Goal: Task Accomplishment & Management: Manage account settings

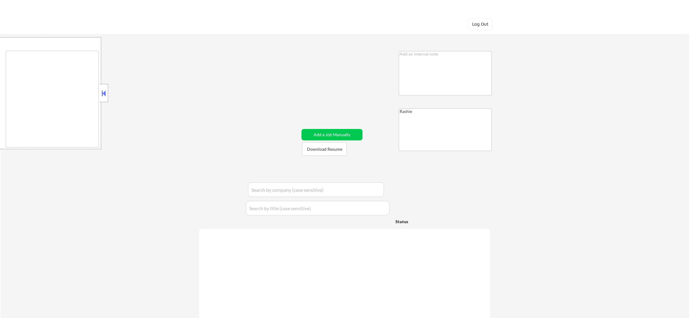
type textarea "Austin, TX West Lake Hills, TX Rollingwood, TX Sunset Valley, TX Cedar Park, TX…"
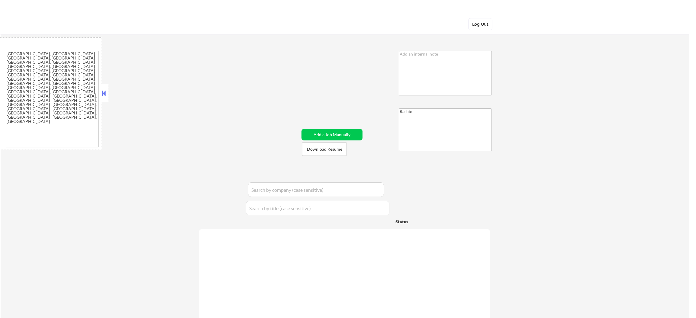
select select ""applied""
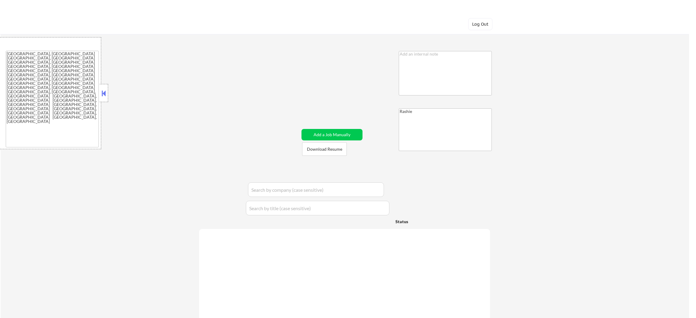
select select ""applied""
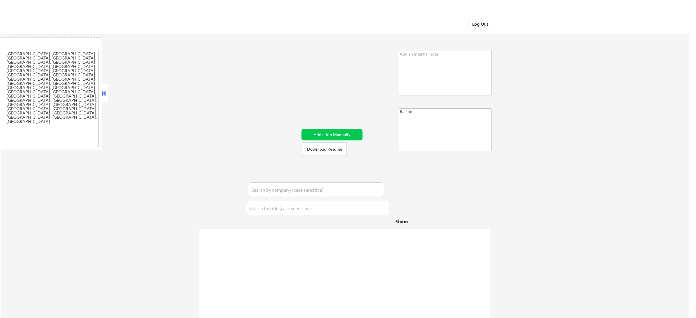
select select ""applied""
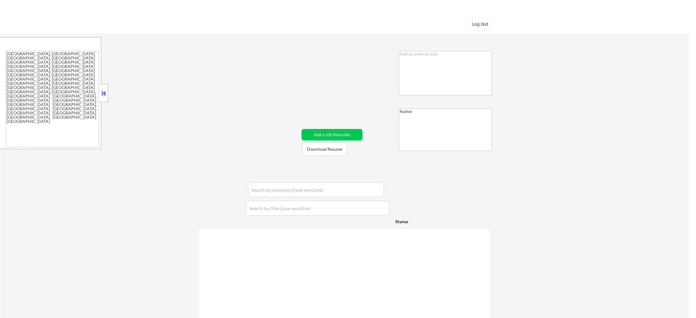
select select ""applied""
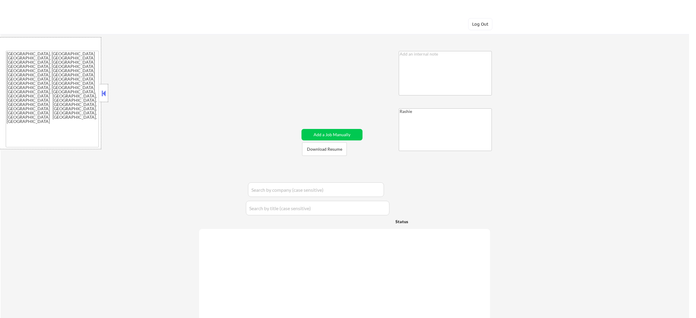
select select ""applied""
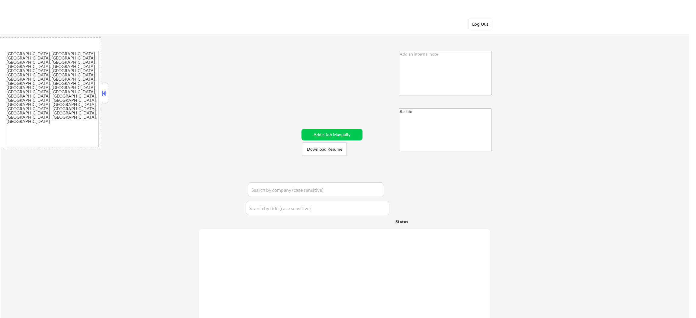
select select ""applied""
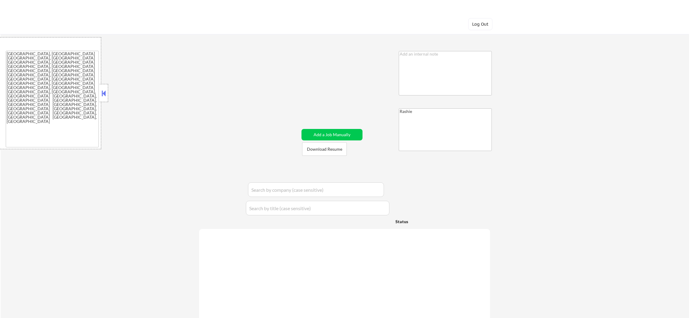
select select ""applied""
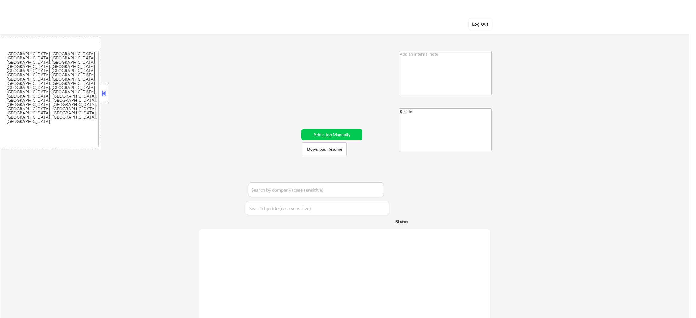
select select ""applied""
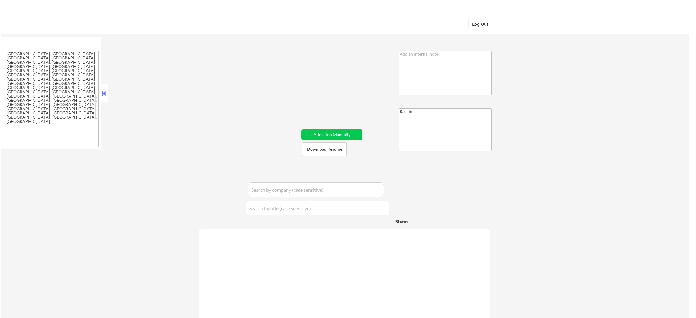
select select ""applied""
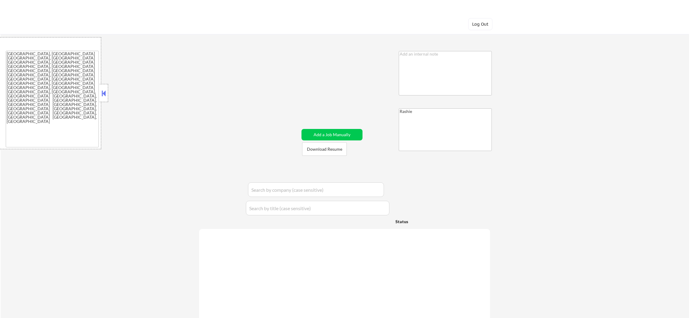
select select ""applied""
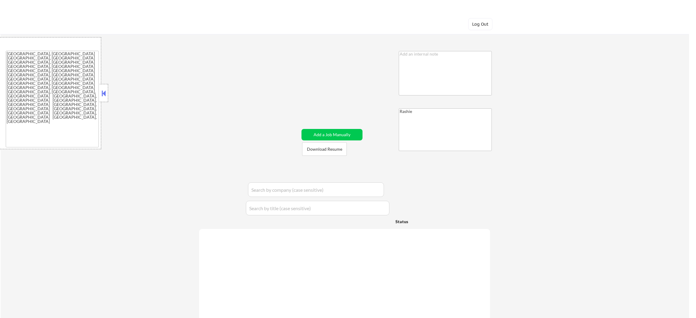
select select ""applied""
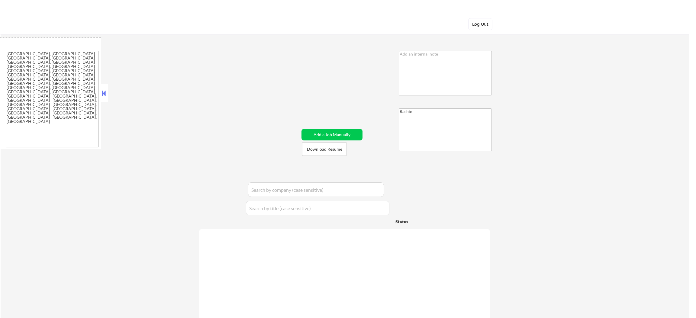
select select ""applied""
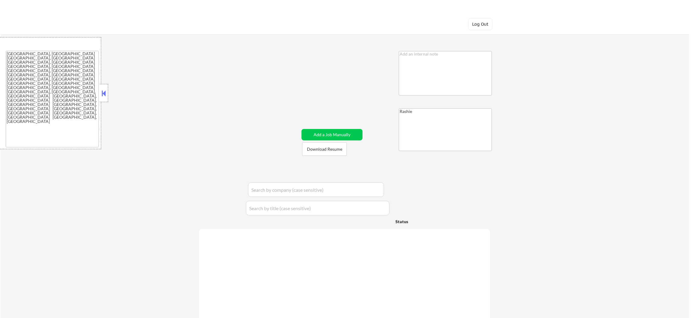
select select ""applied""
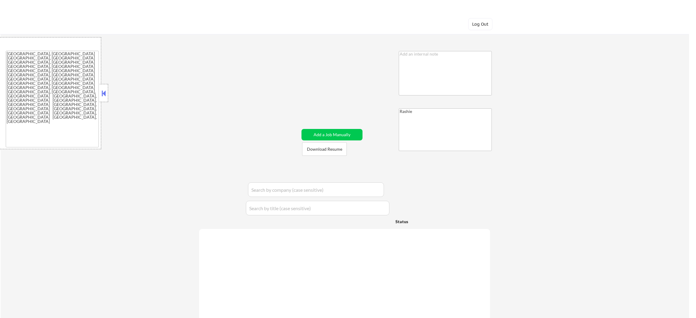
select select ""applied""
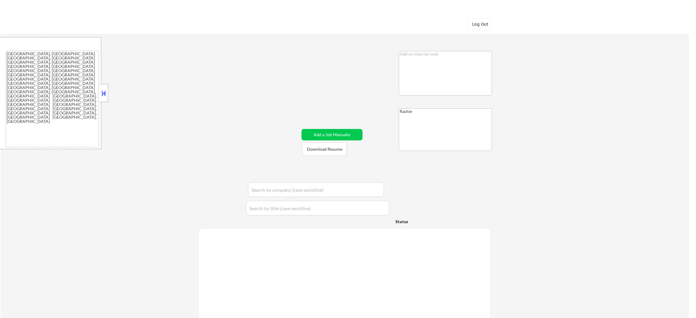
select select ""applied""
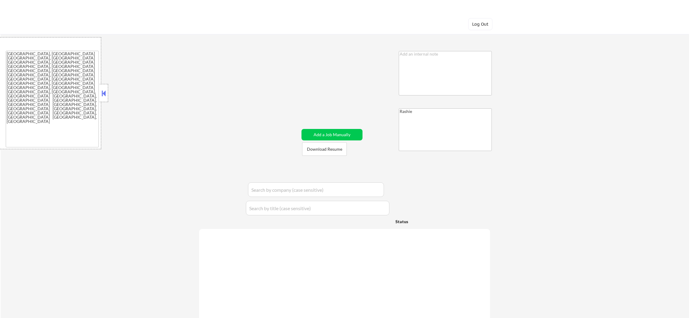
select select ""applied""
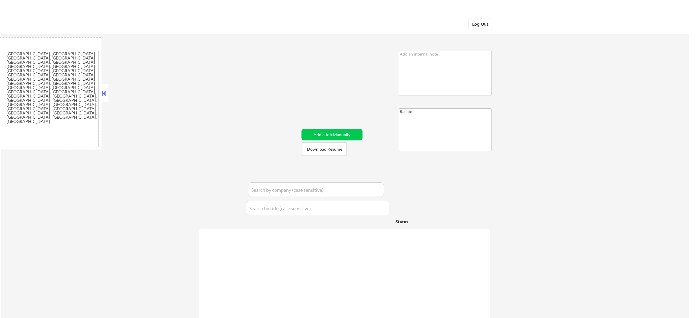
select select ""applied""
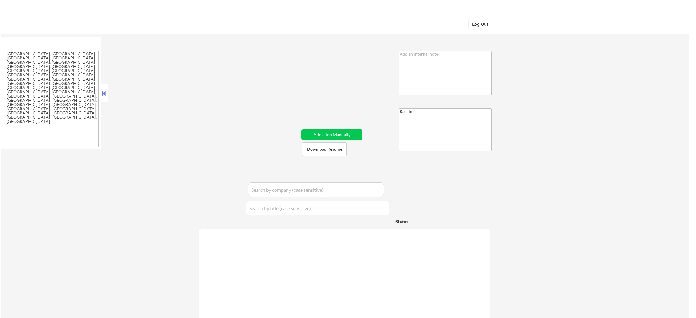
select select ""applied""
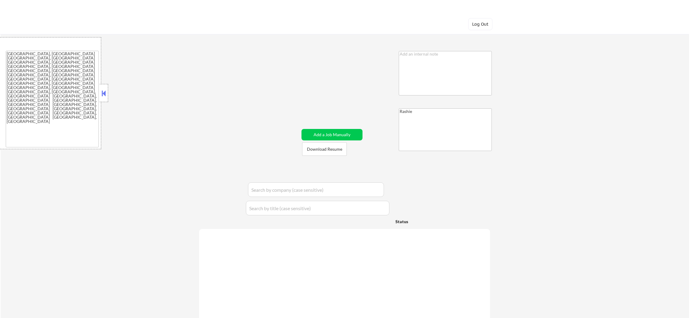
select select ""applied""
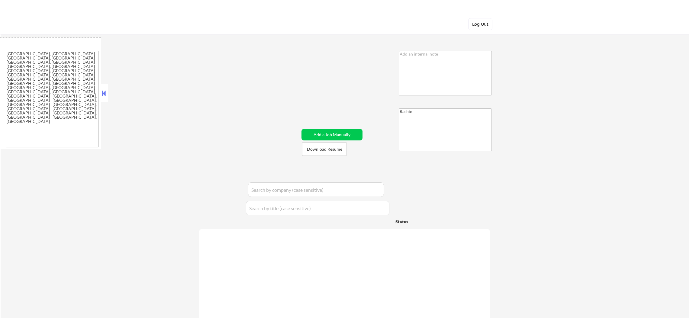
select select ""applied""
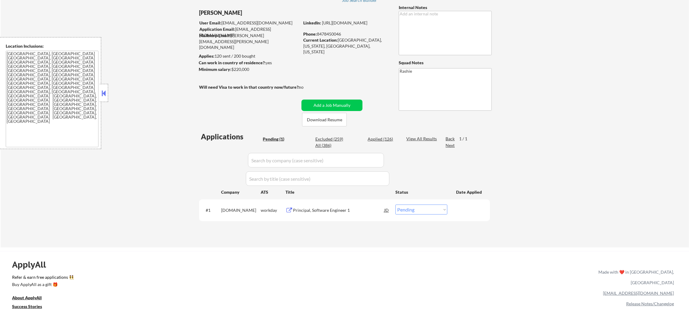
scroll to position [45, 0]
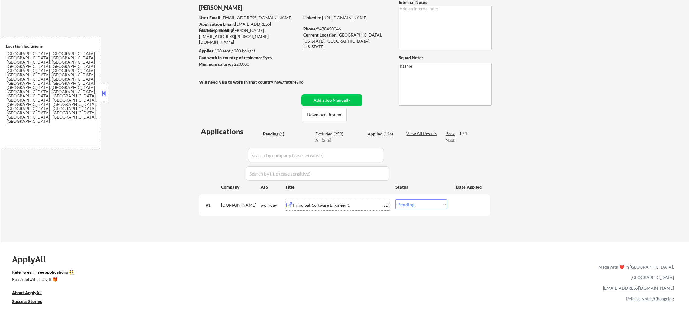
click at [334, 201] on div "Principal, Software Engineer 1" at bounding box center [338, 205] width 91 height 11
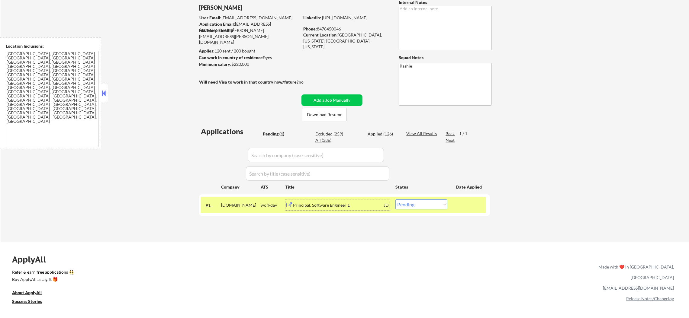
click at [405, 205] on select "Choose an option... Pending Applied Excluded (Questions) Excluded (Expired) Exc…" at bounding box center [422, 205] width 52 height 10
select select ""applied""
click at [396, 200] on select "Choose an option... Pending Applied Excluded (Questions) Excluded (Expired) Exc…" at bounding box center [422, 205] width 52 height 10
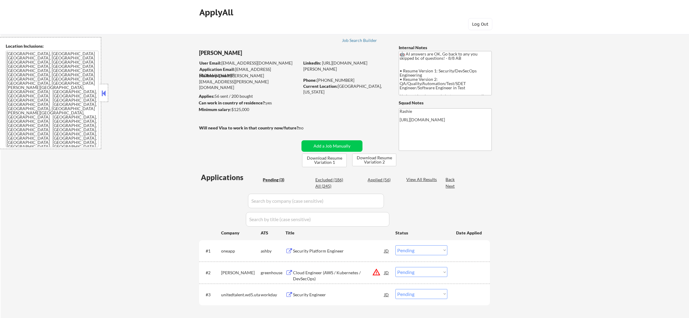
select select ""pending""
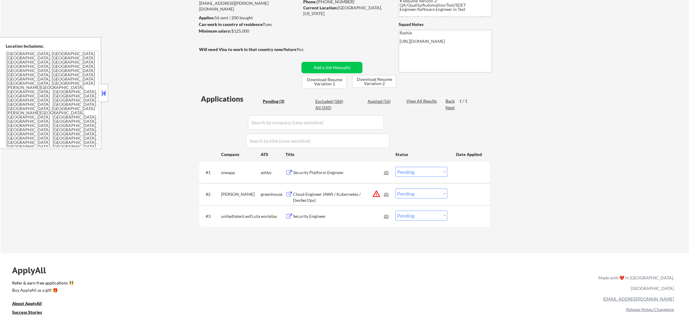
scroll to position [121, 0]
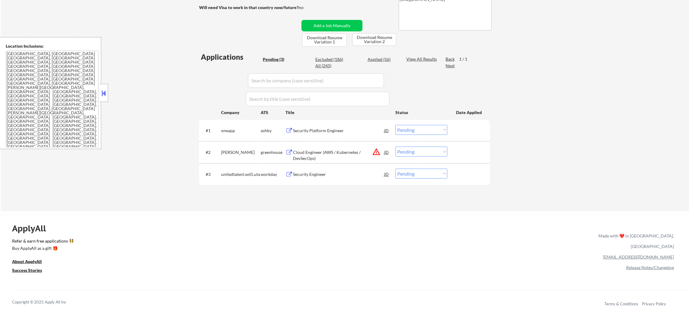
click at [315, 130] on div "Security Platform Engineer" at bounding box center [338, 131] width 91 height 6
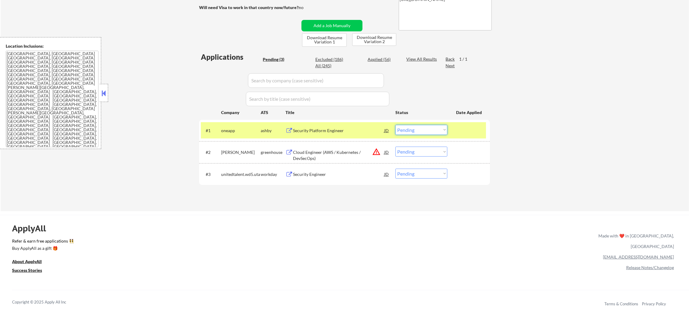
click at [398, 131] on select "Choose an option... Pending Applied Excluded (Questions) Excluded (Expired) Exc…" at bounding box center [422, 130] width 52 height 10
click at [396, 125] on select "Choose an option... Pending Applied Excluded (Questions) Excluded (Expired) Exc…" at bounding box center [422, 130] width 52 height 10
click at [243, 137] on div "#1 oneapp ashby Security Platform Engineer JD Choose an option... Pending Appli…" at bounding box center [343, 130] width 285 height 16
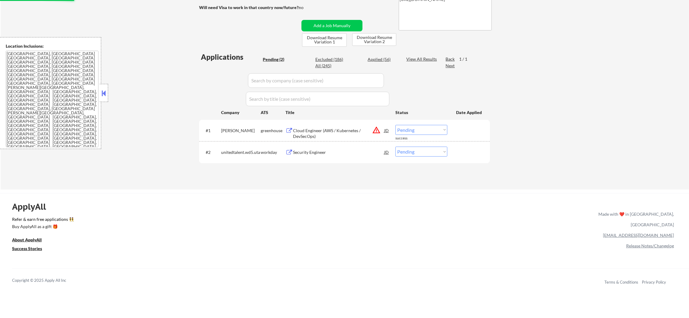
click at [376, 128] on button "warning_amber" at bounding box center [376, 130] width 8 height 8
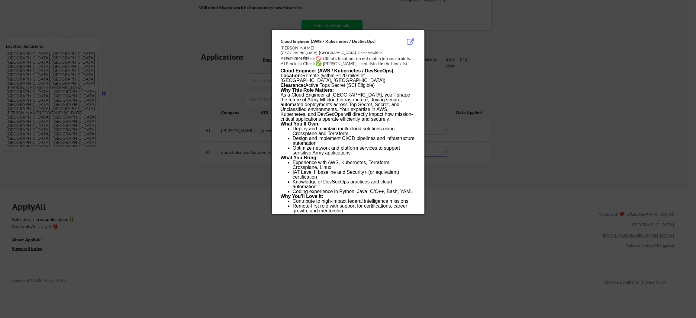
click at [487, 115] on div at bounding box center [348, 159] width 696 height 318
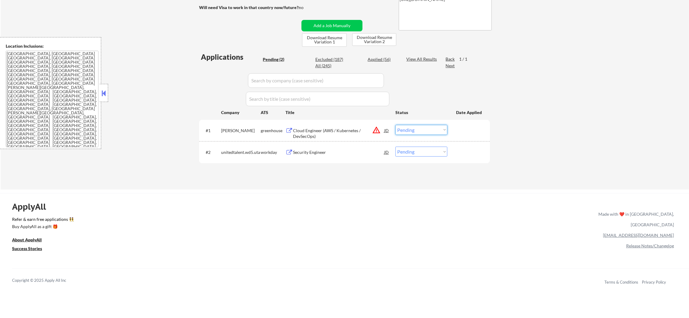
drag, startPoint x: 430, startPoint y: 128, endPoint x: 430, endPoint y: 133, distance: 5.4
click at [430, 128] on select "Choose an option... Pending Applied Excluded (Questions) Excluded (Expired) Exc…" at bounding box center [422, 130] width 52 height 10
click at [396, 125] on select "Choose an option... Pending Applied Excluded (Questions) Excluded (Expired) Exc…" at bounding box center [422, 130] width 52 height 10
click at [333, 156] on div "Security Engineer" at bounding box center [338, 152] width 91 height 11
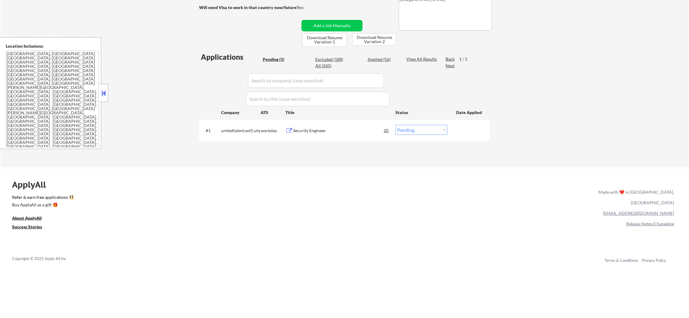
click at [406, 131] on select "Choose an option... Pending Applied Excluded (Questions) Excluded (Expired) Exc…" at bounding box center [422, 130] width 52 height 10
select select ""excluded__bad_match_""
click at [396, 125] on select "Choose an option... Pending Applied Excluded (Questions) Excluded (Expired) Exc…" at bounding box center [422, 130] width 52 height 10
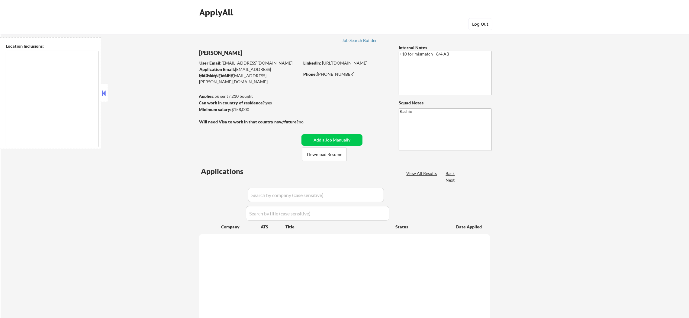
type textarea "Gilbert, AZ Mesa, AZ Chandler, AZ Tempe, AZ Queen Creek, AZ Apache Junction, AZ…"
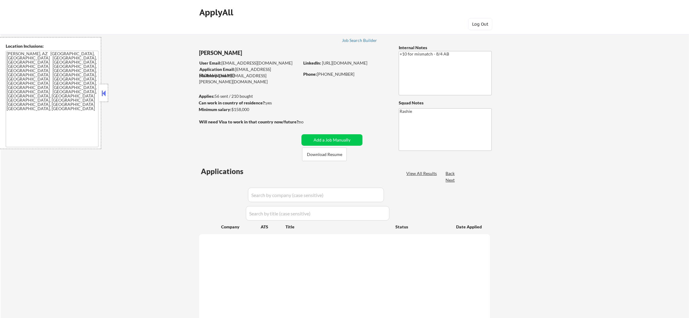
select select ""pending""
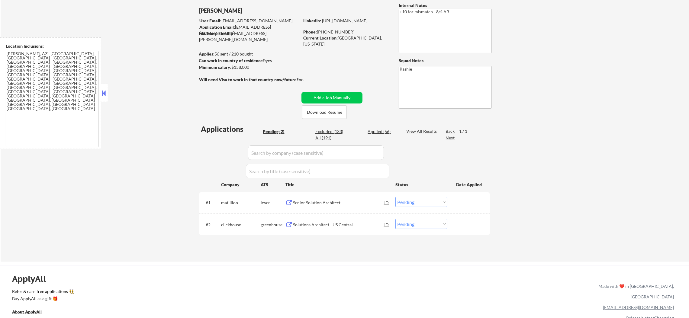
scroll to position [106, 0]
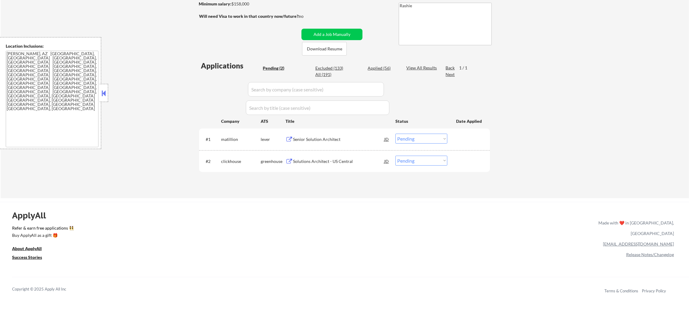
click at [333, 133] on div "#1 matillion lever Senior Solution Architect JD Choose an option... Pending App…" at bounding box center [343, 139] width 285 height 16
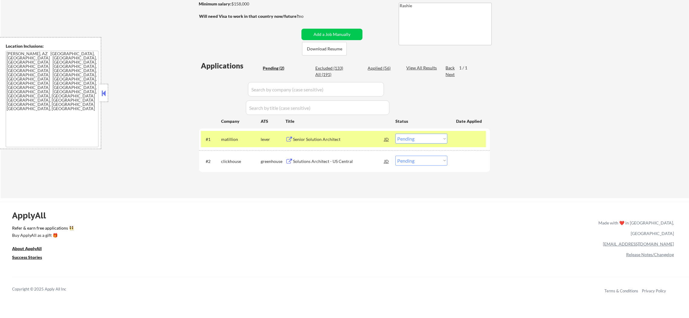
click at [326, 142] on div "Senior Solution Architect" at bounding box center [338, 139] width 91 height 11
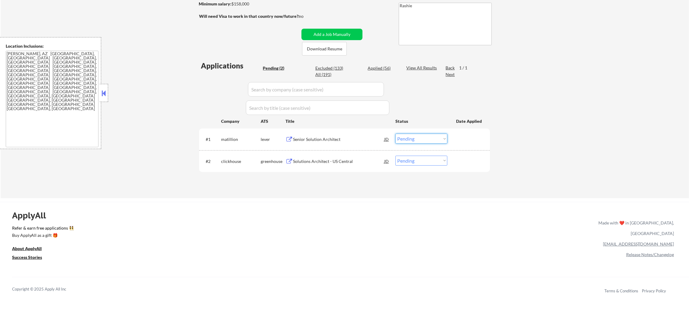
click at [407, 137] on select "Choose an option... Pending Applied Excluded (Questions) Excluded (Expired) Exc…" at bounding box center [422, 139] width 52 height 10
click at [396, 134] on select "Choose an option... Pending Applied Excluded (Questions) Excluded (Expired) Exc…" at bounding box center [422, 139] width 52 height 10
click at [358, 160] on div "Solutions Architect - US Central" at bounding box center [338, 162] width 91 height 6
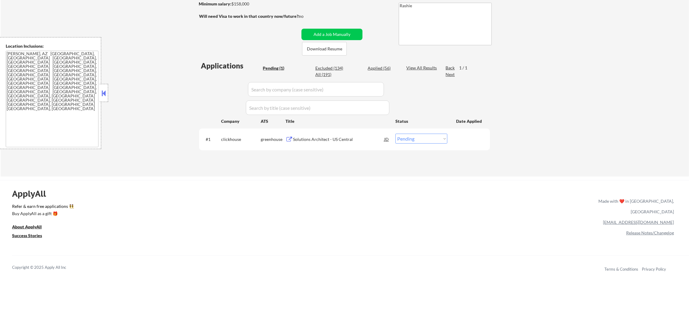
click at [405, 139] on select "Choose an option... Pending Applied Excluded (Questions) Excluded (Expired) Exc…" at bounding box center [422, 139] width 52 height 10
select select ""excluded__blocklist_""
click at [396, 134] on select "Choose an option... Pending Applied Excluded (Questions) Excluded (Expired) Exc…" at bounding box center [422, 139] width 52 height 10
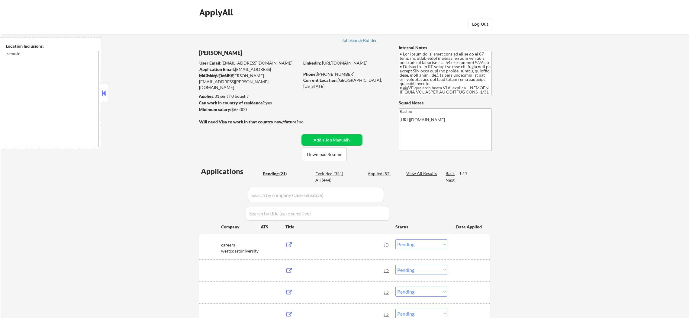
select select ""pending""
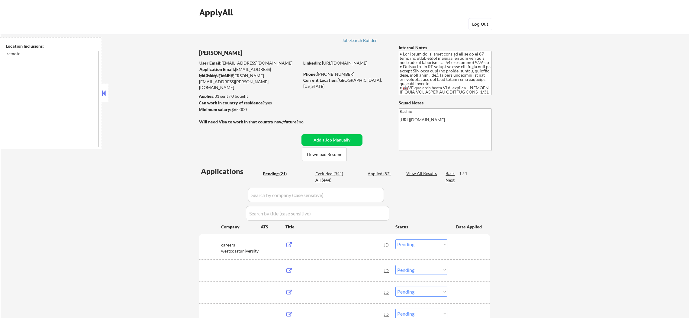
select select ""pending""
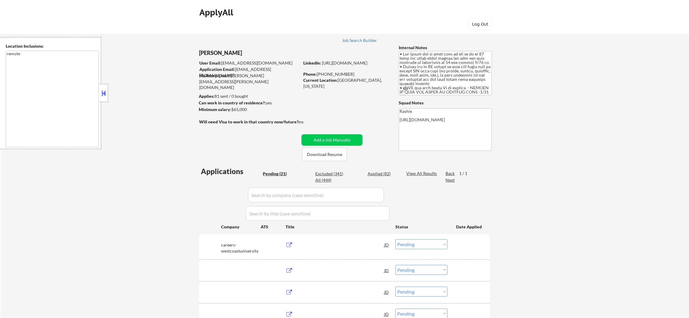
select select ""pending""
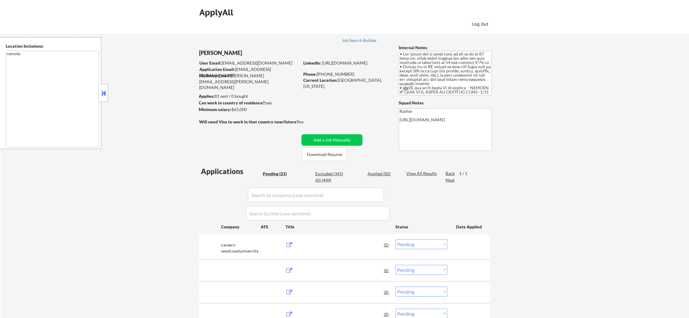
select select ""pending""
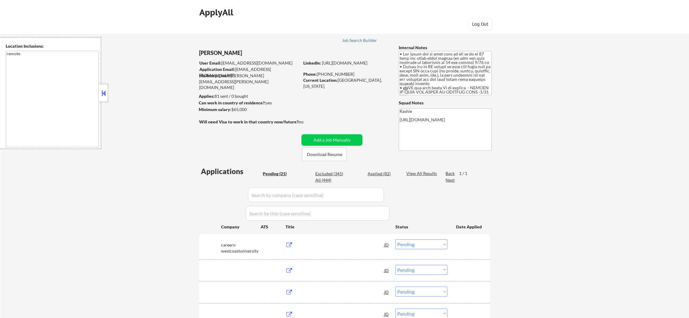
select select ""pending""
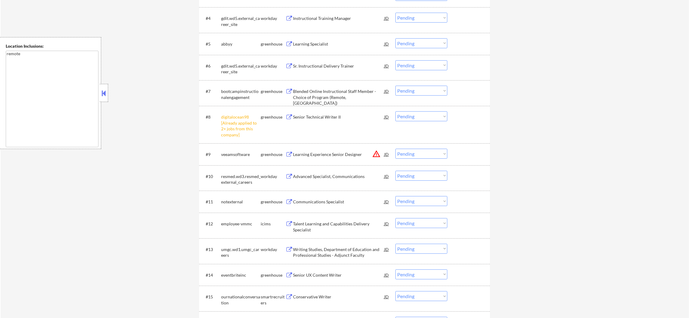
scroll to position [302, 0]
click at [407, 116] on select "Choose an option... Pending Applied Excluded (Questions) Excluded (Expired) Exc…" at bounding box center [422, 115] width 52 height 10
click at [396, 110] on select "Choose an option... Pending Applied Excluded (Questions) Excluded (Expired) Exc…" at bounding box center [422, 115] width 52 height 10
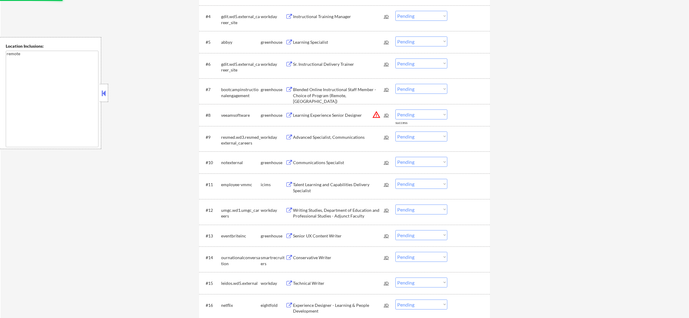
click at [374, 114] on button "warning_amber" at bounding box center [376, 115] width 8 height 8
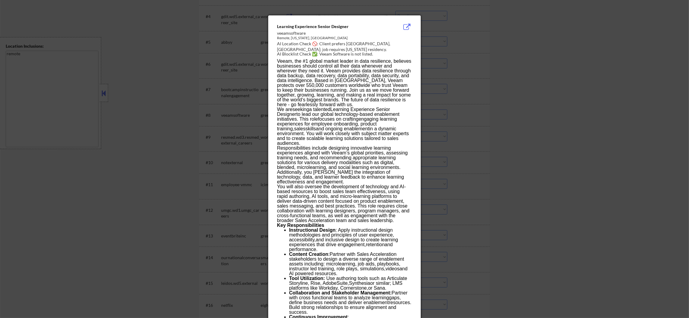
click at [422, 103] on div at bounding box center [344, 159] width 689 height 318
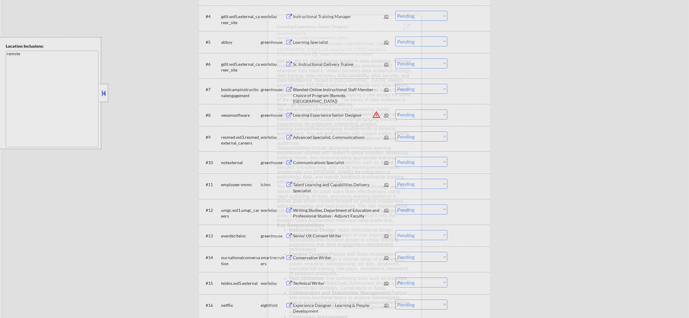
click at [422, 103] on div at bounding box center [344, 159] width 689 height 318
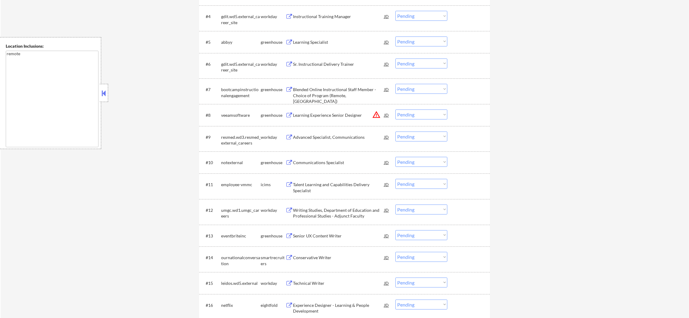
click at [423, 110] on select "Choose an option... Pending Applied Excluded (Questions) Excluded (Expired) Exc…" at bounding box center [422, 115] width 52 height 10
click at [396, 110] on select "Choose an option... Pending Applied Excluded (Questions) Excluded (Expired) Exc…" at bounding box center [422, 115] width 52 height 10
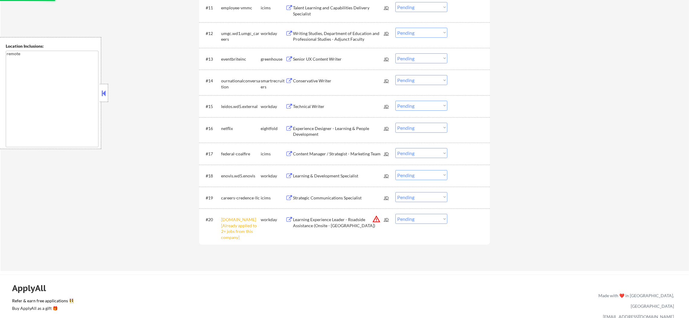
scroll to position [498, 0]
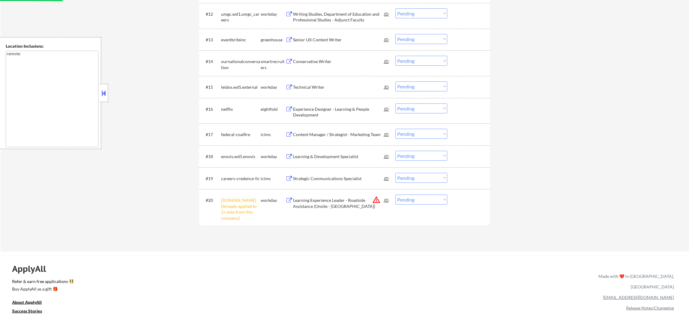
select select ""pending""
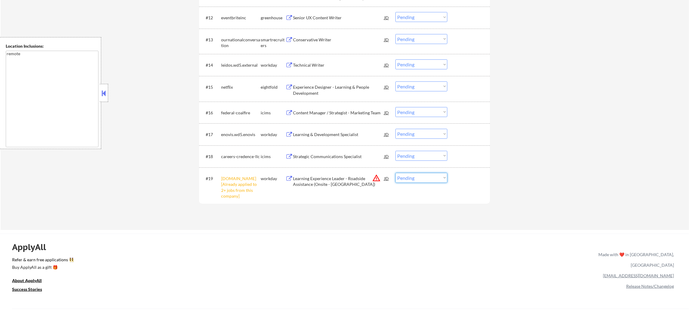
click at [406, 176] on select "Choose an option... Pending Applied Excluded (Questions) Excluded (Expired) Exc…" at bounding box center [422, 178] width 52 height 10
select select ""excluded__other_""
click at [396, 173] on select "Choose an option... Pending Applied Excluded (Questions) Excluded (Expired) Exc…" at bounding box center [422, 178] width 52 height 10
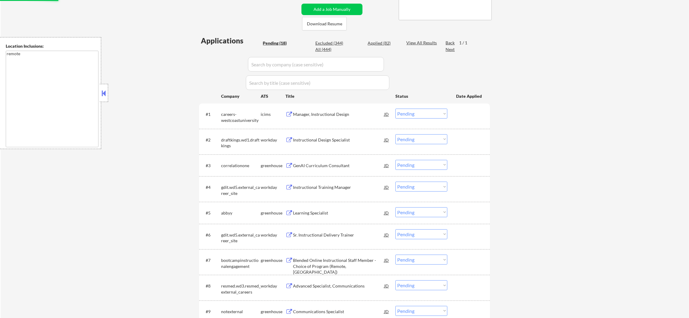
scroll to position [121, 0]
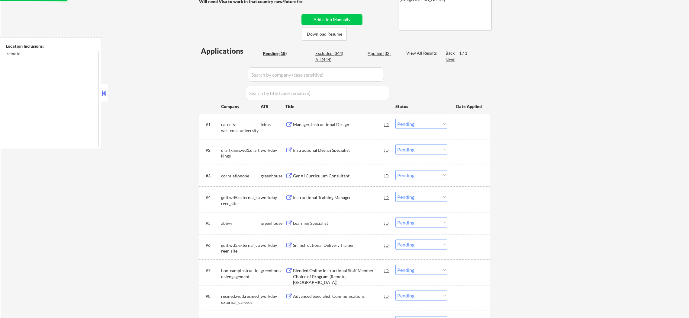
click at [333, 128] on div "Manager, Instructional Design" at bounding box center [338, 124] width 91 height 11
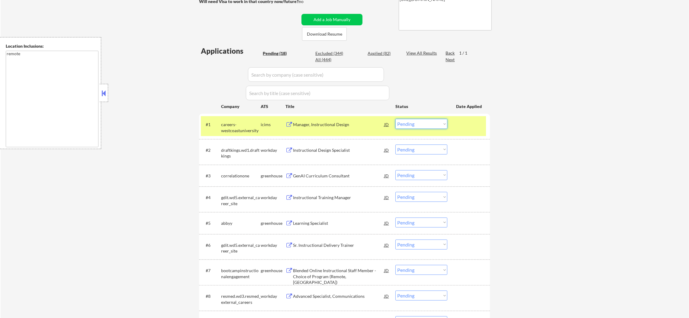
click at [424, 120] on select "Choose an option... Pending Applied Excluded (Questions) Excluded (Expired) Exc…" at bounding box center [422, 124] width 52 height 10
click at [396, 119] on select "Choose an option... Pending Applied Excluded (Questions) Excluded (Expired) Exc…" at bounding box center [422, 124] width 52 height 10
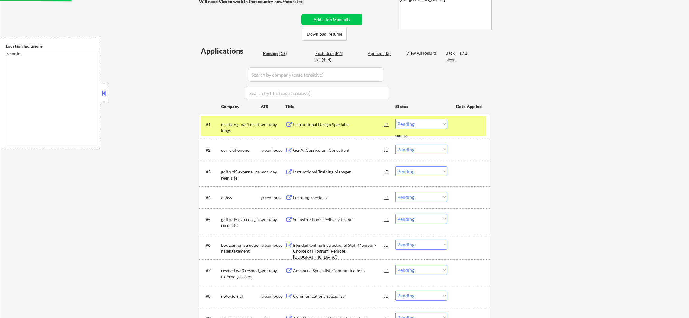
click at [216, 131] on div "#1 draftkings.wd1.draftkings workday Instructional Design Specialist JD Choose …" at bounding box center [343, 126] width 285 height 20
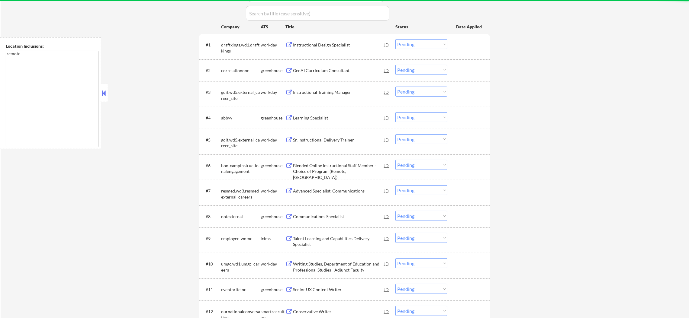
scroll to position [211, 0]
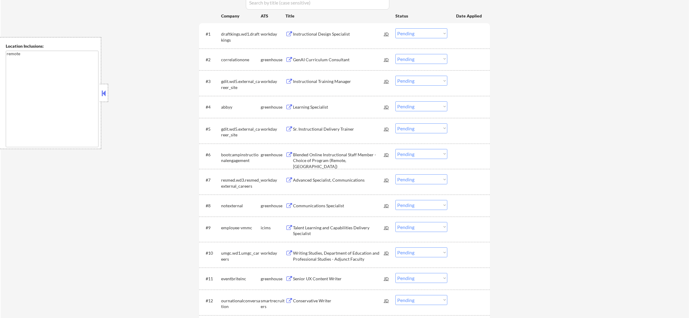
click at [354, 38] on div "Instructional Design Specialist" at bounding box center [338, 33] width 91 height 11
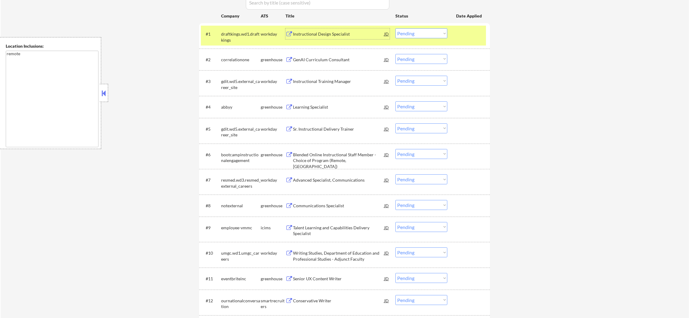
click at [423, 33] on select "Choose an option... Pending Applied Excluded (Questions) Excluded (Expired) Exc…" at bounding box center [422, 33] width 52 height 10
click at [396, 28] on select "Choose an option... Pending Applied Excluded (Questions) Excluded (Expired) Exc…" at bounding box center [422, 33] width 52 height 10
click at [253, 36] on div "draftkings.wd1.draftkings" at bounding box center [241, 37] width 40 height 12
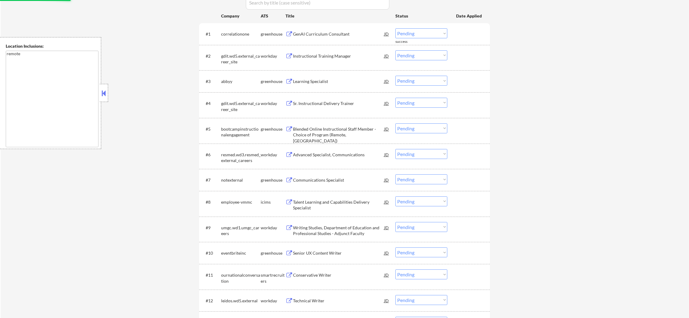
click at [345, 33] on div "GenAI Curriculum Consultant" at bounding box center [338, 34] width 91 height 6
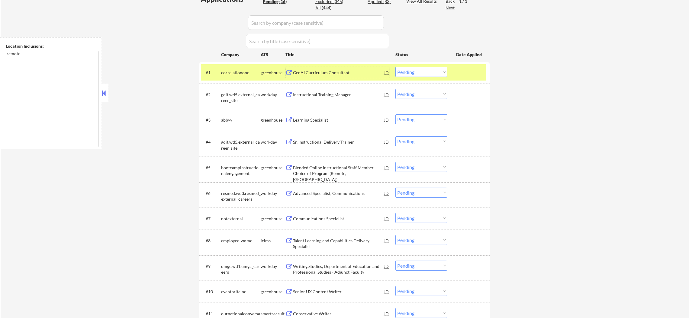
scroll to position [106, 0]
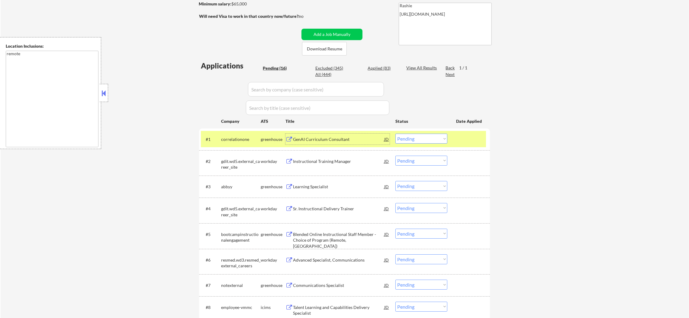
drag, startPoint x: 407, startPoint y: 139, endPoint x: 409, endPoint y: 142, distance: 3.9
click at [407, 139] on select "Choose an option... Pending Applied Excluded (Questions) Excluded (Expired) Exc…" at bounding box center [422, 139] width 52 height 10
click at [396, 134] on select "Choose an option... Pending Applied Excluded (Questions) Excluded (Expired) Exc…" at bounding box center [422, 139] width 52 height 10
click at [224, 142] on div "correlationone" at bounding box center [241, 139] width 40 height 11
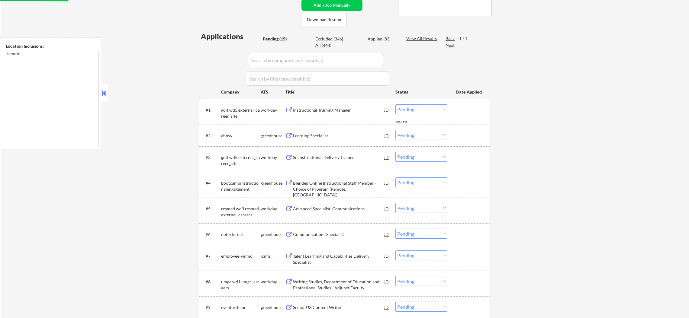
scroll to position [136, 0]
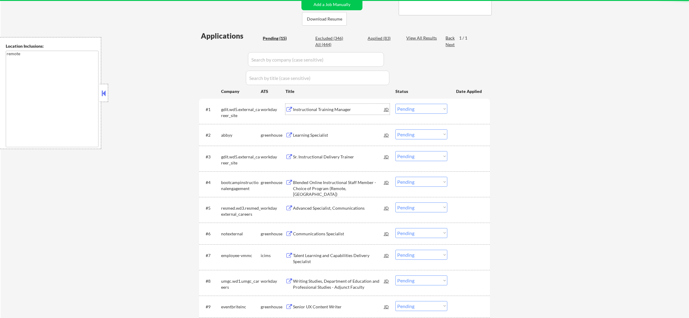
click at [344, 110] on div "Instructional Training Manager" at bounding box center [338, 110] width 91 height 6
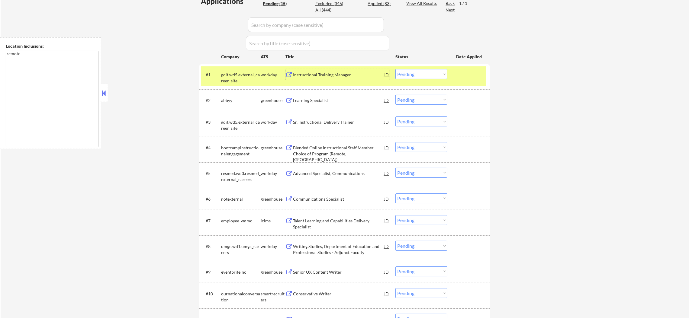
scroll to position [196, 0]
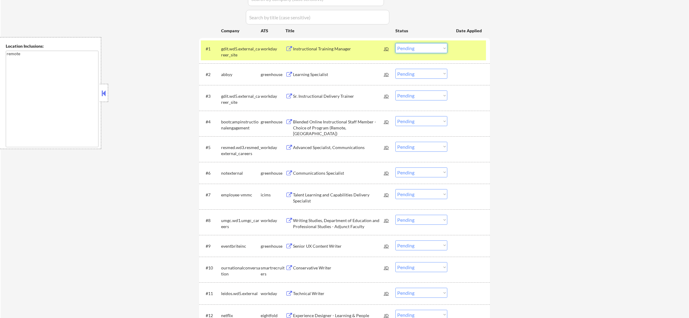
click at [414, 45] on select "Choose an option... Pending Applied Excluded (Questions) Excluded (Expired) Exc…" at bounding box center [422, 48] width 52 height 10
click at [396, 43] on select "Choose an option... Pending Applied Excluded (Questions) Excluded (Expired) Exc…" at bounding box center [422, 48] width 52 height 10
drag, startPoint x: 251, startPoint y: 47, endPoint x: 287, endPoint y: 31, distance: 39.3
click at [250, 47] on div "gdit.wd5.external_career_site" at bounding box center [241, 52] width 40 height 12
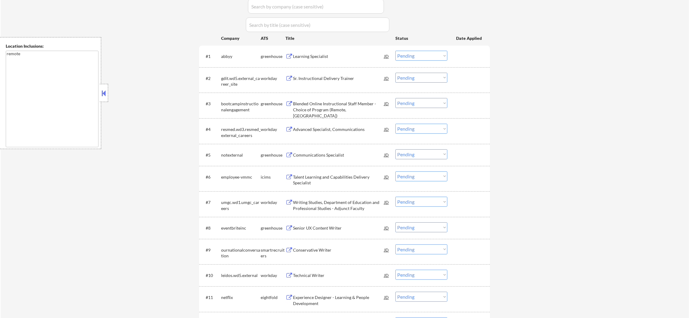
scroll to position [181, 0]
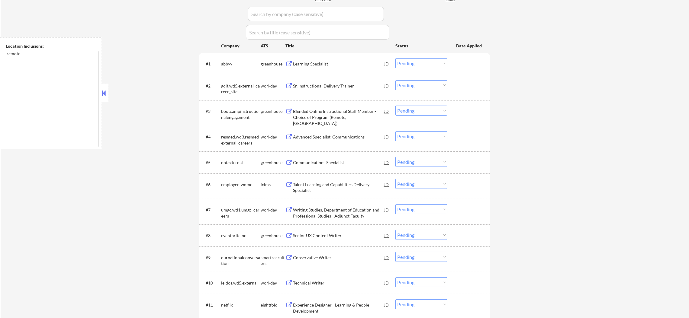
click at [327, 60] on div "Learning Specialist" at bounding box center [338, 63] width 91 height 11
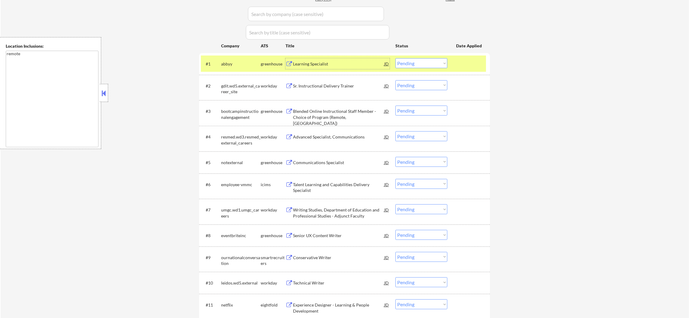
click at [407, 60] on select "Choose an option... Pending Applied Excluded (Questions) Excluded (Expired) Exc…" at bounding box center [422, 63] width 52 height 10
click at [396, 58] on select "Choose an option... Pending Applied Excluded (Questions) Excluded (Expired) Exc…" at bounding box center [422, 63] width 52 height 10
click at [236, 62] on div "abbyy" at bounding box center [241, 64] width 40 height 6
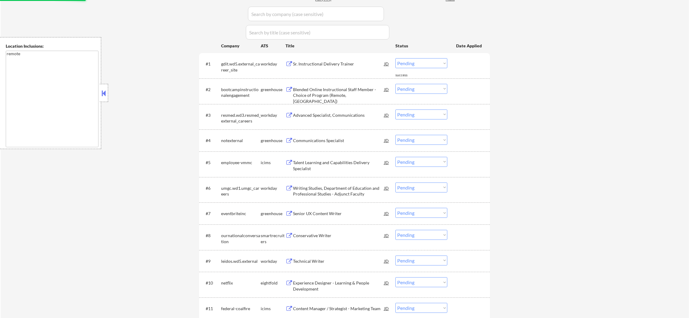
click at [320, 66] on div "Sr. Instructional Delivery Trainer" at bounding box center [338, 64] width 91 height 6
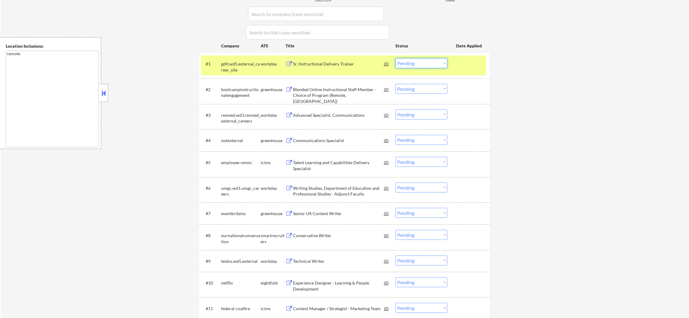
click at [402, 59] on select "Choose an option... Pending Applied Excluded (Questions) Excluded (Expired) Exc…" at bounding box center [422, 63] width 52 height 10
click at [396, 58] on select "Choose an option... Pending Applied Excluded (Questions) Excluded (Expired) Exc…" at bounding box center [422, 63] width 52 height 10
click at [246, 72] on div "gdit.wd5.external_career_site" at bounding box center [241, 67] width 40 height 12
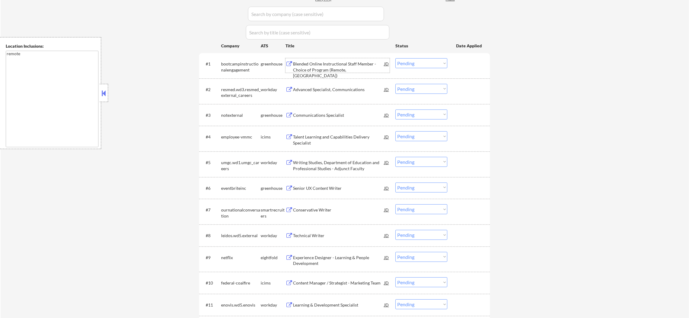
click at [321, 59] on div "Blended Online Instructional Staff Member - Choice of Program (Remote, US)" at bounding box center [338, 65] width 91 height 15
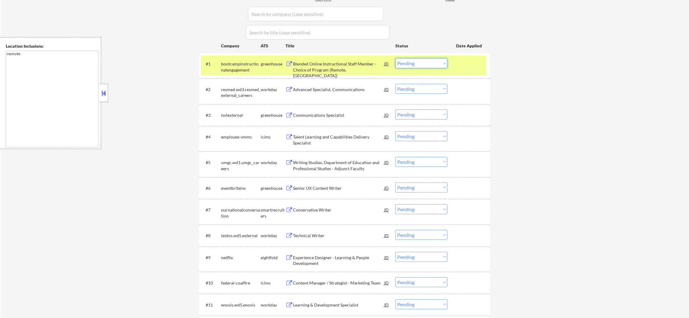
click at [434, 65] on select "Choose an option... Pending Applied Excluded (Questions) Excluded (Expired) Exc…" at bounding box center [422, 63] width 52 height 10
click at [396, 58] on select "Choose an option... Pending Applied Excluded (Questions) Excluded (Expired) Exc…" at bounding box center [422, 63] width 52 height 10
click at [242, 59] on div "bootcampinstructionalengagement" at bounding box center [241, 65] width 40 height 15
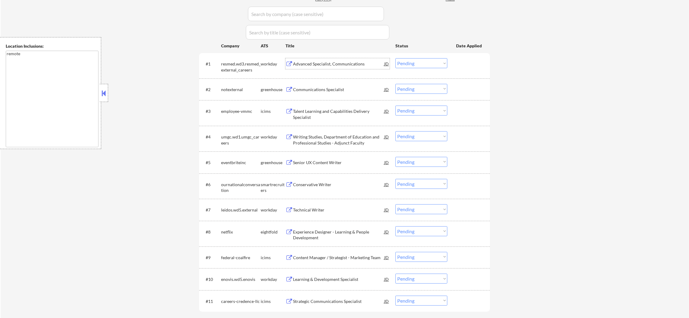
click at [333, 66] on div "Advanced Specialist, Communications" at bounding box center [338, 64] width 91 height 6
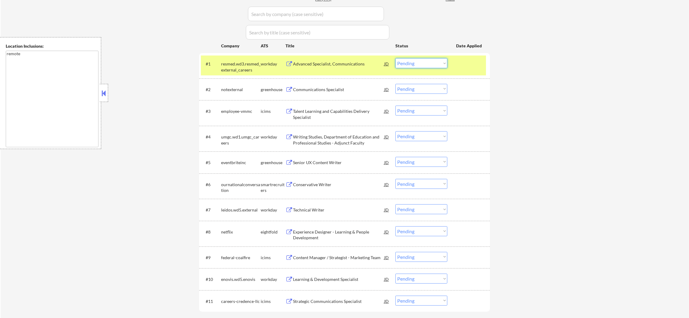
drag, startPoint x: 408, startPoint y: 64, endPoint x: 410, endPoint y: 67, distance: 3.4
click at [408, 64] on select "Choose an option... Pending Applied Excluded (Questions) Excluded (Expired) Exc…" at bounding box center [422, 63] width 52 height 10
click at [396, 58] on select "Choose an option... Pending Applied Excluded (Questions) Excluded (Expired) Exc…" at bounding box center [422, 63] width 52 height 10
click at [239, 62] on div "resmed.wd3.resmed_external_careers" at bounding box center [241, 67] width 40 height 12
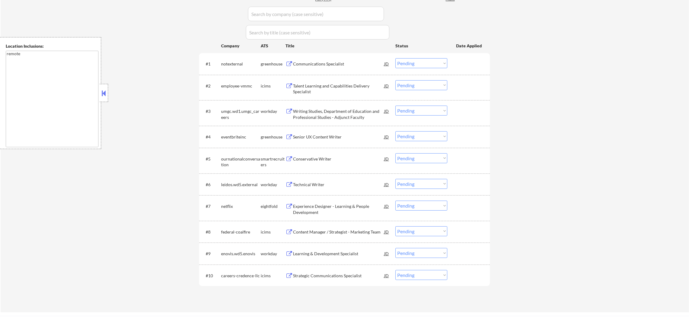
click at [341, 68] on div "Communications Specialist" at bounding box center [338, 63] width 91 height 11
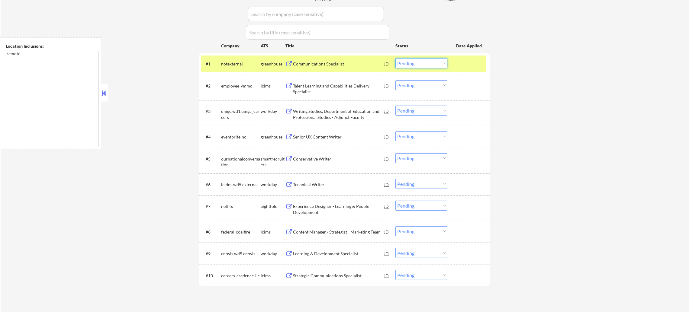
click at [418, 64] on select "Choose an option... Pending Applied Excluded (Questions) Excluded (Expired) Exc…" at bounding box center [422, 63] width 52 height 10
click at [396, 58] on select "Choose an option... Pending Applied Excluded (Questions) Excluded (Expired) Exc…" at bounding box center [422, 63] width 52 height 10
click at [229, 61] on div "notexternal" at bounding box center [241, 64] width 40 height 6
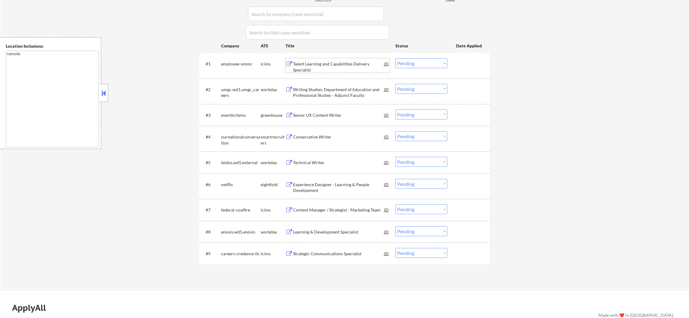
click at [333, 67] on div "Talent Learning and Capabilities Delivery Specialist" at bounding box center [338, 67] width 91 height 12
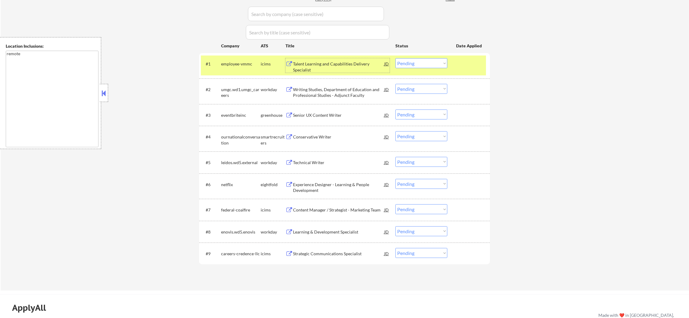
click at [429, 64] on select "Choose an option... Pending Applied Excluded (Questions) Excluded (Expired) Exc…" at bounding box center [422, 63] width 52 height 10
click at [396, 58] on select "Choose an option... Pending Applied Excluded (Questions) Excluded (Expired) Exc…" at bounding box center [422, 63] width 52 height 10
click at [247, 65] on div "employee-vmmc" at bounding box center [241, 64] width 40 height 6
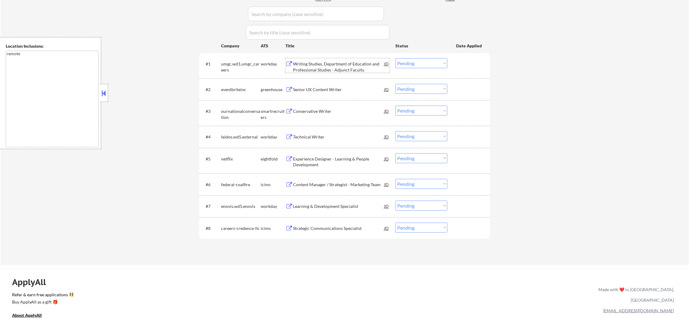
click at [316, 62] on div "Writing Studies, Department of Education and Professional Studies - Adjunct Fac…" at bounding box center [338, 67] width 91 height 12
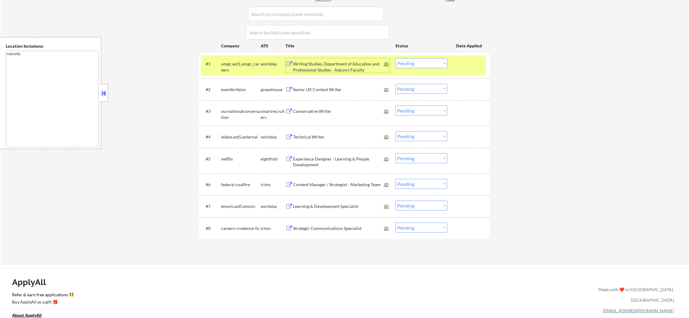
click at [414, 64] on select "Choose an option... Pending Applied Excluded (Questions) Excluded (Expired) Exc…" at bounding box center [422, 63] width 52 height 10
click at [396, 58] on select "Choose an option... Pending Applied Excluded (Questions) Excluded (Expired) Exc…" at bounding box center [422, 63] width 52 height 10
click at [243, 60] on div "umgc.wd1.umgc_careers" at bounding box center [241, 65] width 40 height 15
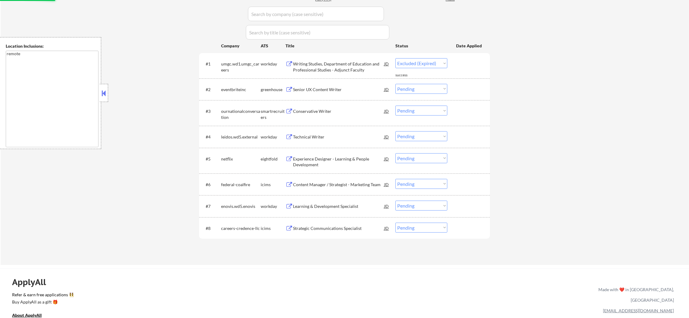
select select ""pending""
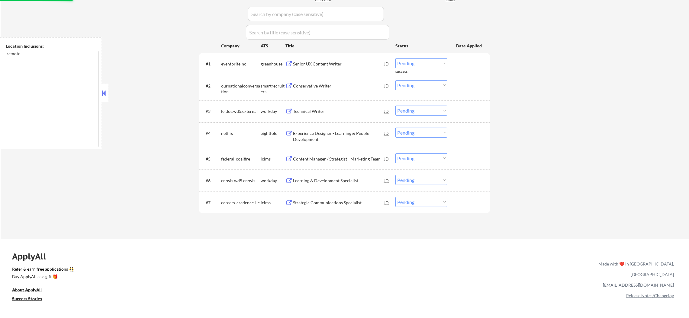
click at [320, 61] on div "Senior UX Content Writer" at bounding box center [338, 64] width 91 height 6
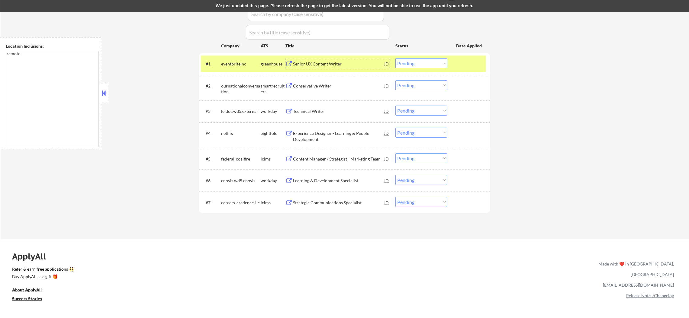
click at [412, 59] on select "Choose an option... Pending Applied Excluded (Questions) Excluded (Expired) Exc…" at bounding box center [422, 63] width 52 height 10
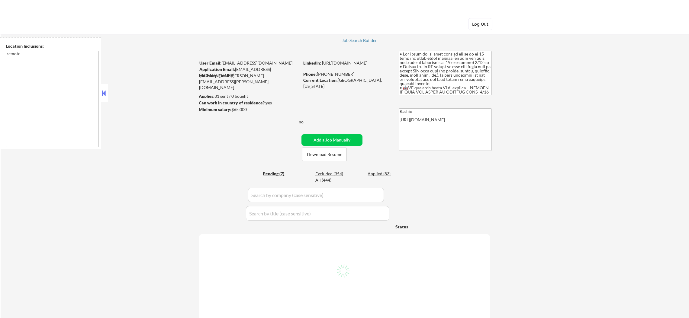
select select ""pending""
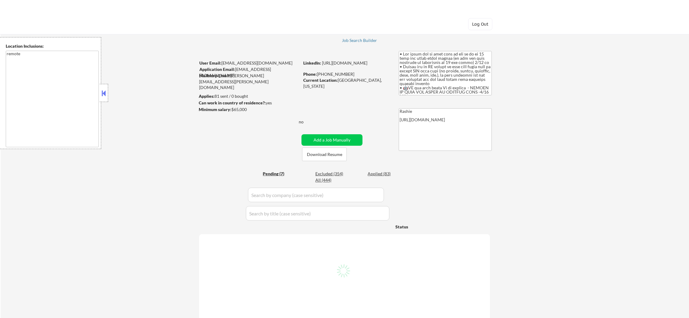
select select ""pending""
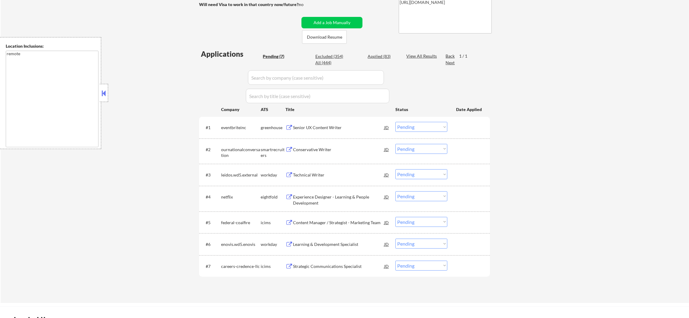
scroll to position [121, 0]
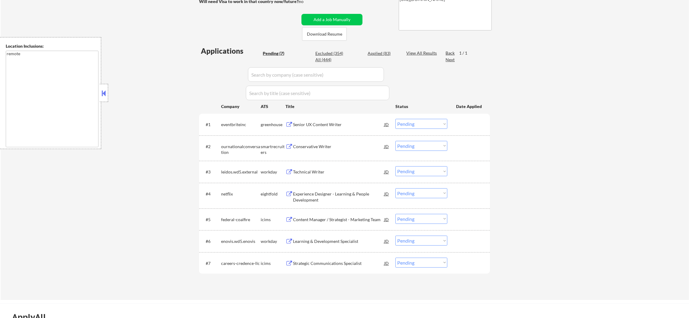
click at [412, 121] on select "Choose an option... Pending Applied Excluded (Questions) Excluded (Expired) Exc…" at bounding box center [422, 124] width 52 height 10
click at [396, 119] on select "Choose an option... Pending Applied Excluded (Questions) Excluded (Expired) Exc…" at bounding box center [422, 124] width 52 height 10
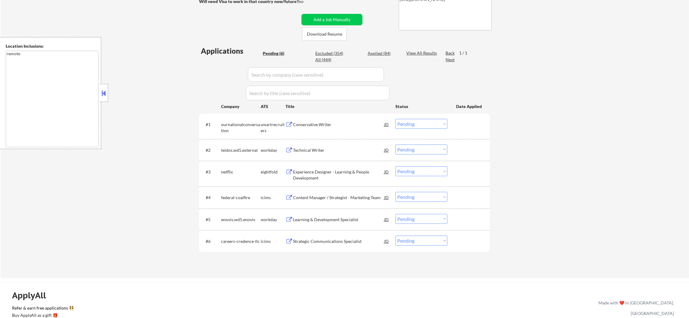
click at [335, 122] on div "Conservative Writer" at bounding box center [338, 125] width 91 height 6
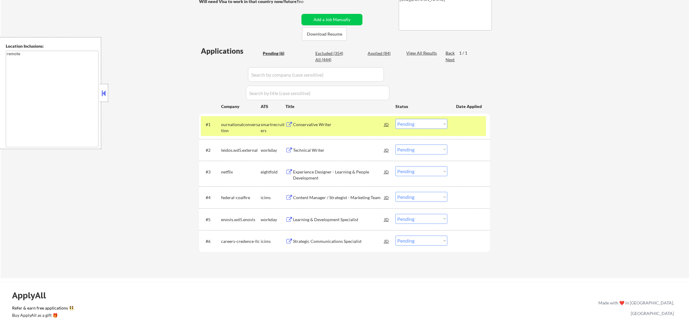
drag, startPoint x: 402, startPoint y: 123, endPoint x: 407, endPoint y: 128, distance: 7.3
click at [402, 123] on select "Choose an option... Pending Applied Excluded (Questions) Excluded (Expired) Exc…" at bounding box center [422, 124] width 52 height 10
click at [396, 119] on select "Choose an option... Pending Applied Excluded (Questions) Excluded (Expired) Exc…" at bounding box center [422, 124] width 52 height 10
click at [238, 130] on div "ournationalconversation" at bounding box center [241, 128] width 40 height 12
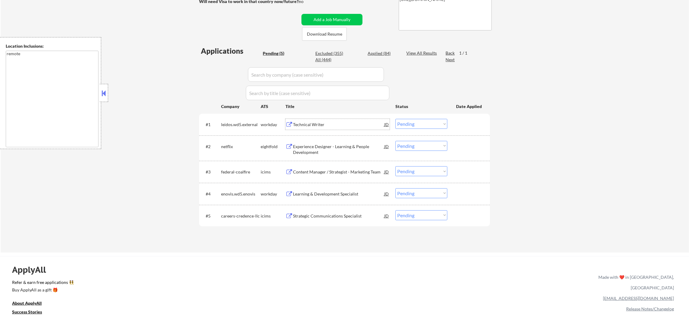
click at [331, 125] on div "Technical Writer" at bounding box center [338, 125] width 91 height 6
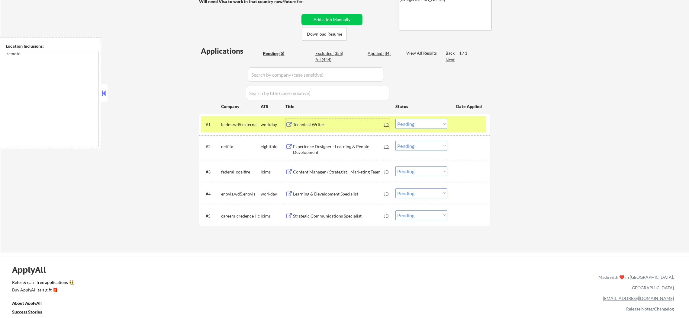
click at [411, 126] on select "Choose an option... Pending Applied Excluded (Questions) Excluded (Expired) Exc…" at bounding box center [422, 124] width 52 height 10
click at [396, 119] on select "Choose an option... Pending Applied Excluded (Questions) Excluded (Expired) Exc…" at bounding box center [422, 124] width 52 height 10
click at [249, 117] on div "#1 leidos.wd5.external workday Technical Writer JD Choose an option... Pending …" at bounding box center [343, 124] width 285 height 16
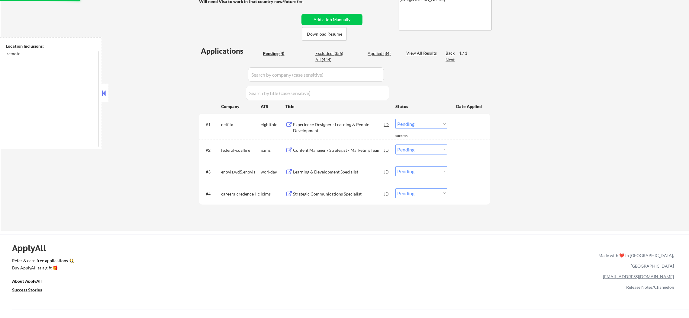
click at [337, 124] on div "Experience Designer - Learning & People Development" at bounding box center [338, 128] width 91 height 12
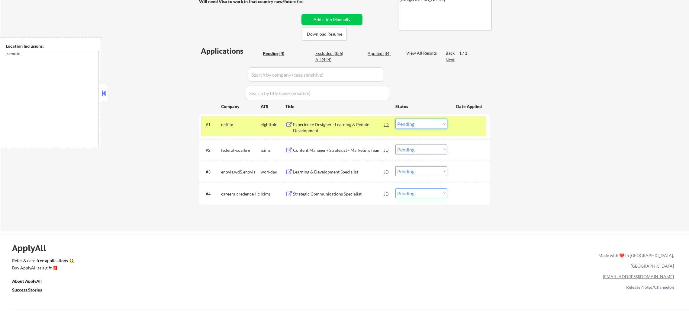
click at [410, 124] on select "Choose an option... Pending Applied Excluded (Questions) Excluded (Expired) Exc…" at bounding box center [422, 124] width 52 height 10
click at [396, 119] on select "Choose an option... Pending Applied Excluded (Questions) Excluded (Expired) Exc…" at bounding box center [422, 124] width 52 height 10
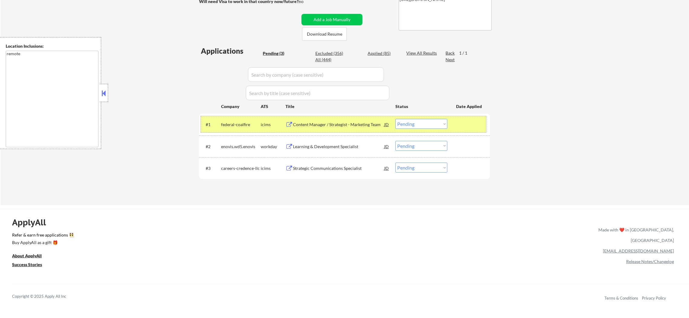
click at [243, 122] on div "federal-coalfire" at bounding box center [241, 125] width 40 height 6
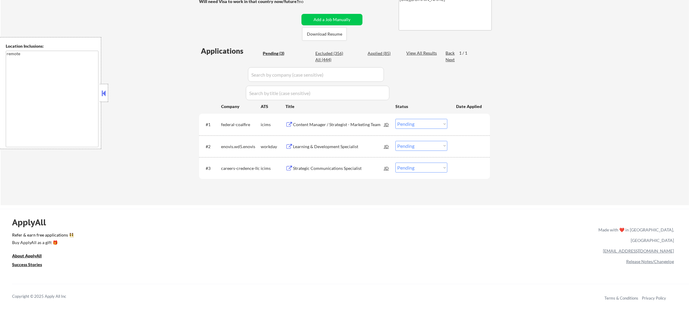
click at [315, 123] on div "Content Manager / Strategist - Marketing Team" at bounding box center [338, 125] width 91 height 6
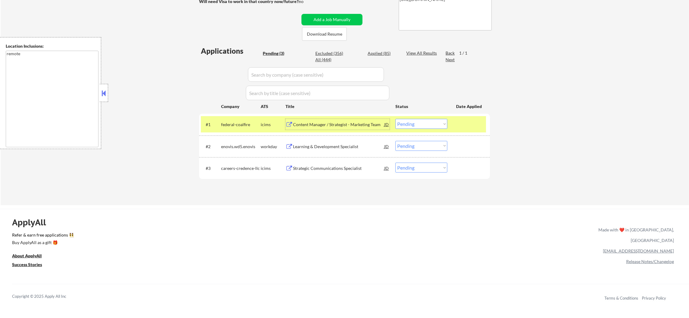
click at [422, 130] on div "#1 federal-coalfire icims Content Manager / Strategist - Marketing Team JD Choo…" at bounding box center [343, 124] width 285 height 16
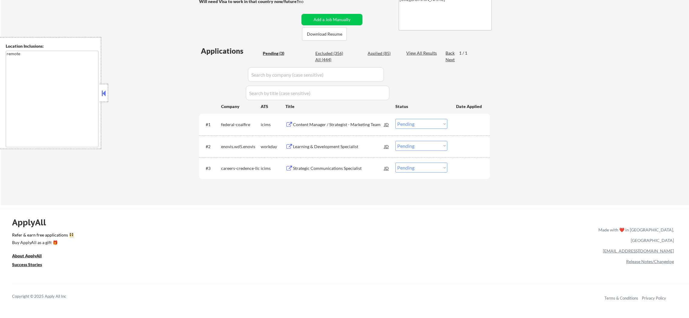
click at [423, 121] on select "Choose an option... Pending Applied Excluded (Questions) Excluded (Expired) Exc…" at bounding box center [422, 124] width 52 height 10
click at [396, 119] on select "Choose an option... Pending Applied Excluded (Questions) Excluded (Expired) Exc…" at bounding box center [422, 124] width 52 height 10
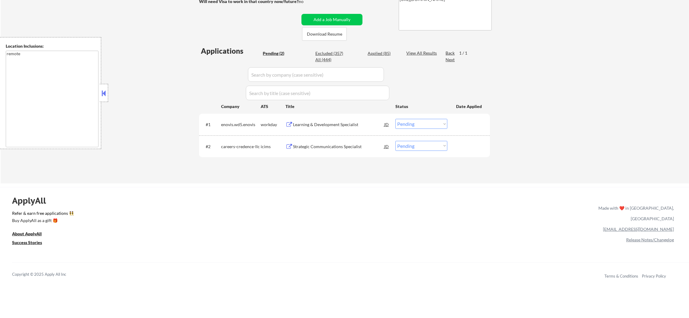
click at [341, 122] on div "Learning & Development Specialist" at bounding box center [338, 125] width 91 height 6
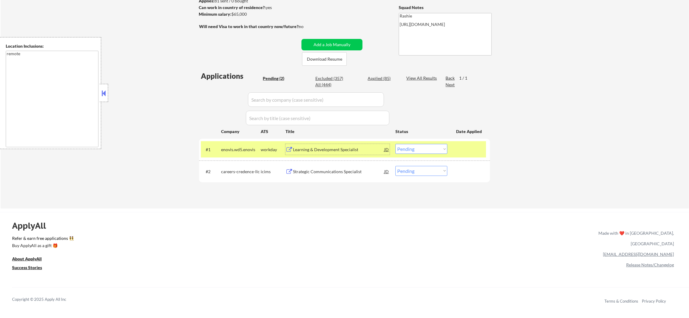
scroll to position [91, 0]
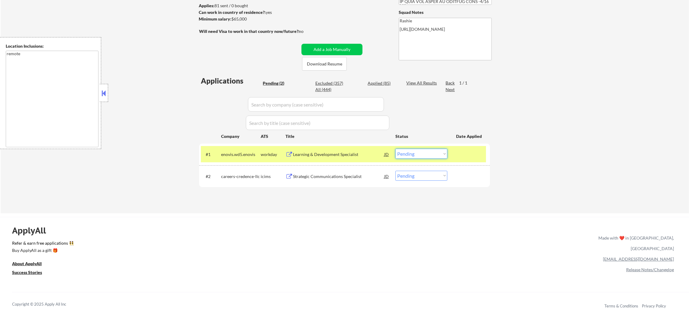
click at [407, 150] on select "Choose an option... Pending Applied Excluded (Questions) Excluded (Expired) Exc…" at bounding box center [422, 154] width 52 height 10
click at [396, 149] on select "Choose an option... Pending Applied Excluded (Questions) Excluded (Expired) Exc…" at bounding box center [422, 154] width 52 height 10
click at [244, 154] on div "enovis.wd5.enovis" at bounding box center [241, 155] width 40 height 6
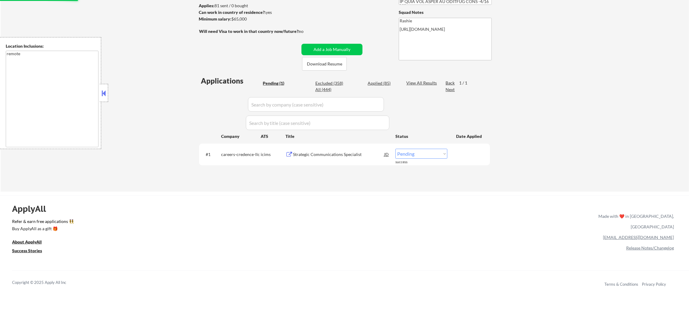
click at [338, 155] on div "Strategic Communications Specialist" at bounding box center [338, 155] width 91 height 6
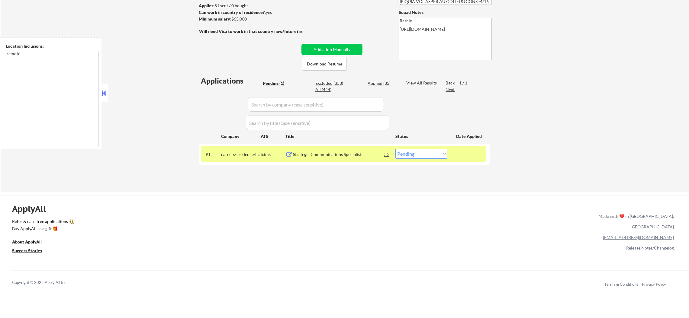
click at [431, 150] on select "Choose an option... Pending Applied Excluded (Questions) Excluded (Expired) Exc…" at bounding box center [422, 154] width 52 height 10
select select ""excluded__bad_match_""
click at [396, 149] on select "Choose an option... Pending Applied Excluded (Questions) Excluded (Expired) Exc…" at bounding box center [422, 154] width 52 height 10
click at [246, 151] on div "careers-credence-llc" at bounding box center [241, 154] width 40 height 11
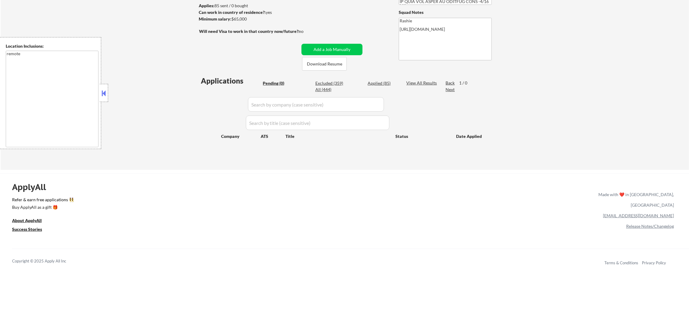
click at [373, 81] on div "Applied (85)" at bounding box center [383, 83] width 30 height 6
select select ""applied""
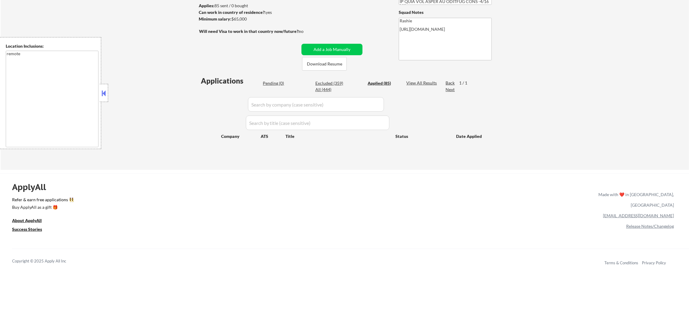
select select ""applied""
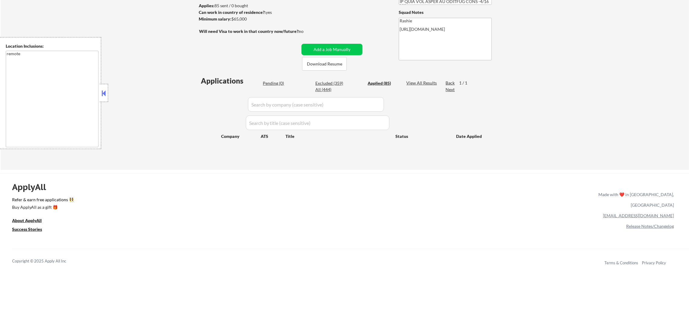
select select ""applied""
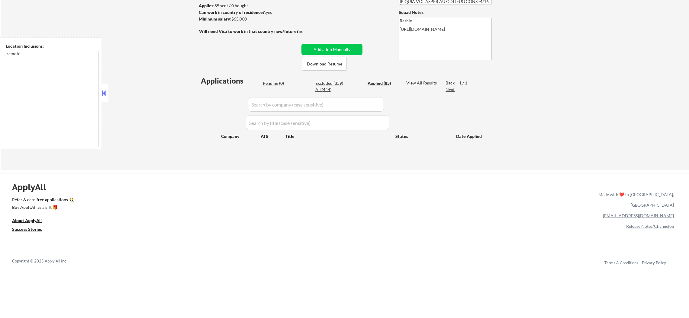
select select ""applied""
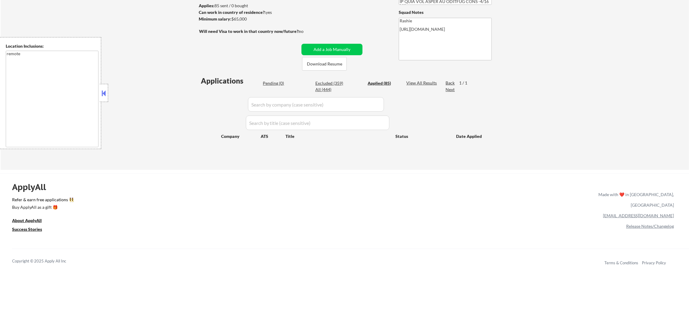
select select ""applied""
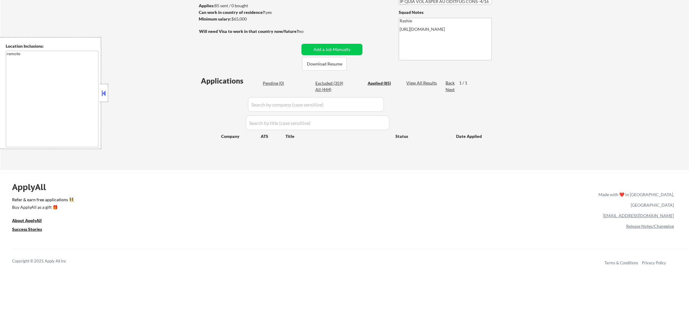
select select ""applied""
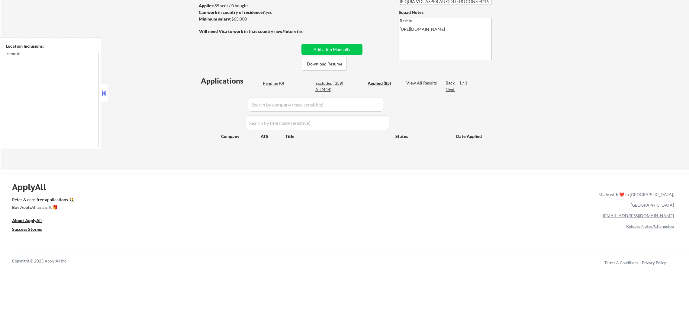
select select ""applied""
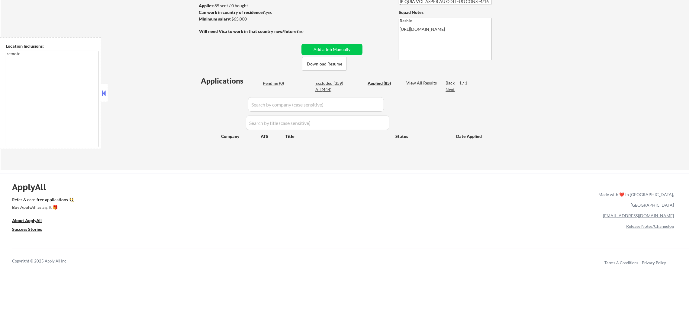
select select ""applied""
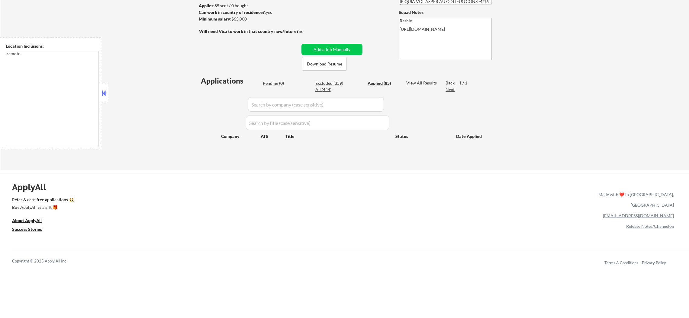
select select ""applied""
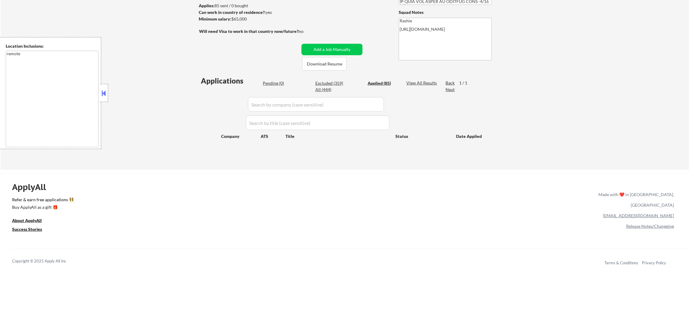
select select ""applied""
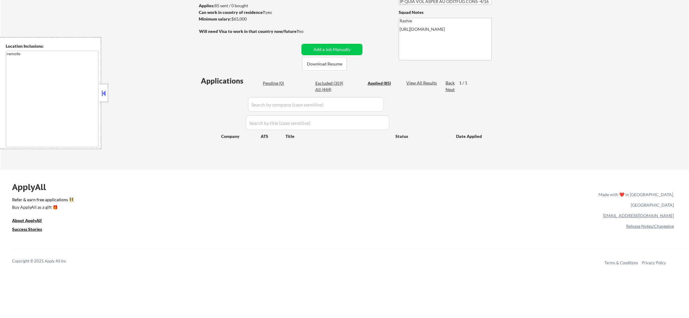
select select ""applied""
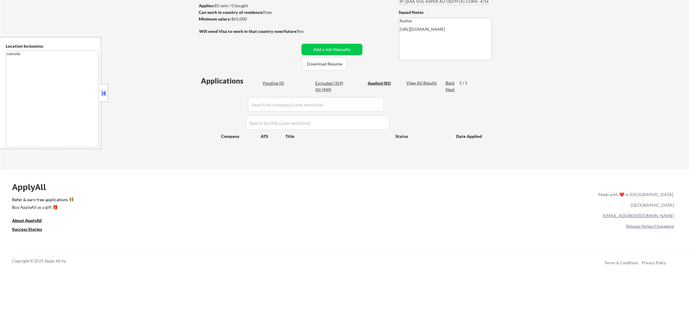
select select ""applied""
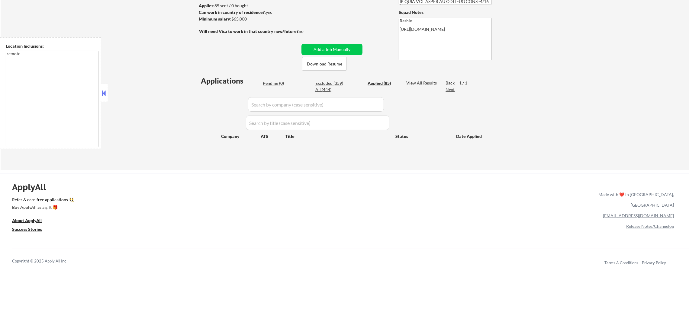
select select ""applied""
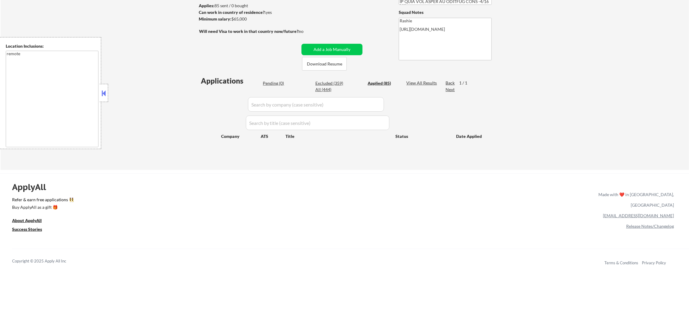
select select ""applied""
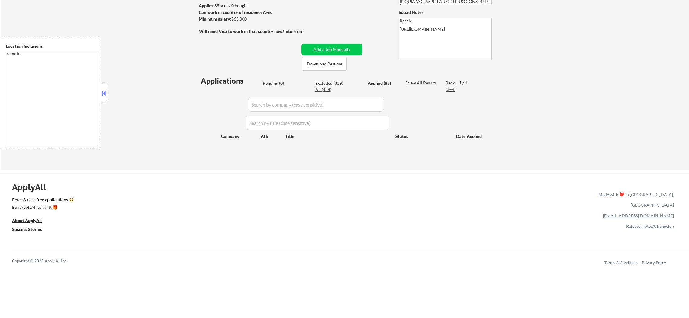
select select ""applied""
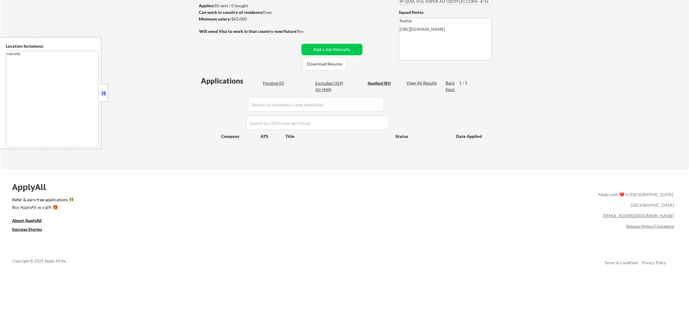
select select ""applied""
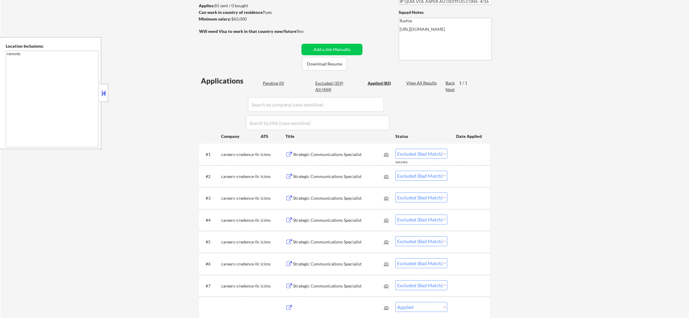
select select ""applied""
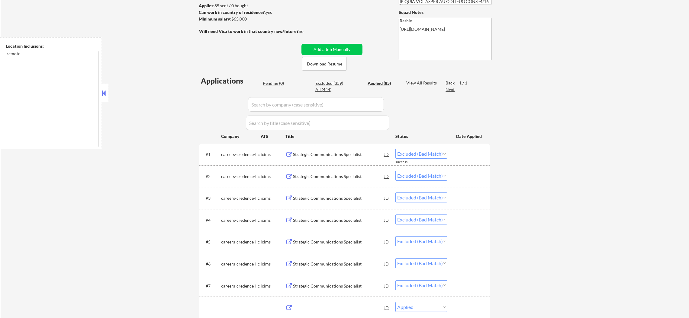
select select ""applied""
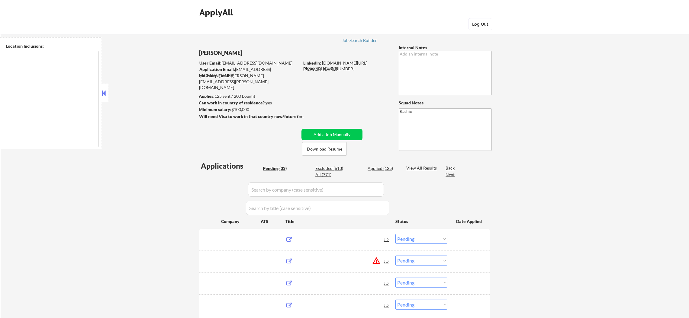
select select ""pending""
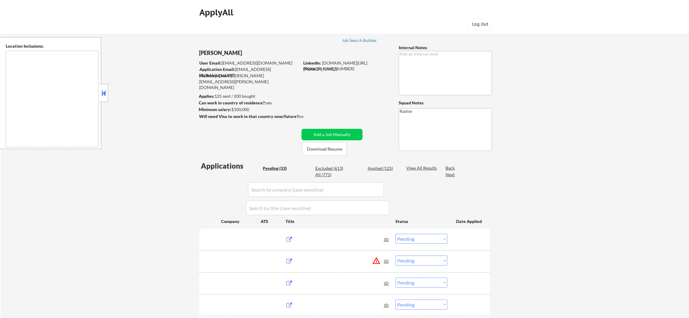
select select ""pending""
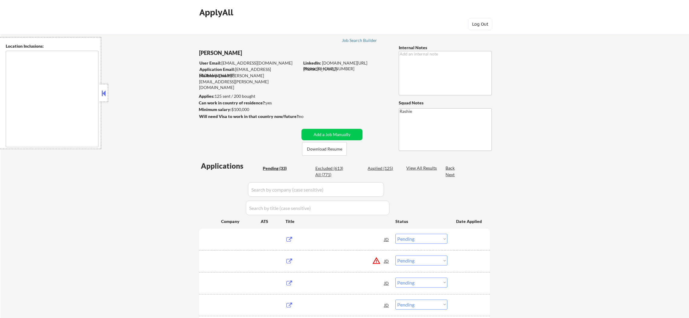
select select ""pending""
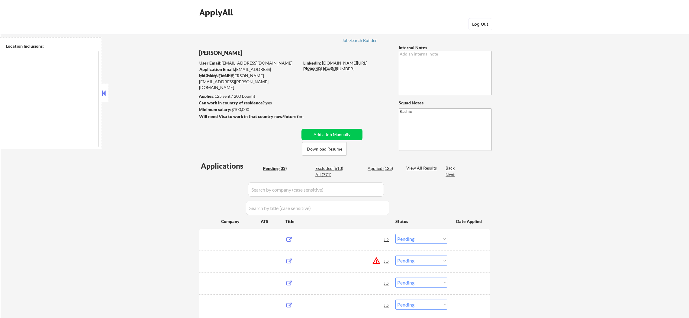
select select ""pending""
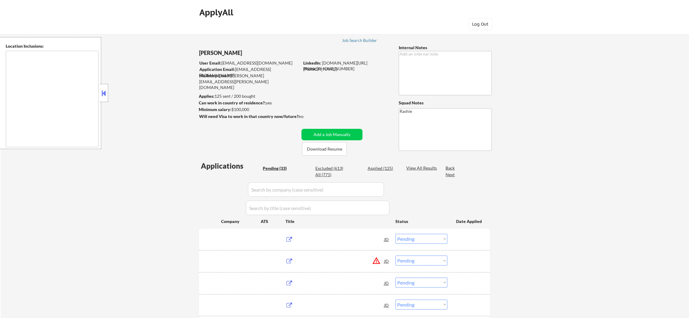
select select ""pending""
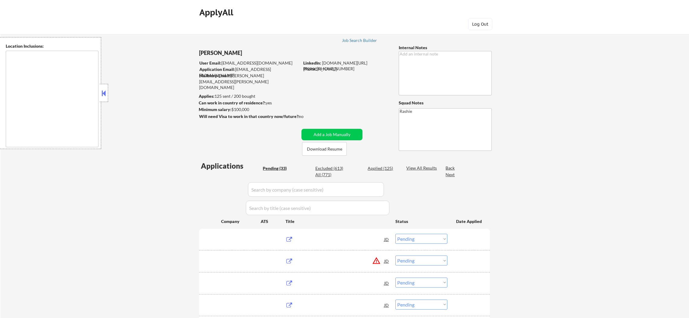
select select ""pending""
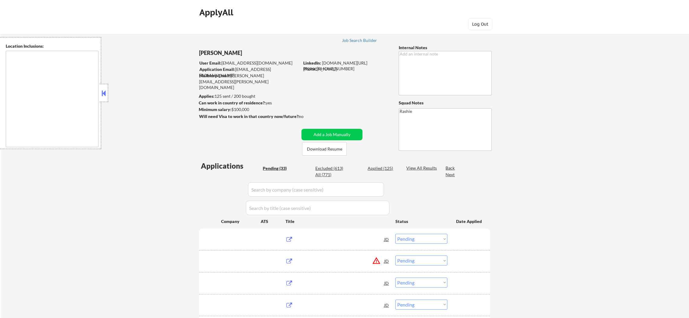
select select ""pending""
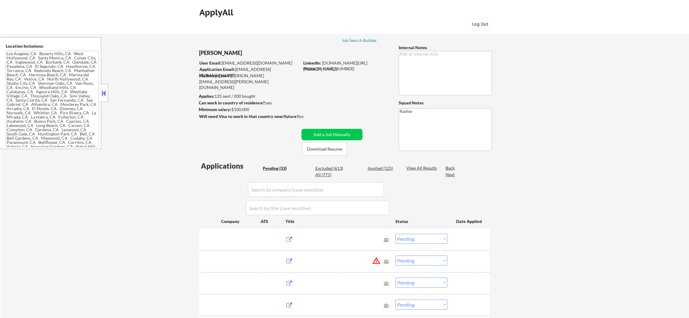
type textarea "Los Angeles, CA Beverly Hills, CA West Hollywood, CA Santa Monica, CA Culver Ci…"
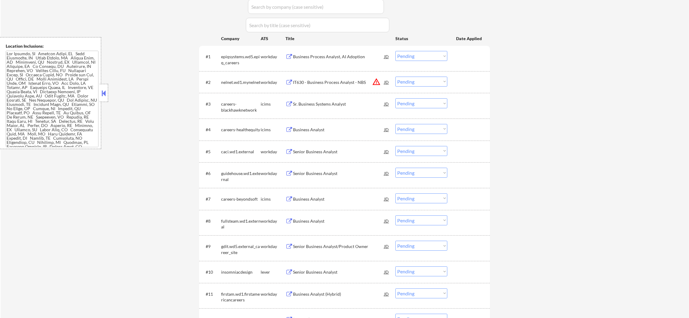
scroll to position [196, 0]
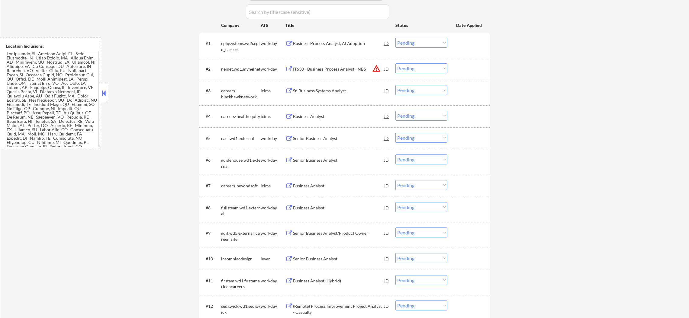
click at [413, 70] on select "Choose an option... Pending Applied Excluded (Questions) Excluded (Expired) Exc…" at bounding box center [422, 68] width 52 height 10
click at [379, 70] on button "warning_amber" at bounding box center [376, 68] width 8 height 8
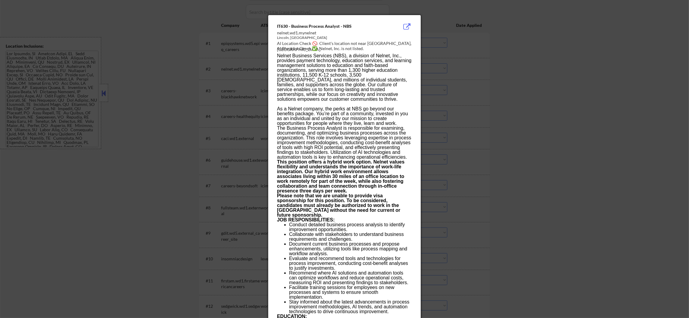
click at [509, 63] on div at bounding box center [344, 159] width 689 height 318
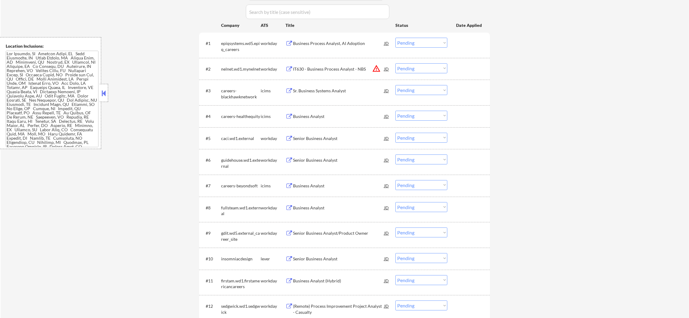
click at [436, 66] on select "Choose an option... Pending Applied Excluded (Questions) Excluded (Expired) Exc…" at bounding box center [422, 68] width 52 height 10
click at [396, 63] on select "Choose an option... Pending Applied Excluded (Questions) Excluded (Expired) Exc…" at bounding box center [422, 68] width 52 height 10
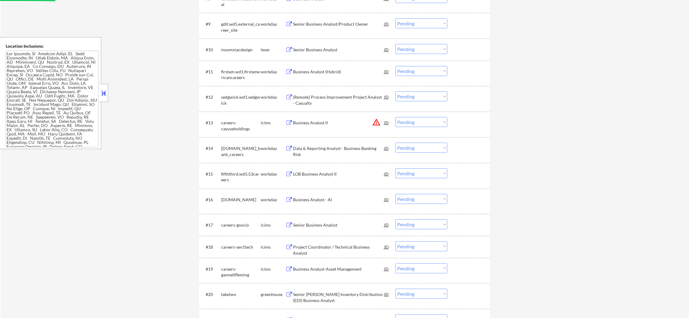
scroll to position [408, 0]
select select ""pending""
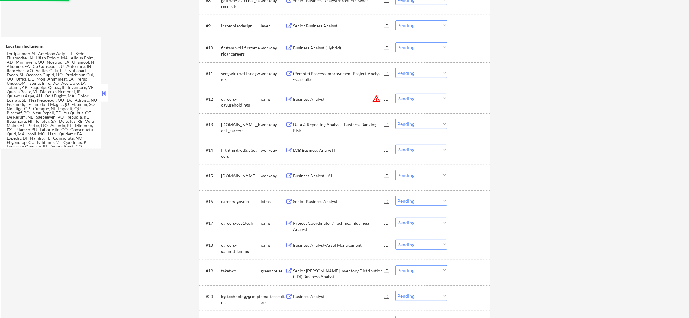
click at [374, 99] on button "warning_amber" at bounding box center [376, 99] width 8 height 8
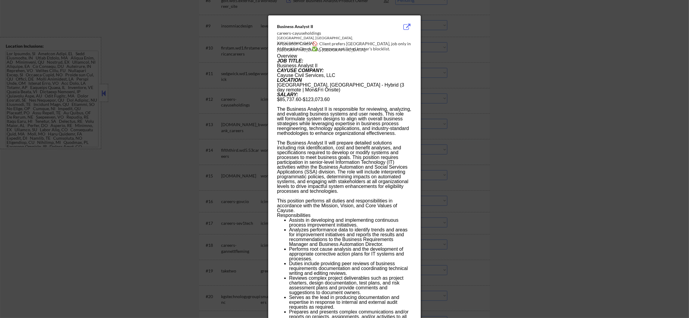
click at [441, 103] on div at bounding box center [344, 159] width 689 height 318
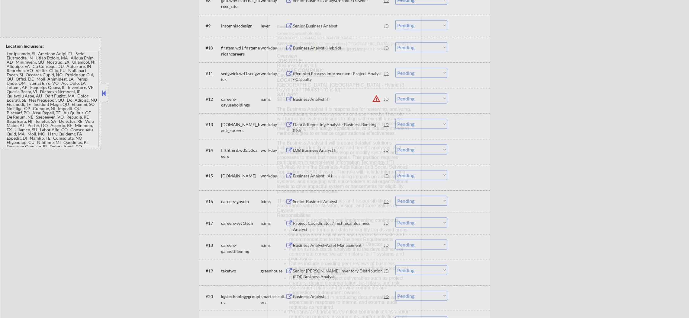
click at [425, 100] on select "Choose an option... Pending Applied Excluded (Questions) Excluded (Expired) Exc…" at bounding box center [422, 99] width 52 height 10
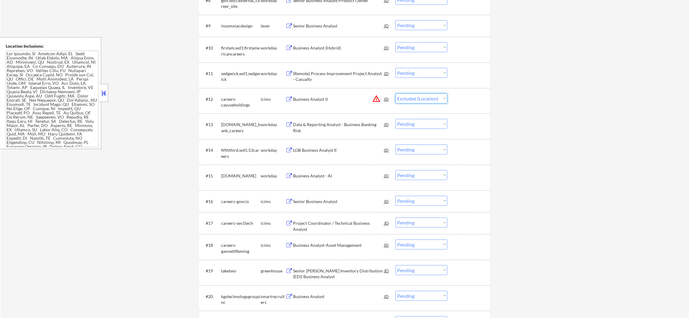
click at [396, 94] on select "Choose an option... Pending Applied Excluded (Questions) Excluded (Expired) Exc…" at bounding box center [422, 99] width 52 height 10
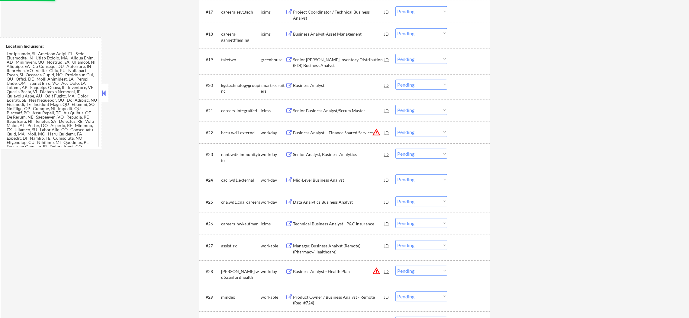
select select ""pending""
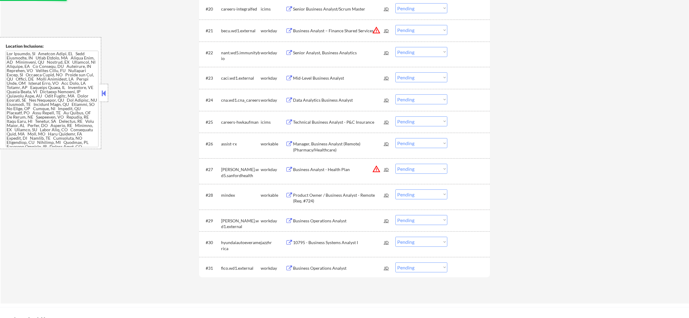
scroll to position [695, 0]
click at [376, 30] on button "warning_amber" at bounding box center [376, 31] width 8 height 8
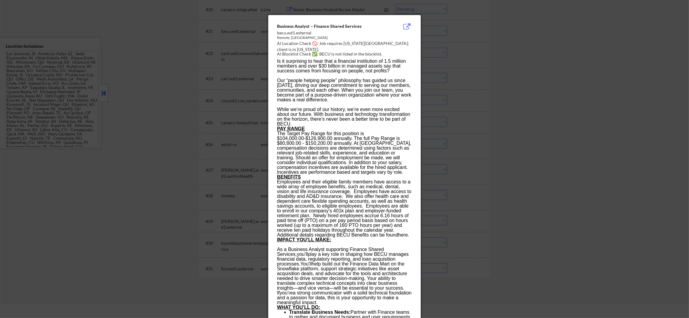
click at [443, 38] on div at bounding box center [344, 159] width 689 height 318
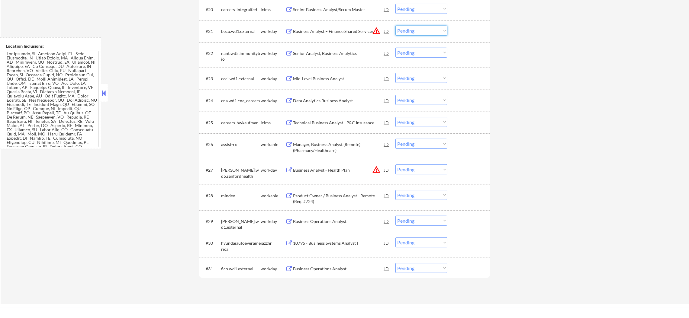
click at [438, 31] on select "Choose an option... Pending Applied Excluded (Questions) Excluded (Expired) Exc…" at bounding box center [422, 31] width 52 height 10
click at [396, 26] on select "Choose an option... Pending Applied Excluded (Questions) Excluded (Expired) Exc…" at bounding box center [422, 31] width 52 height 10
click at [379, 172] on button "warning_amber" at bounding box center [376, 170] width 8 height 8
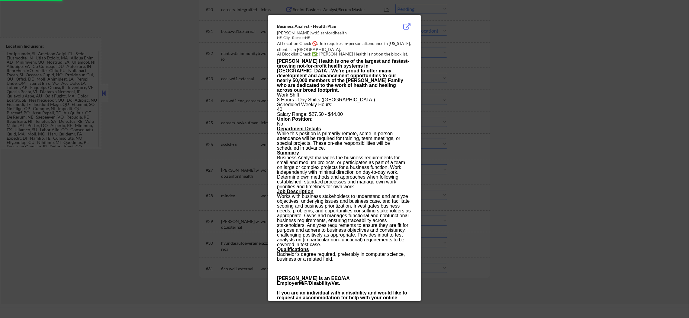
select select ""pending""
click at [467, 132] on div at bounding box center [344, 159] width 689 height 318
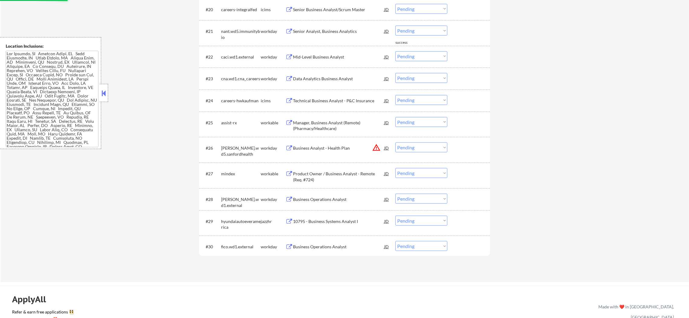
click at [412, 149] on select "Choose an option... Pending Applied Excluded (Questions) Excluded (Expired) Exc…" at bounding box center [422, 148] width 52 height 10
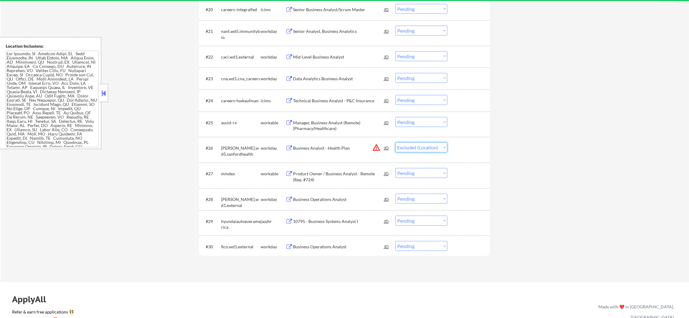
click at [396, 143] on select "Choose an option... Pending Applied Excluded (Questions) Excluded (Expired) Exc…" at bounding box center [422, 148] width 52 height 10
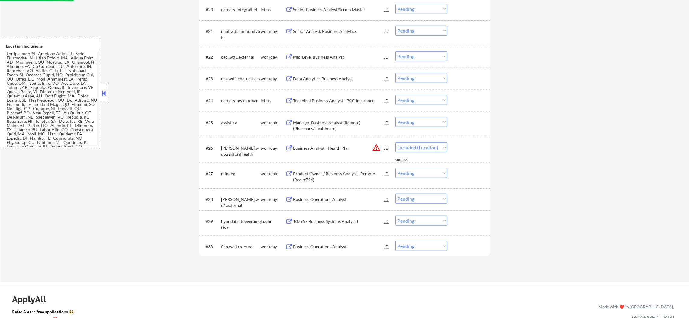
select select ""pending""
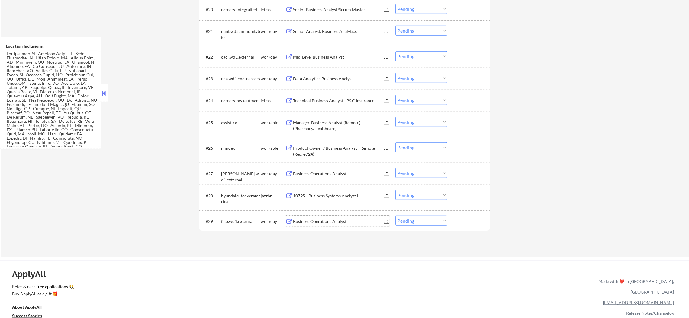
click at [332, 222] on div "Business Operations Analyst" at bounding box center [338, 222] width 91 height 6
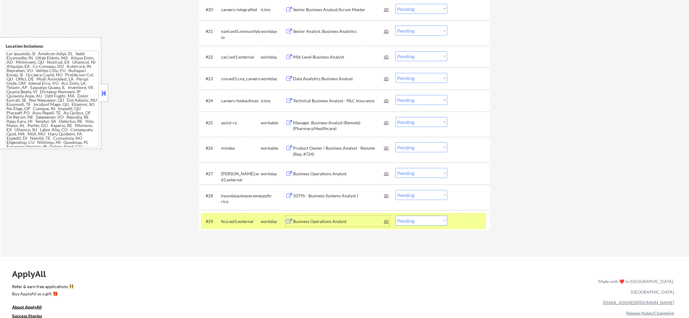
click at [431, 223] on select "Choose an option... Pending Applied Excluded (Questions) Excluded (Expired) Exc…" at bounding box center [422, 221] width 52 height 10
select select ""excluded__bad_match_""
click at [396, 216] on select "Choose an option... Pending Applied Excluded (Questions) Excluded (Expired) Exc…" at bounding box center [422, 221] width 52 height 10
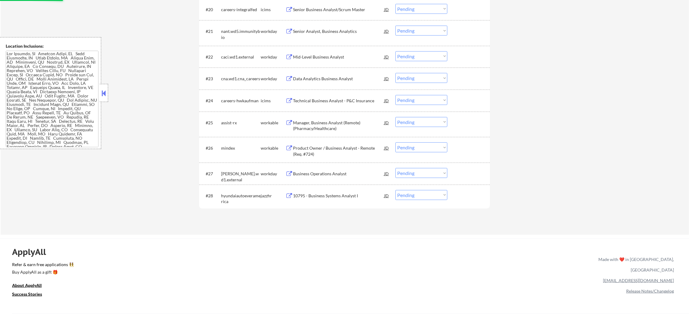
click at [338, 190] on div "10795 - Business Systems Analyst I" at bounding box center [338, 195] width 91 height 11
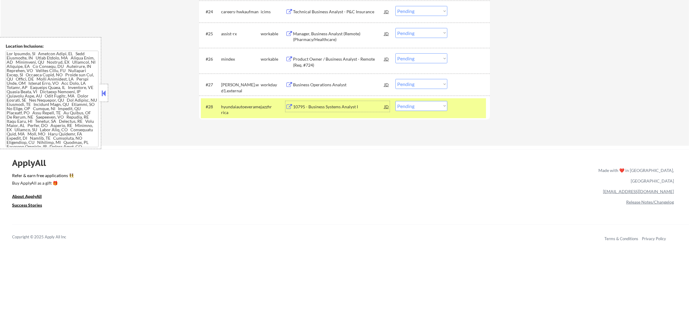
scroll to position [786, 0]
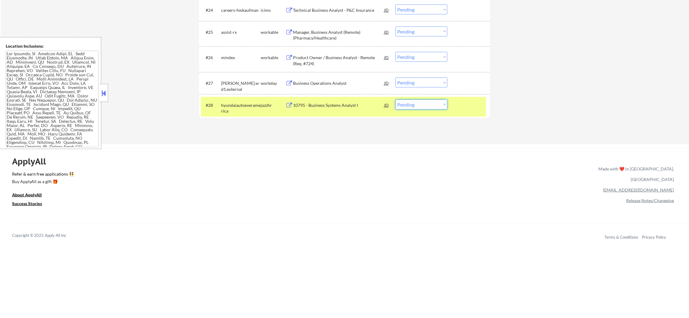
click at [412, 106] on select "Choose an option... Pending Applied Excluded (Questions) Excluded (Expired) Exc…" at bounding box center [422, 105] width 52 height 10
select select ""excluded""
click at [396, 100] on select "Choose an option... Pending Applied Excluded (Questions) Excluded (Expired) Exc…" at bounding box center [422, 105] width 52 height 10
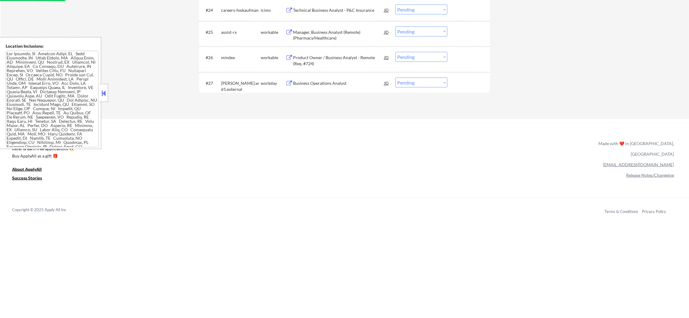
click at [342, 81] on div "Business Operations Analyst" at bounding box center [338, 83] width 91 height 6
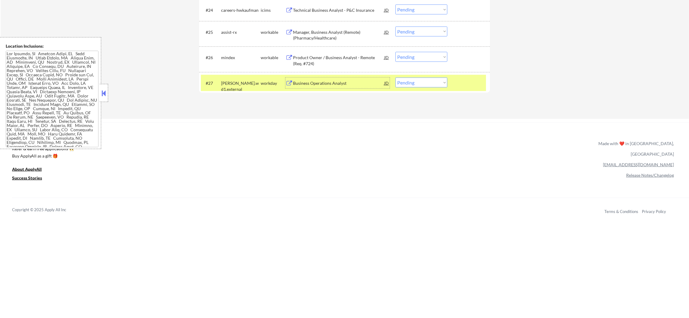
click at [424, 88] on div "#27 stewart.wd1.external workday Business Operations Analyst JD warning_amber C…" at bounding box center [343, 83] width 285 height 16
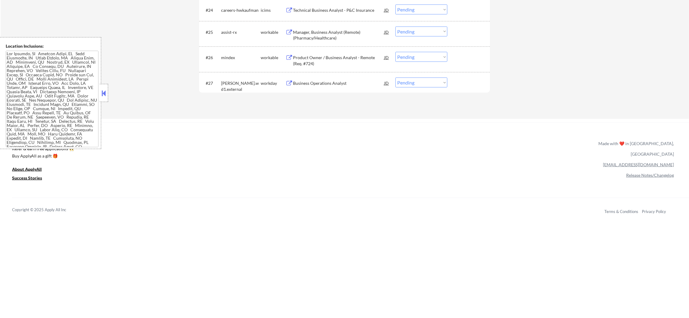
drag, startPoint x: 427, startPoint y: 83, endPoint x: 427, endPoint y: 87, distance: 3.3
click at [427, 83] on select "Choose an option... Pending Applied Excluded (Questions) Excluded (Expired) Exc…" at bounding box center [422, 83] width 52 height 10
select select ""excluded__bad_match_""
click at [396, 78] on select "Choose an option... Pending Applied Excluded (Questions) Excluded (Expired) Exc…" at bounding box center [422, 83] width 52 height 10
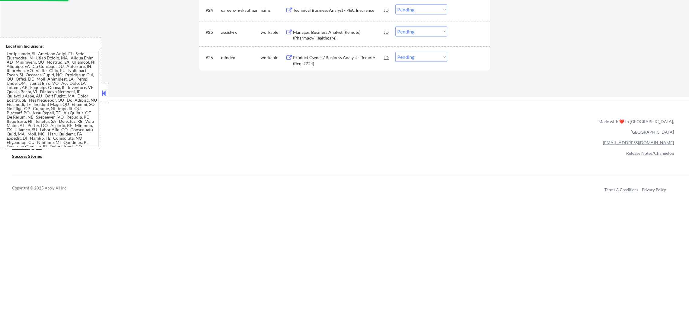
click at [342, 68] on div "#26 mindex workable Product Owner / Business Analyst - Remote (Req. #724) JD wa…" at bounding box center [343, 59] width 285 height 20
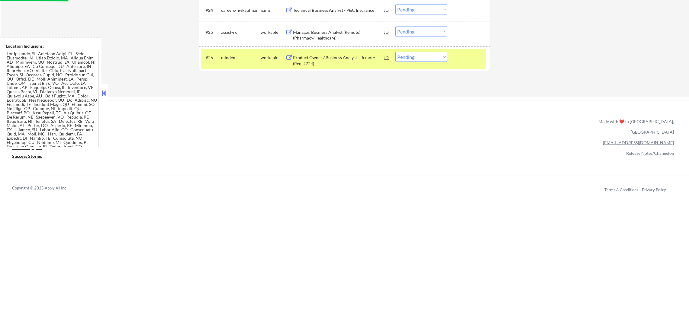
click at [347, 56] on div "Product Owner / Business Analyst - Remote (Req. #724)" at bounding box center [338, 61] width 91 height 12
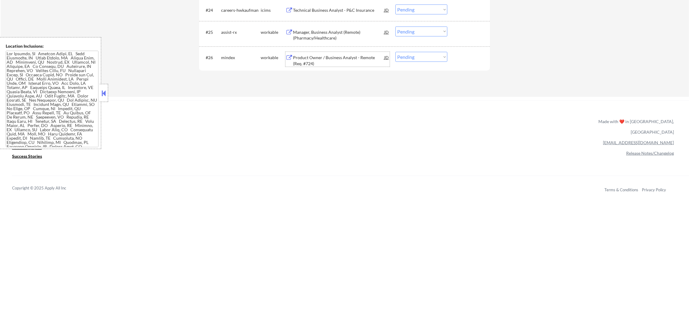
click at [415, 61] on select "Choose an option... Pending Applied Excluded (Questions) Excluded (Expired) Exc…" at bounding box center [422, 57] width 52 height 10
select select ""applied""
click at [396, 52] on select "Choose an option... Pending Applied Excluded (Questions) Excluded (Expired) Exc…" at bounding box center [422, 57] width 52 height 10
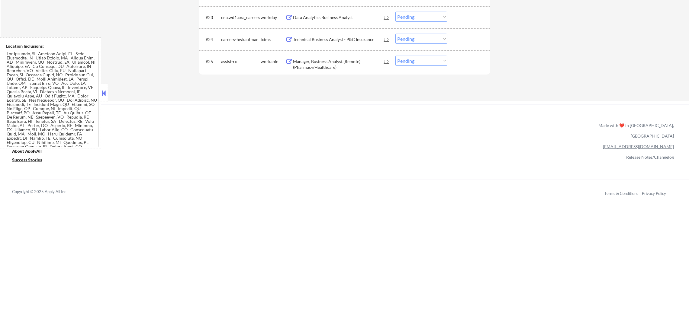
scroll to position [755, 0]
click at [318, 53] on div "#25 assist-rx workable Manager, Business Analyst (Remote) (Pharmacy/Healthcare)…" at bounding box center [344, 65] width 291 height 26
click at [318, 61] on div "Manager, Business Analyst (Remote) (Pharmacy/Healthcare)" at bounding box center [338, 66] width 91 height 12
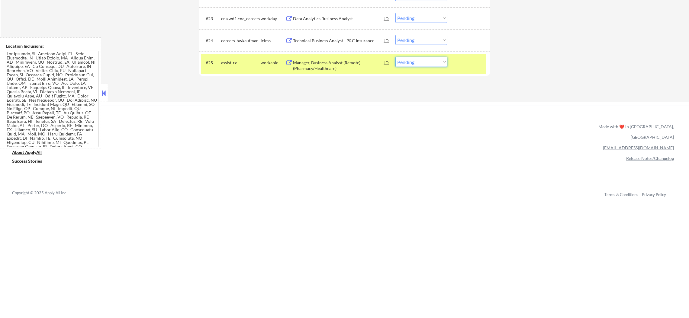
click at [420, 60] on select "Choose an option... Pending Applied Excluded (Questions) Excluded (Expired) Exc…" at bounding box center [422, 62] width 52 height 10
select select ""excluded""
click at [396, 57] on select "Choose an option... Pending Applied Excluded (Questions) Excluded (Expired) Exc…" at bounding box center [422, 62] width 52 height 10
click at [228, 65] on div "assist-rx" at bounding box center [241, 62] width 40 height 11
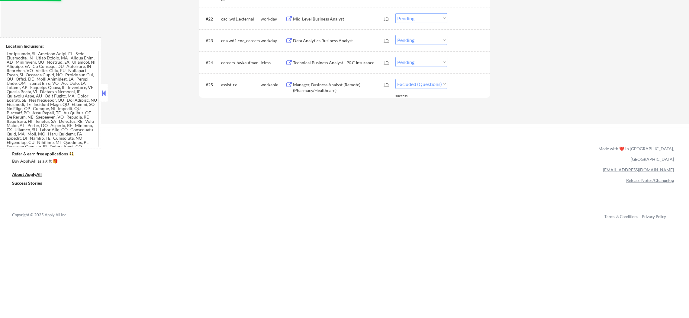
scroll to position [680, 0]
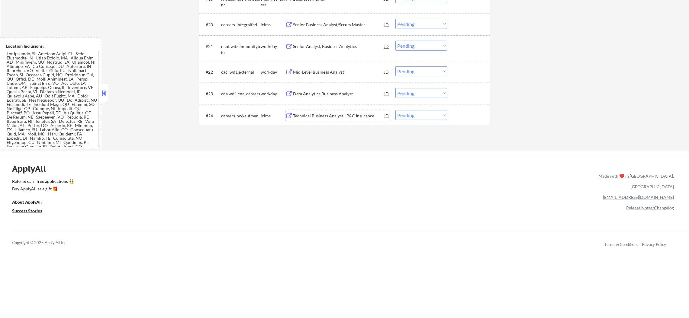
click at [358, 115] on div "Technical Business Analyst - P&C Insurance" at bounding box center [338, 116] width 91 height 6
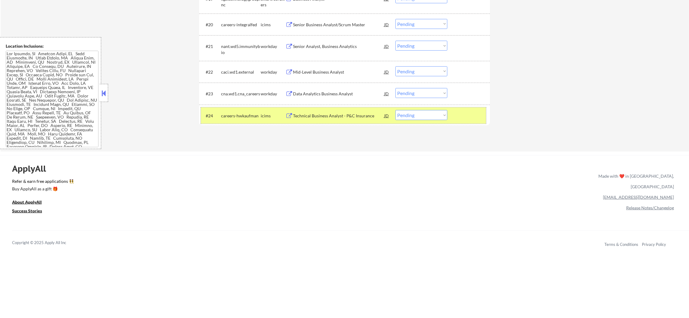
click at [405, 112] on div "#24 careers-hwkaufman icims Technical Business Analyst - P&C Insurance JD Choos…" at bounding box center [343, 116] width 285 height 16
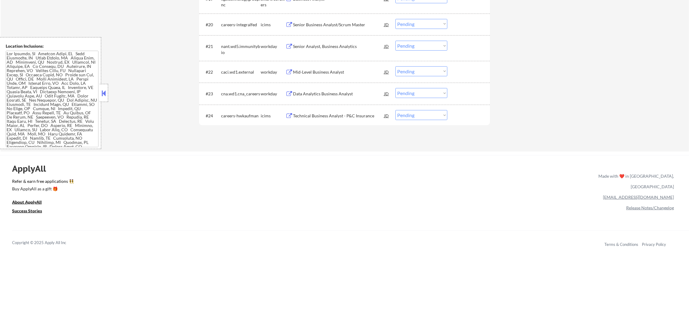
click at [420, 113] on select "Choose an option... Pending Applied Excluded (Questions) Excluded (Expired) Exc…" at bounding box center [422, 115] width 52 height 10
click at [396, 110] on select "Choose an option... Pending Applied Excluded (Questions) Excluded (Expired) Exc…" at bounding box center [422, 115] width 52 height 10
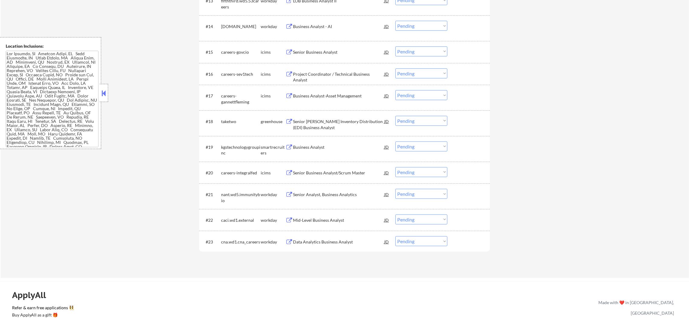
scroll to position [557, 0]
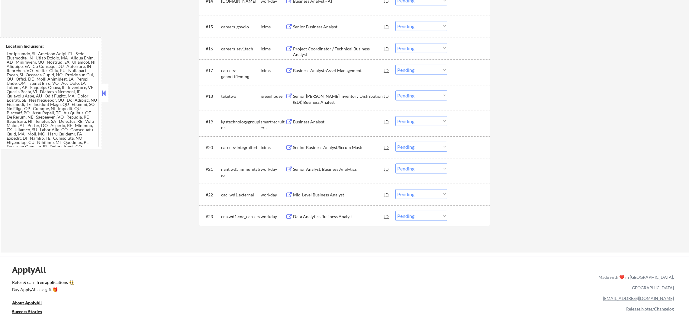
click at [308, 212] on div "Data Analytics Business Analyst" at bounding box center [338, 216] width 91 height 11
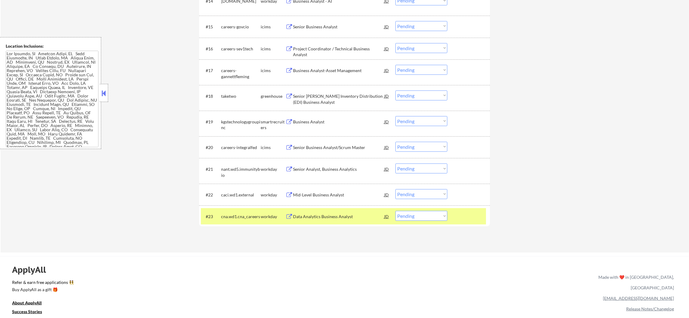
select select ""pending""
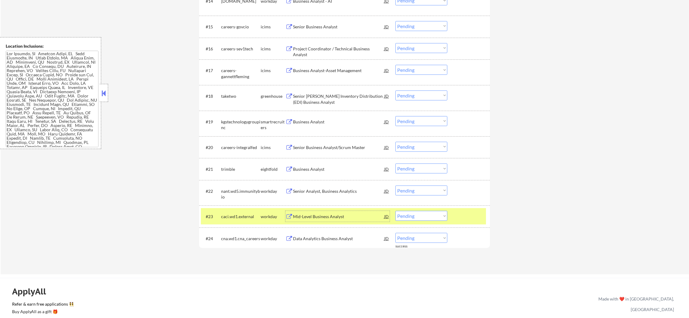
click at [403, 227] on div "#23 caci.wd1.external workday Mid-Level Business Analyst JD warning_amber Choos…" at bounding box center [344, 217] width 291 height 22
click at [409, 218] on select "Choose an option... Pending Applied Excluded (Questions) Excluded (Expired) Exc…" at bounding box center [422, 216] width 52 height 10
click at [396, 211] on select "Choose an option... Pending Applied Excluded (Questions) Excluded (Expired) Exc…" at bounding box center [422, 216] width 52 height 10
click at [250, 218] on div "caci.wd1.external" at bounding box center [241, 217] width 40 height 6
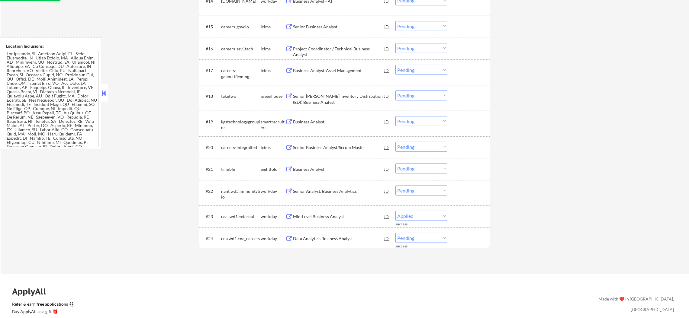
select select ""pending""
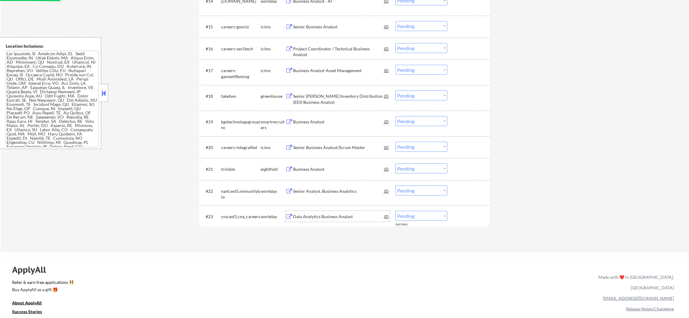
click at [327, 218] on div "Data Analytics Business Analyst" at bounding box center [338, 217] width 91 height 6
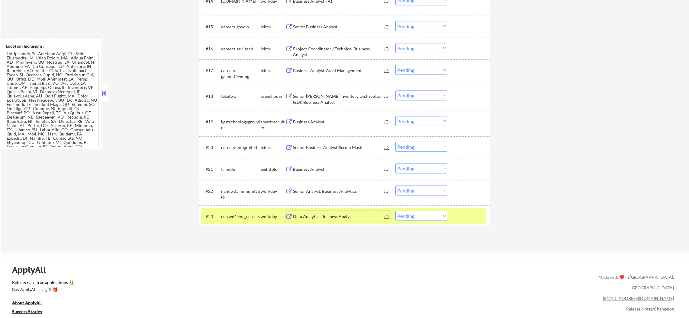
click at [238, 217] on div "cna.wd1.cna_careers" at bounding box center [241, 217] width 40 height 6
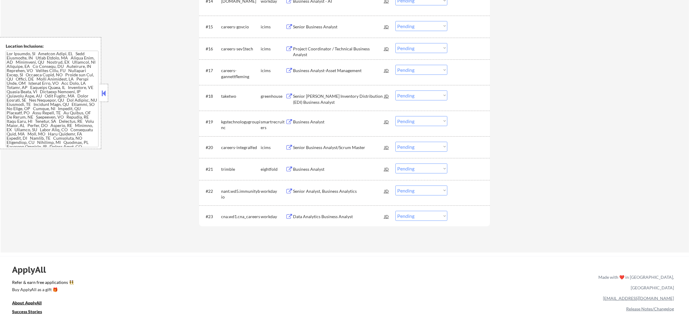
click at [327, 214] on div "Data Analytics Business Analyst" at bounding box center [338, 217] width 91 height 6
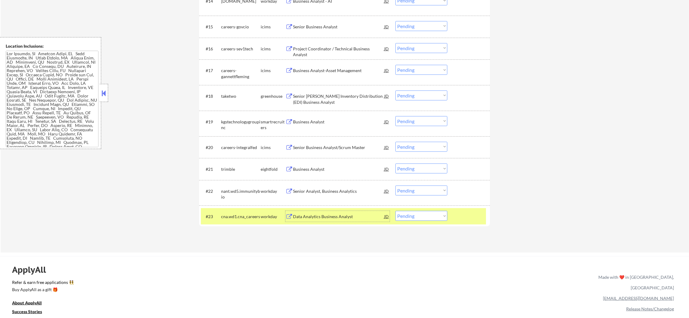
scroll to position [0, 0]
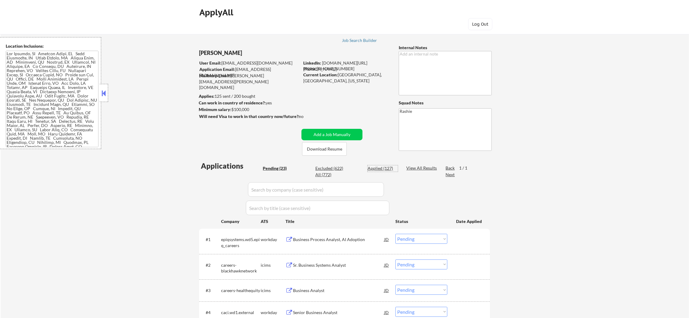
click at [374, 170] on div "Applied (127)" at bounding box center [383, 169] width 30 height 6
select select ""applied""
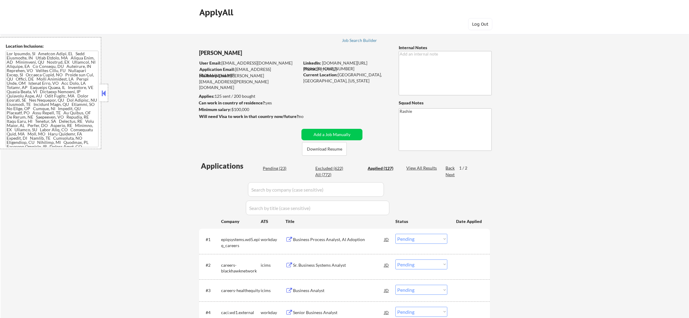
select select ""applied""
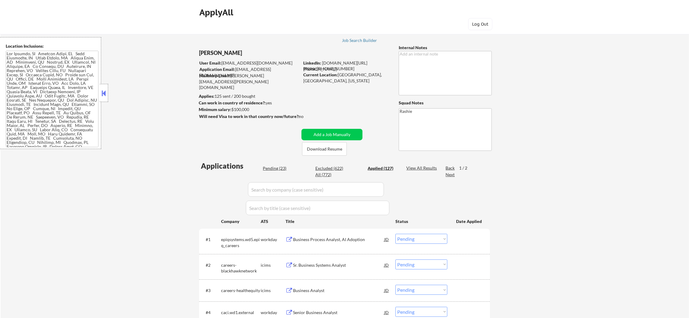
select select ""applied""
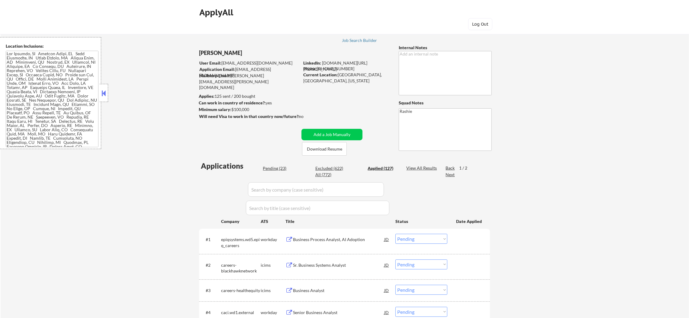
select select ""applied""
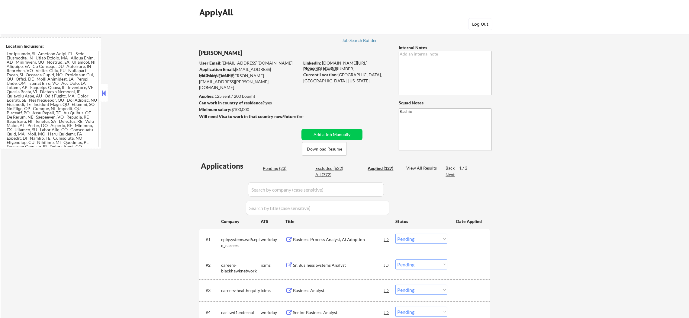
select select ""applied""
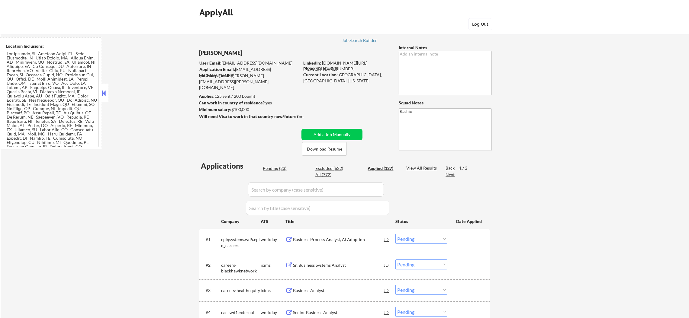
select select ""applied""
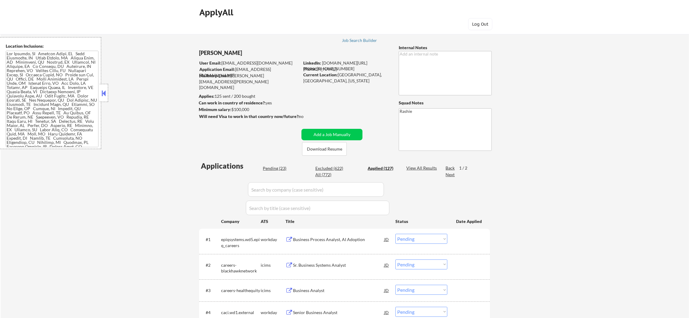
select select ""applied""
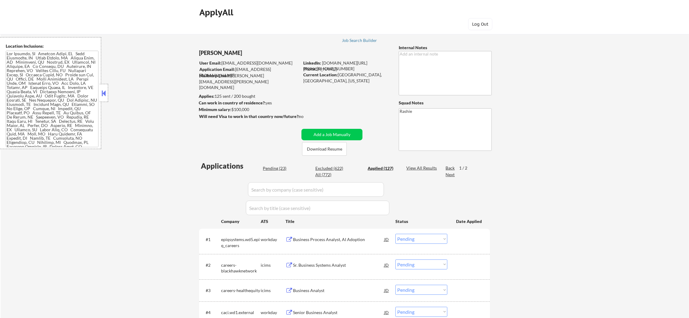
select select ""applied""
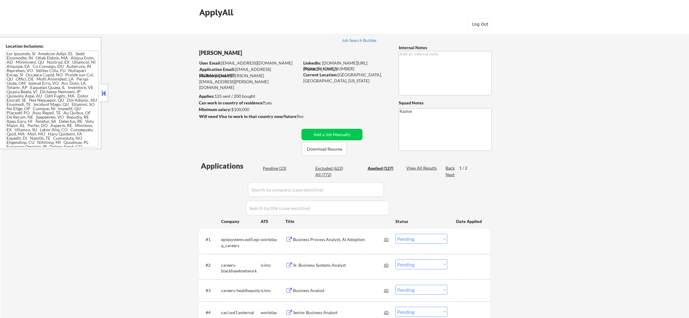
select select ""applied""
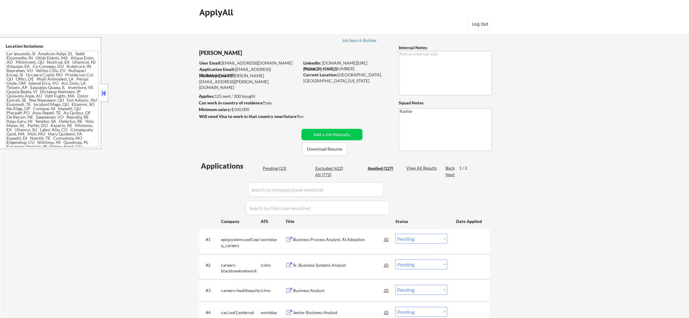
select select ""applied""
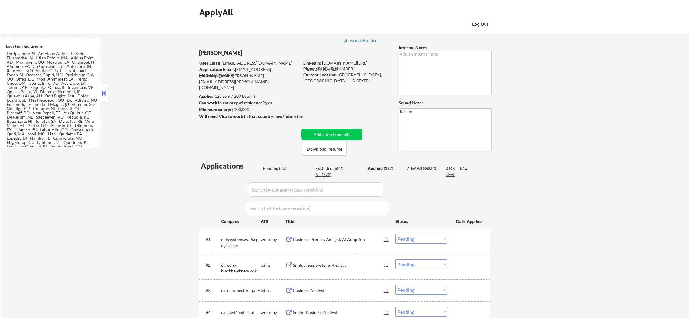
select select ""applied""
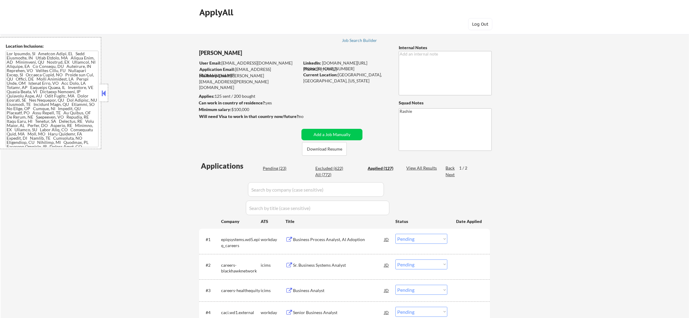
select select ""applied""
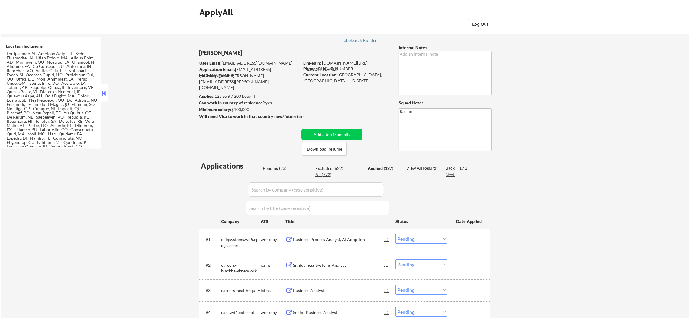
select select ""applied""
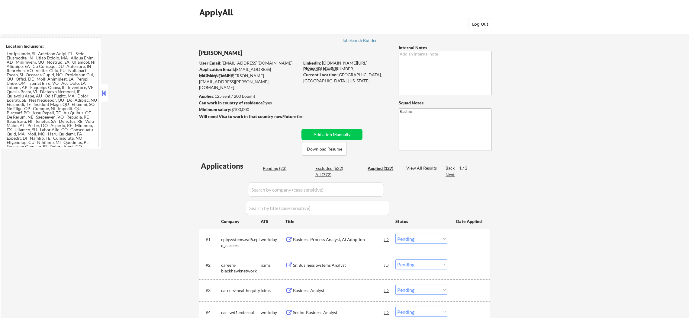
select select ""applied""
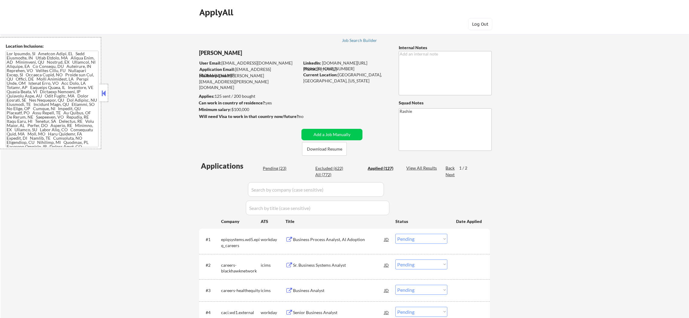
select select ""applied""
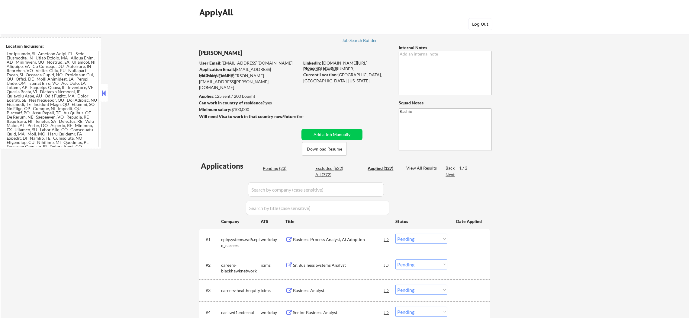
select select ""applied""
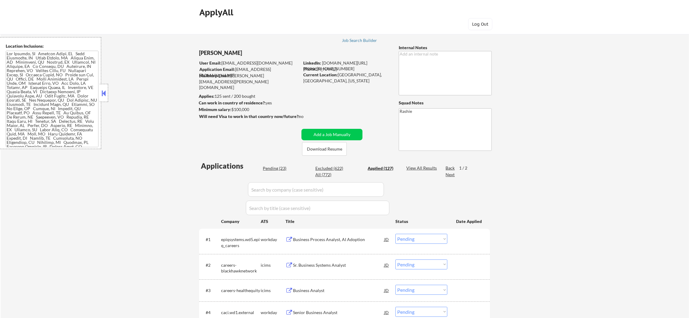
select select ""applied""
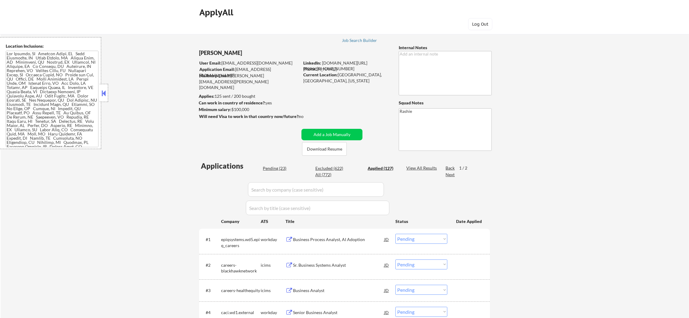
select select ""applied""
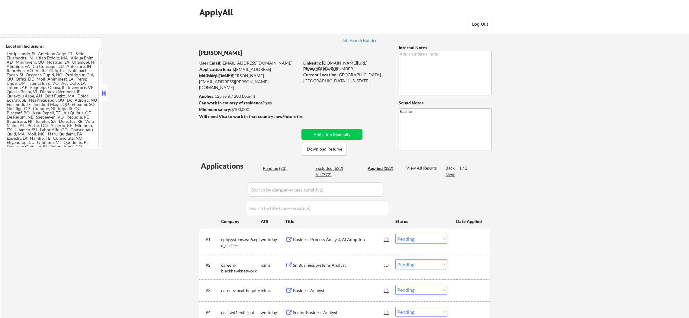
select select ""applied""
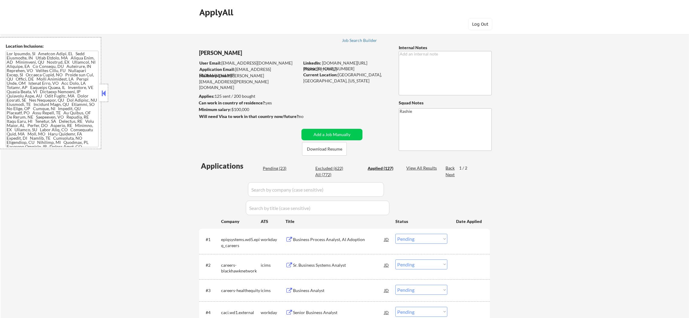
select select ""applied""
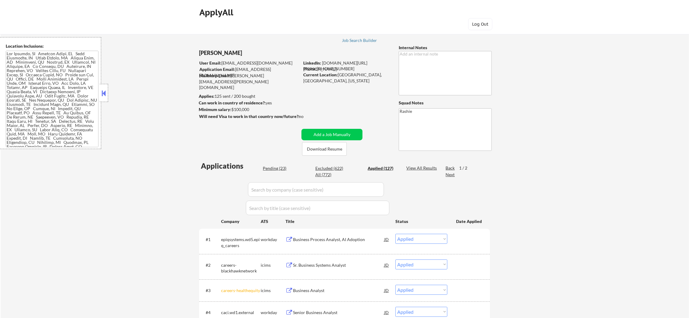
scroll to position [151, 0]
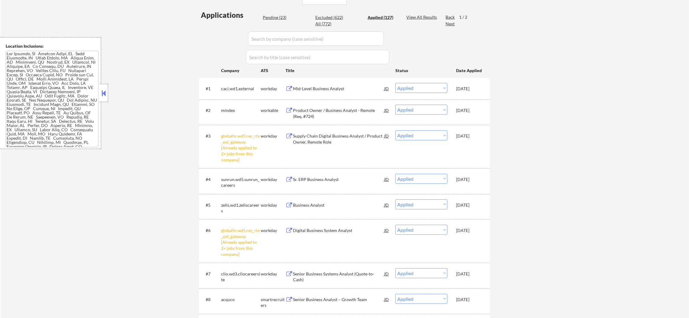
click at [412, 87] on select "Choose an option... Pending Applied Excluded (Questions) Excluded (Expired) Exc…" at bounding box center [422, 88] width 52 height 10
click at [396, 83] on select "Choose an option... Pending Applied Excluded (Questions) Excluded (Expired) Exc…" at bounding box center [422, 88] width 52 height 10
click at [270, 17] on div "Pending (24)" at bounding box center [278, 18] width 30 height 6
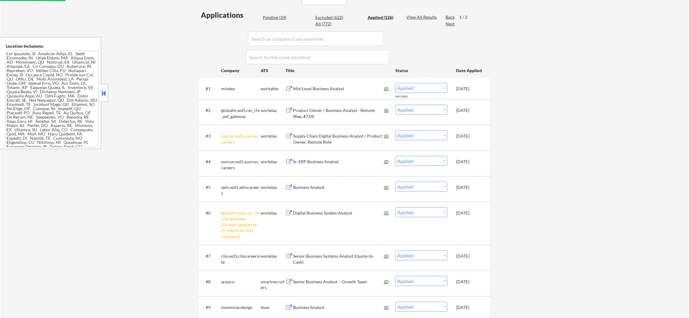
select select ""pending""
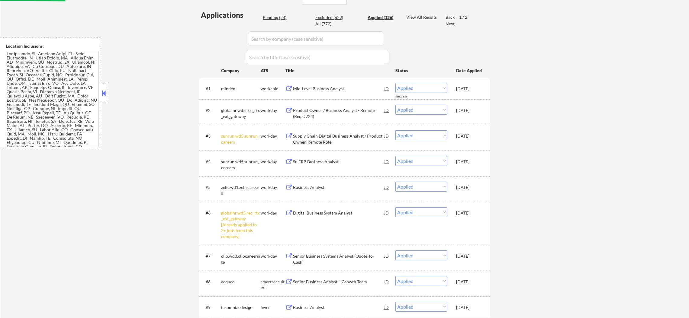
select select ""pending""
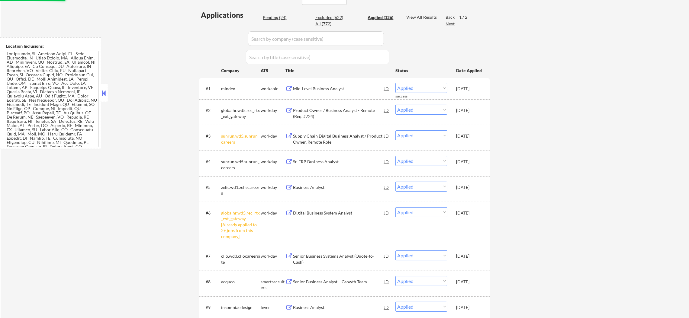
select select ""pending""
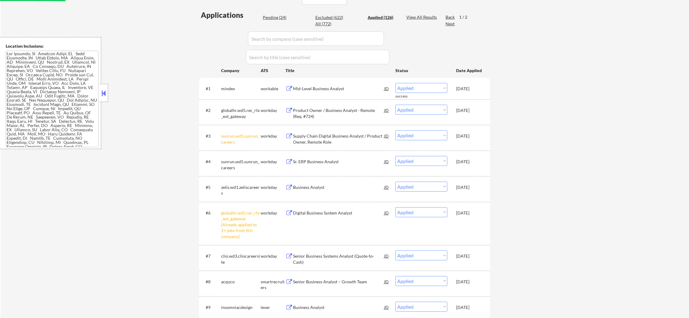
select select ""pending""
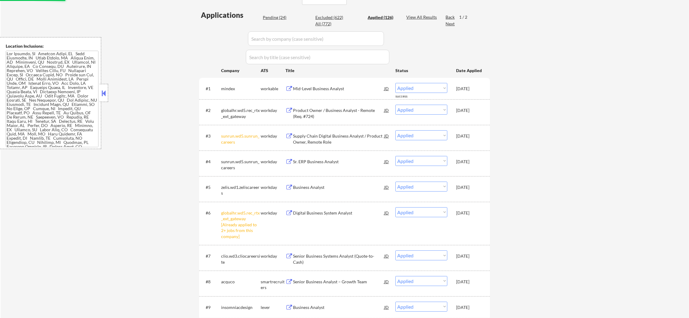
select select ""pending""
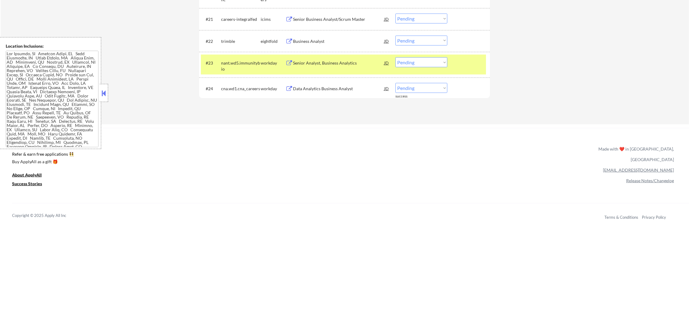
scroll to position [687, 0]
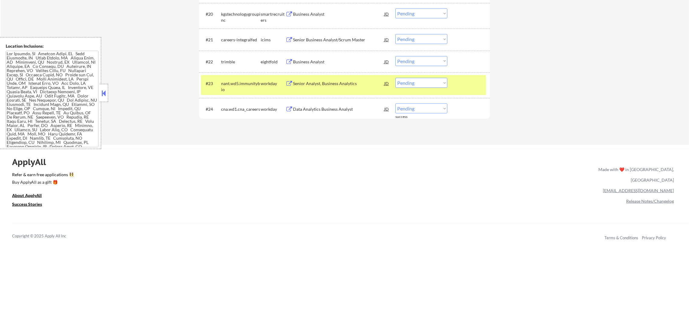
click at [260, 89] on div "nant.wd5.immunitybio" at bounding box center [241, 87] width 40 height 12
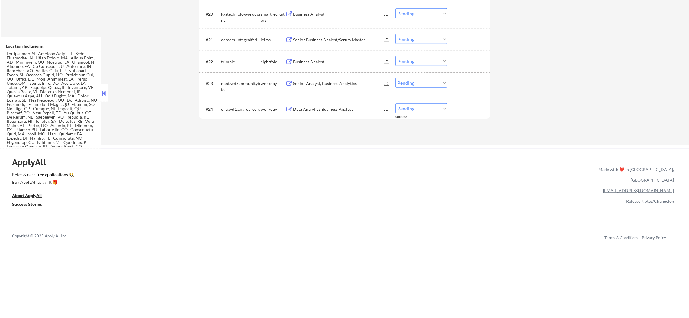
click at [423, 108] on select "Choose an option... Pending Applied Excluded (Questions) Excluded (Expired) Exc…" at bounding box center [422, 109] width 52 height 10
select select ""applied""
click at [396, 104] on select "Choose an option... Pending Applied Excluded (Questions) Excluded (Expired) Exc…" at bounding box center [422, 109] width 52 height 10
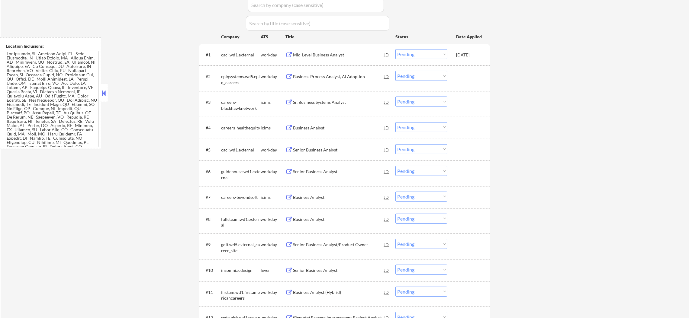
scroll to position [111, 0]
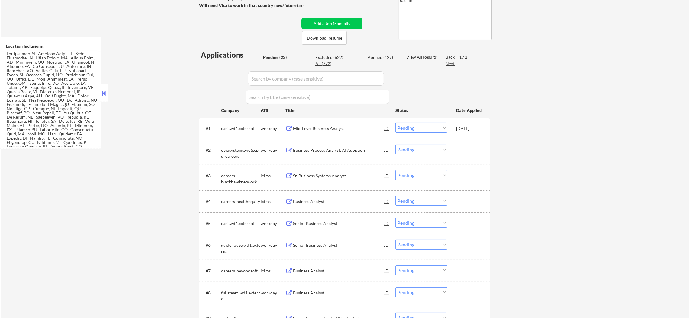
click at [325, 123] on div "Mid-Level Business Analyst" at bounding box center [338, 128] width 91 height 11
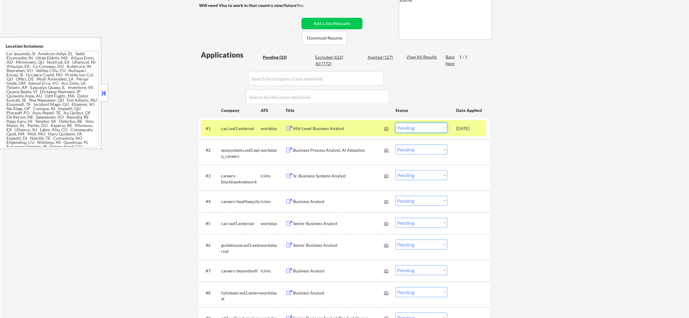
click at [403, 131] on select "Choose an option... Pending Applied Excluded (Questions) Excluded (Expired) Exc…" at bounding box center [422, 128] width 52 height 10
click at [396, 123] on select "Choose an option... Pending Applied Excluded (Questions) Excluded (Expired) Exc…" at bounding box center [422, 128] width 52 height 10
click at [243, 131] on div "caci.wd1.external" at bounding box center [241, 129] width 40 height 6
select select ""pending""
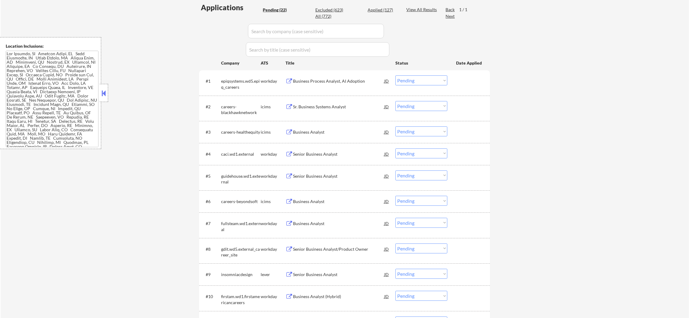
scroll to position [166, 0]
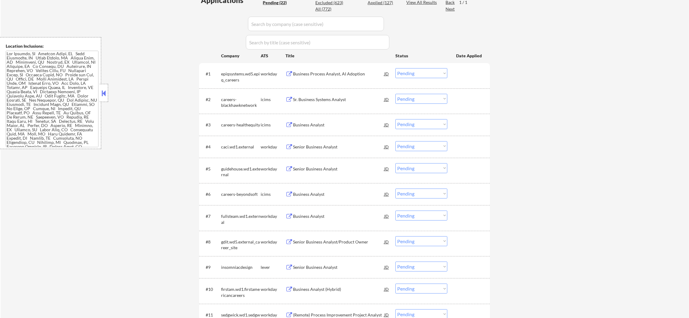
click at [360, 76] on div "Business Process Analyst, AI Adoption" at bounding box center [338, 74] width 91 height 6
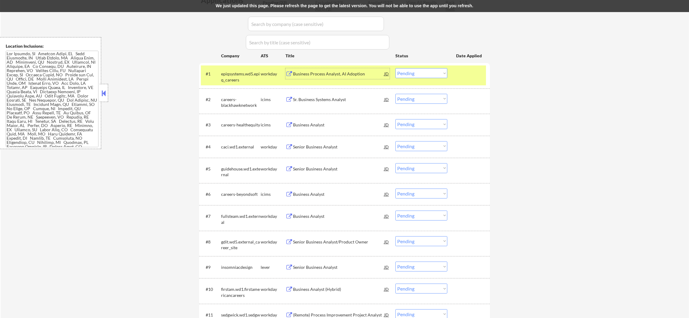
click at [231, 72] on div "epiqsystems.wd5.epiq_careers" at bounding box center [241, 77] width 40 height 12
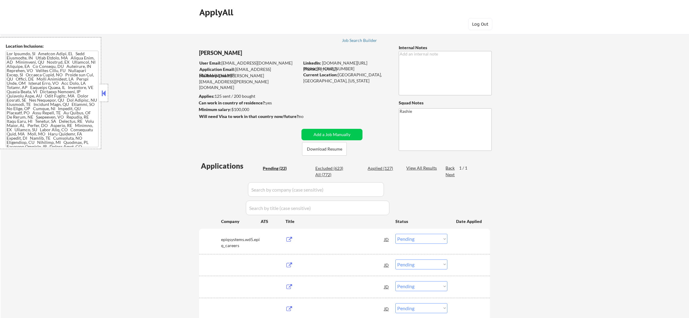
select select ""pending""
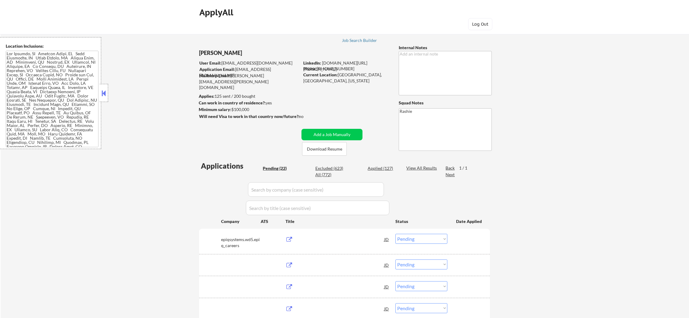
select select ""pending""
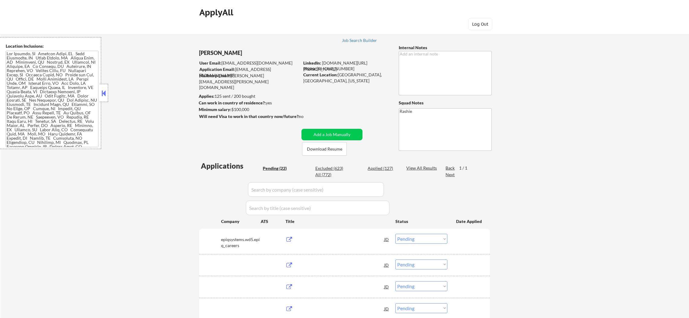
select select ""pending""
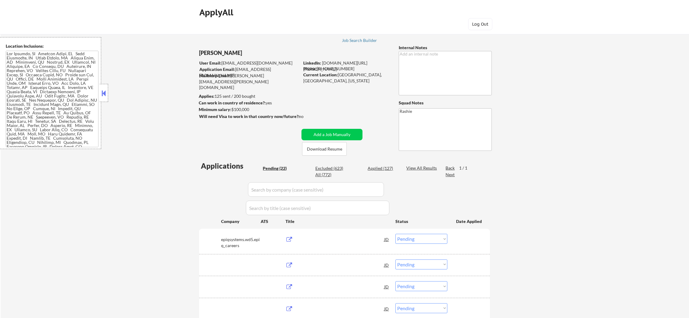
select select ""pending""
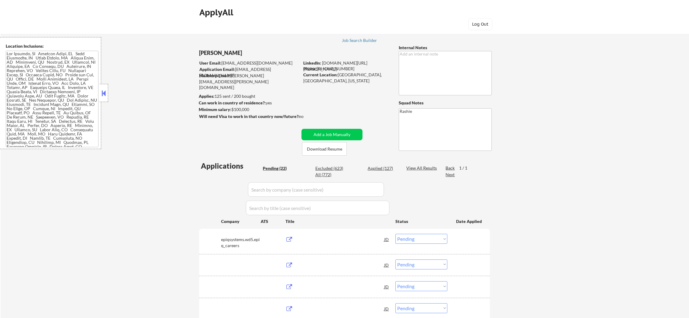
select select ""pending""
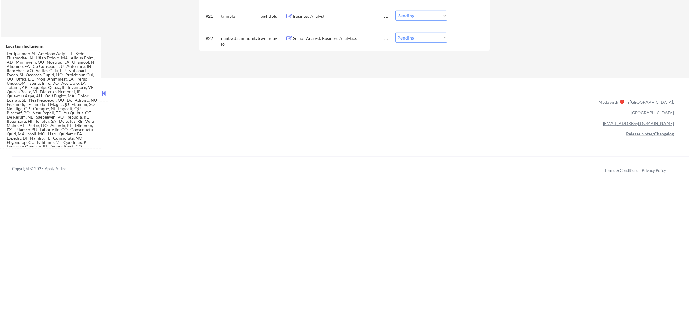
scroll to position [705, 0]
click at [336, 43] on div "Senior Analyst, Business Analytics" at bounding box center [338, 43] width 91 height 6
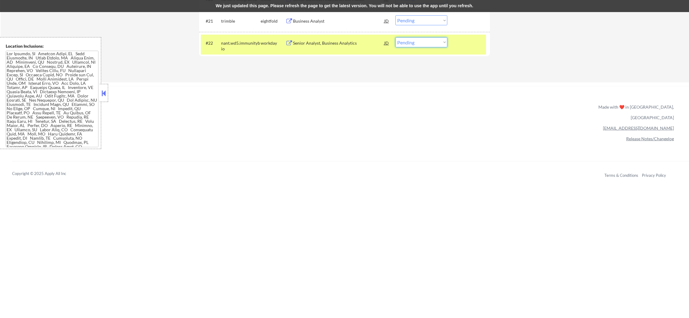
click at [409, 41] on select "Choose an option... Pending Applied Excluded (Questions) Excluded (Expired) Exc…" at bounding box center [422, 42] width 52 height 10
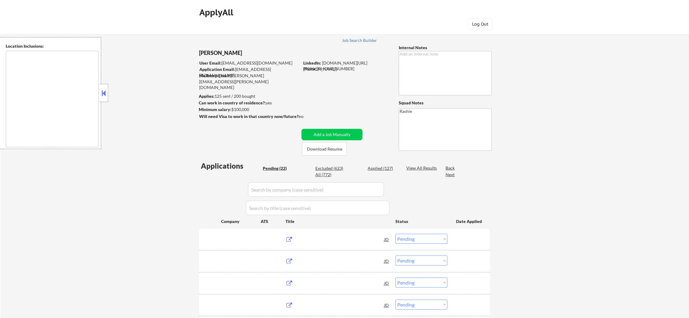
select select ""pending""
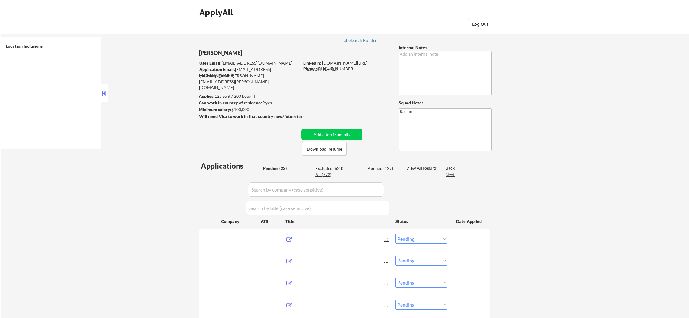
select select ""pending""
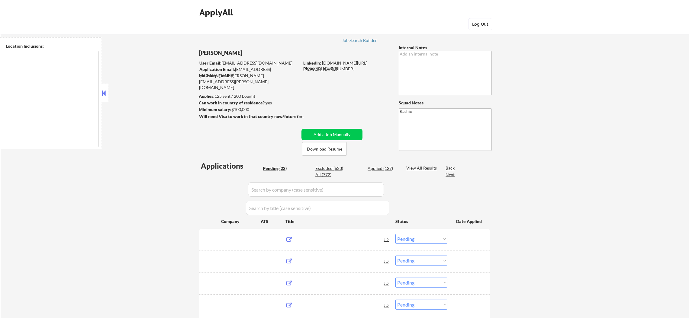
select select ""pending""
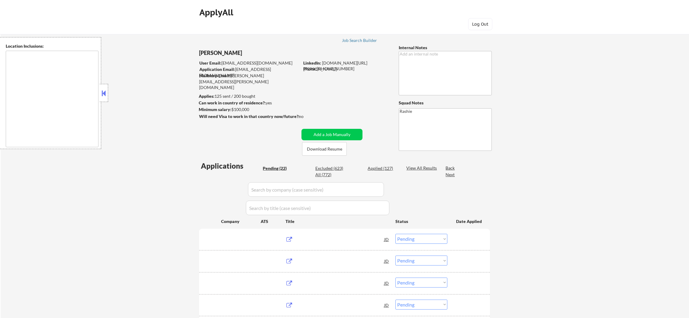
select select ""pending""
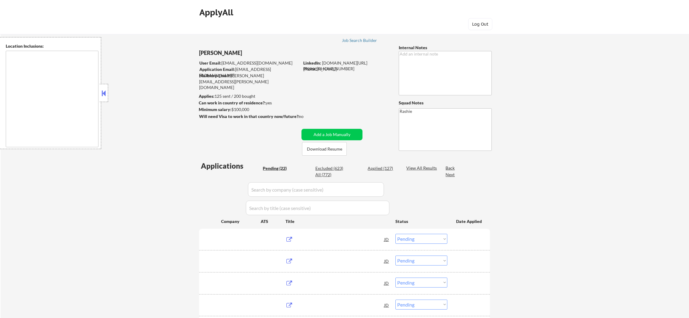
select select ""pending""
type textarea "[GEOGRAPHIC_DATA], [GEOGRAPHIC_DATA] [GEOGRAPHIC_DATA], [GEOGRAPHIC_DATA] [GEOG…"
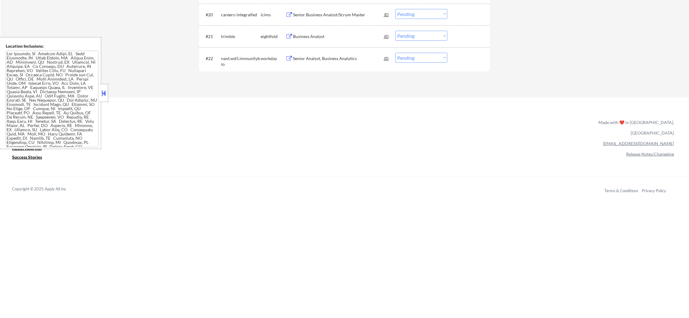
scroll to position [688, 0]
click at [409, 60] on select "Choose an option... Pending Applied Excluded (Questions) Excluded (Expired) Exc…" at bounding box center [422, 60] width 52 height 10
select select ""excluded__bad_match_""
click at [396, 55] on select "Choose an option... Pending Applied Excluded (Questions) Excluded (Expired) Exc…" at bounding box center [422, 60] width 52 height 10
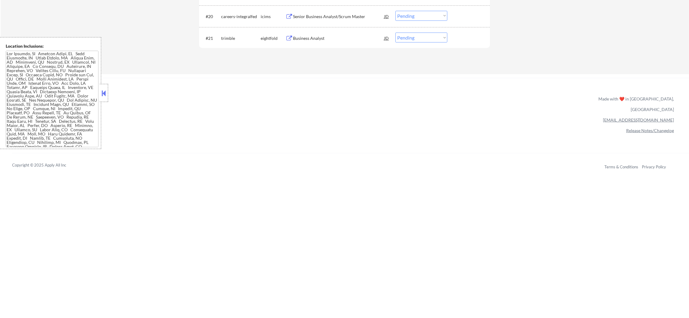
scroll to position [582, 0]
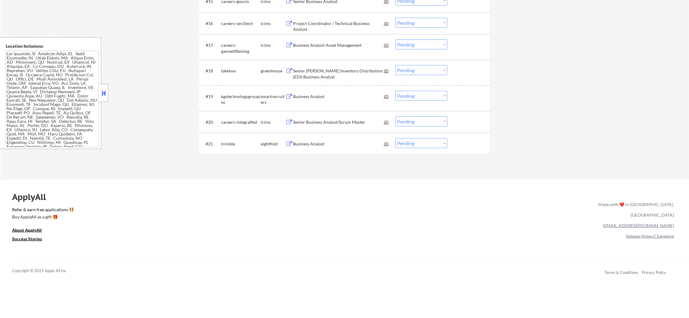
click at [347, 98] on div "Business Analyst" at bounding box center [338, 97] width 91 height 6
click at [333, 99] on div "Business Analyst" at bounding box center [338, 96] width 91 height 11
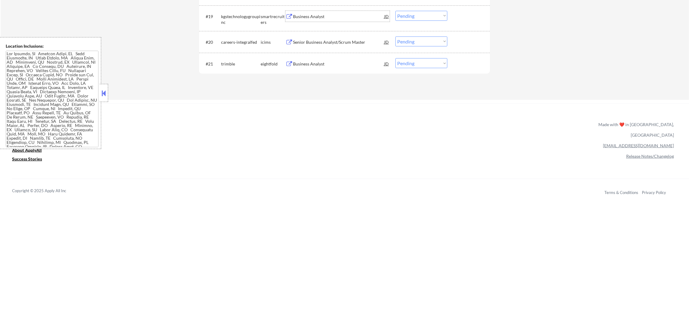
scroll to position [658, 0]
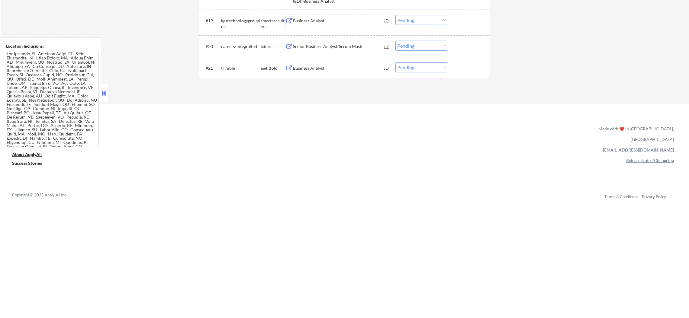
click at [431, 21] on select "Choose an option... Pending Applied Excluded (Questions) Excluded (Expired) Exc…" at bounding box center [422, 20] width 52 height 10
click at [396, 15] on select "Choose an option... Pending Applied Excluded (Questions) Excluded (Expired) Exc…" at bounding box center [422, 20] width 52 height 10
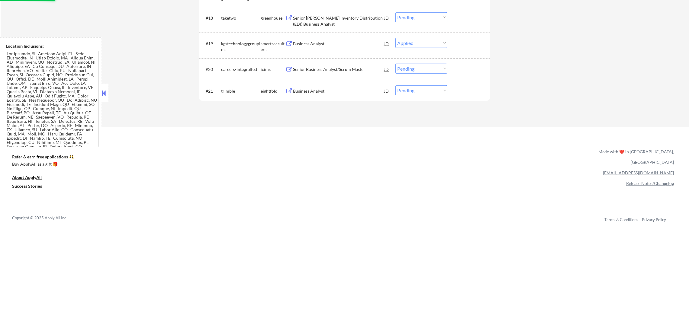
scroll to position [567, 0]
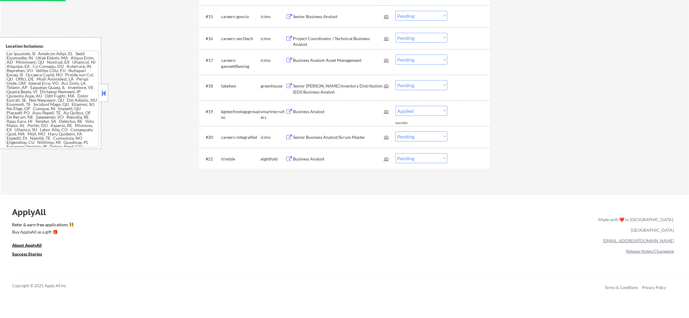
select select ""pending""
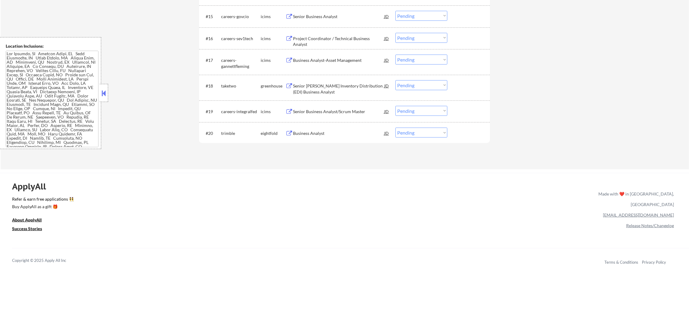
click at [345, 83] on div "Senior [PERSON_NAME] Inventory Distribution (EDI) Business Analyst" at bounding box center [338, 89] width 91 height 12
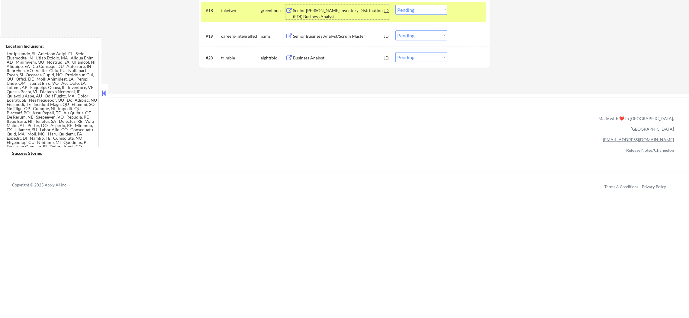
scroll to position [628, 0]
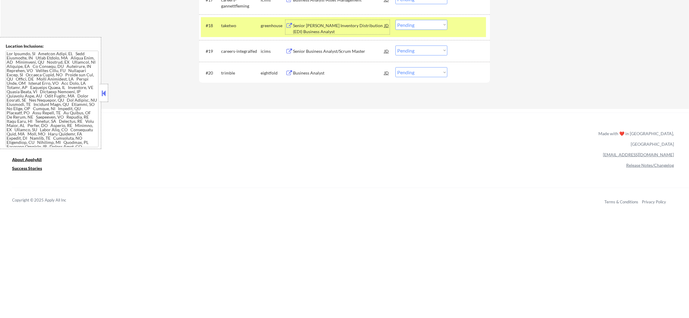
click at [418, 28] on select "Choose an option... Pending Applied Excluded (Questions) Excluded (Expired) Exc…" at bounding box center [422, 25] width 52 height 10
click at [396, 20] on select "Choose an option... Pending Applied Excluded (Questions) Excluded (Expired) Exc…" at bounding box center [422, 25] width 52 height 10
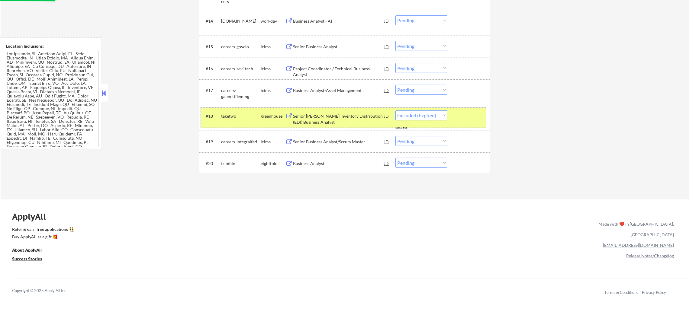
click at [244, 117] on div "taketwo" at bounding box center [241, 116] width 40 height 6
select select ""pending""
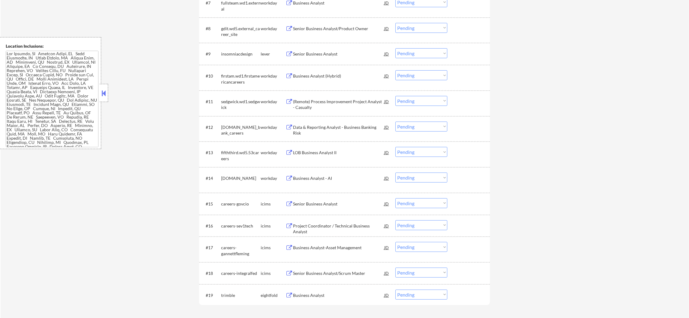
scroll to position [356, 0]
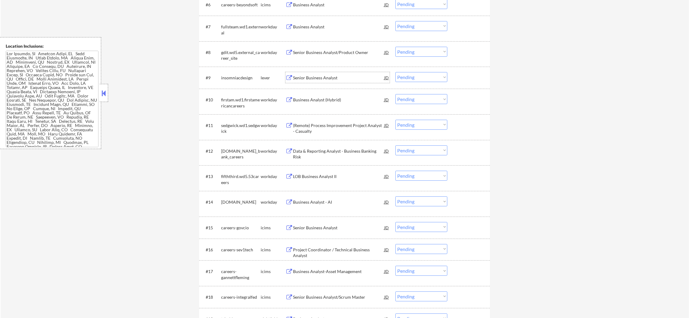
click at [358, 79] on div "Senior Business Analyst" at bounding box center [338, 78] width 91 height 6
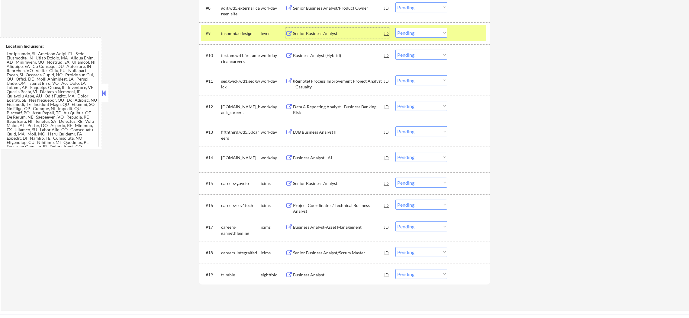
scroll to position [401, 0]
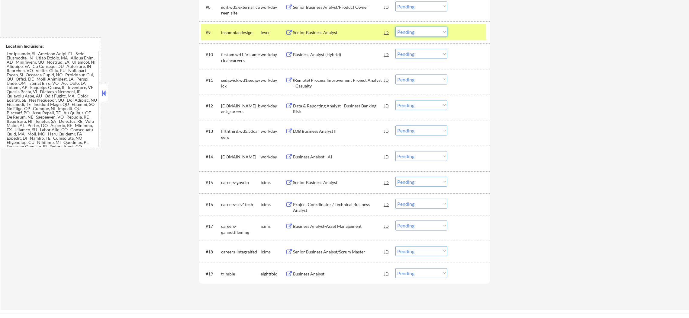
click at [419, 29] on select "Choose an option... Pending Applied Excluded (Questions) Excluded (Expired) Exc…" at bounding box center [422, 32] width 52 height 10
click at [396, 27] on select "Choose an option... Pending Applied Excluded (Questions) Excluded (Expired) Exc…" at bounding box center [422, 32] width 52 height 10
select select ""pending""
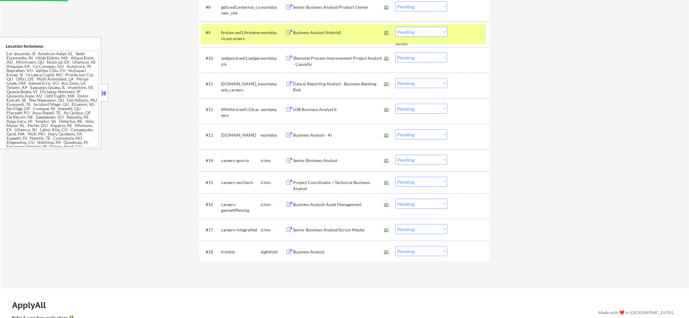
click at [256, 36] on div "firstam.wd1.firstamericancareers" at bounding box center [241, 36] width 40 height 12
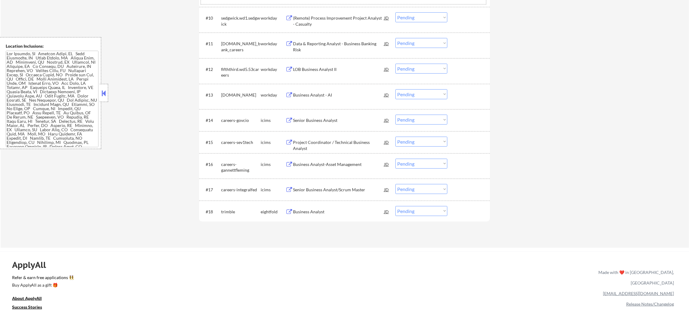
scroll to position [431, 0]
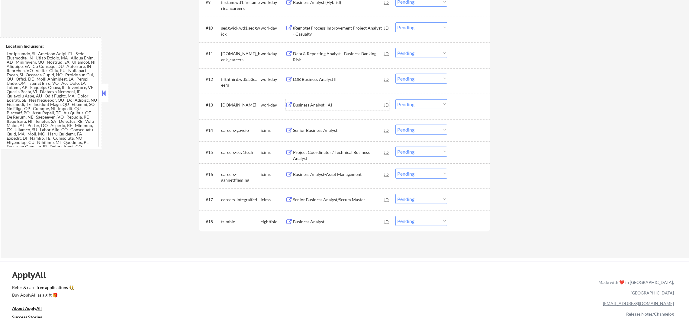
click at [323, 101] on div "Business Analyst - AI" at bounding box center [338, 104] width 91 height 11
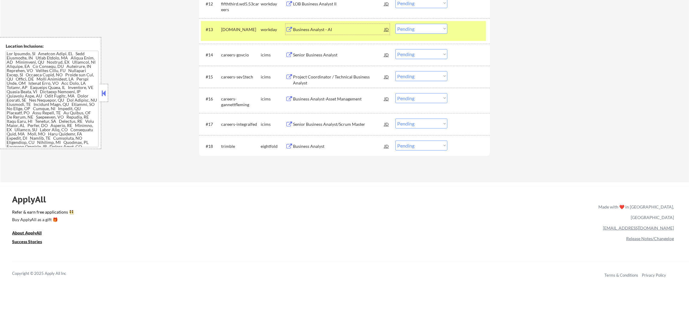
scroll to position [522, 0]
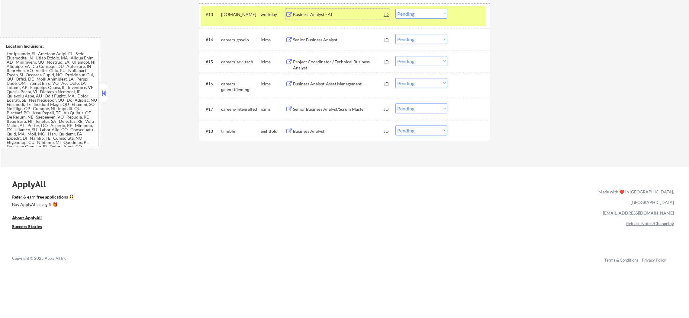
click at [423, 18] on select "Choose an option... Pending Applied Excluded (Questions) Excluded (Expired) Exc…" at bounding box center [422, 14] width 52 height 10
click at [396, 9] on select "Choose an option... Pending Applied Excluded (Questions) Excluded (Expired) Exc…" at bounding box center [422, 14] width 52 height 10
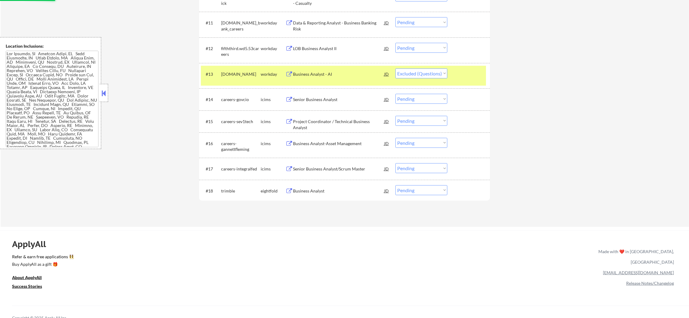
scroll to position [446, 0]
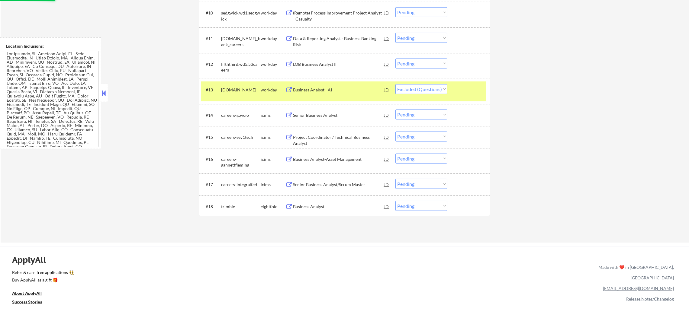
click at [208, 92] on div "#13" at bounding box center [211, 90] width 11 height 6
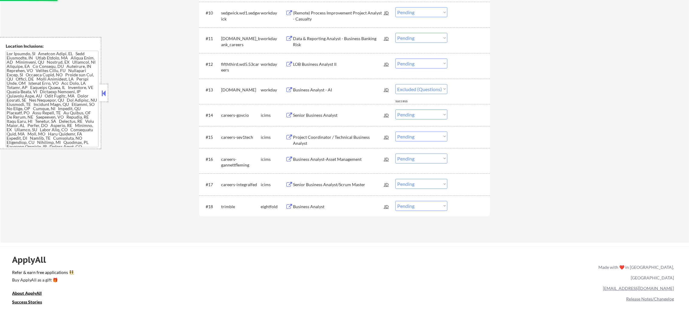
click at [240, 87] on div "[DOMAIN_NAME]" at bounding box center [241, 90] width 40 height 6
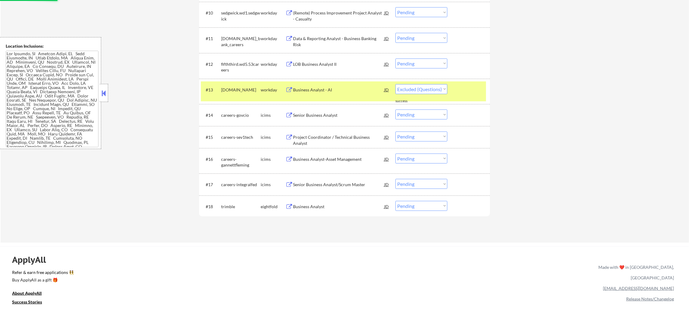
select select ""pending""
click at [244, 85] on div "[DOMAIN_NAME]" at bounding box center [241, 91] width 40 height 15
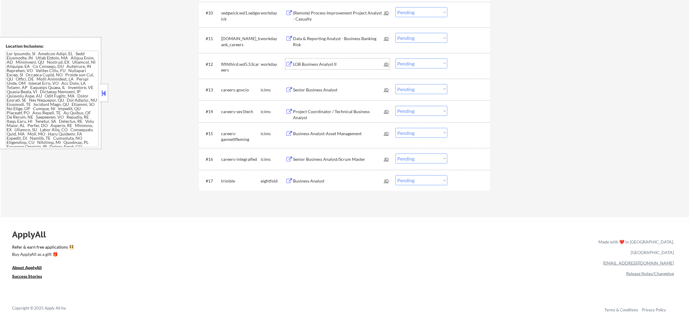
click at [327, 60] on div "LOB Business Analyst II" at bounding box center [338, 64] width 91 height 11
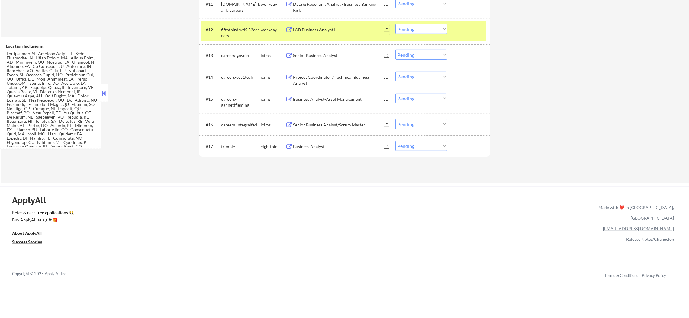
scroll to position [492, 0]
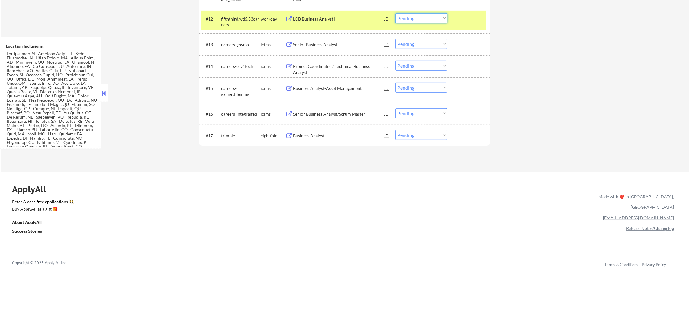
click at [435, 21] on select "Choose an option... Pending Applied Excluded (Questions) Excluded (Expired) Exc…" at bounding box center [422, 18] width 52 height 10
click at [396, 13] on select "Choose an option... Pending Applied Excluded (Questions) Excluded (Expired) Exc…" at bounding box center [422, 18] width 52 height 10
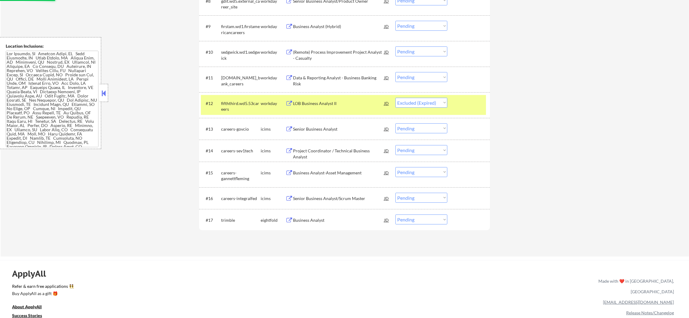
scroll to position [401, 0]
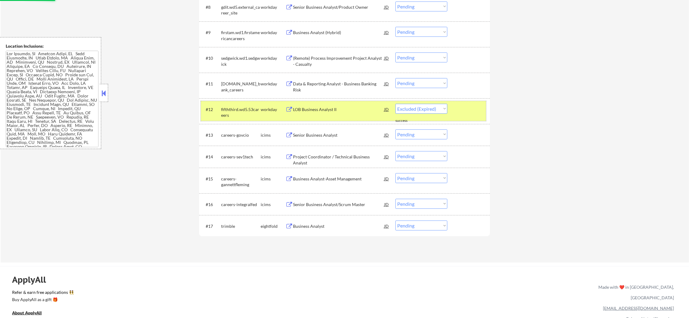
click at [243, 118] on div "#12 fifththird.wd5.53careers workday LOB Business Analyst II JD Choose an optio…" at bounding box center [343, 111] width 285 height 20
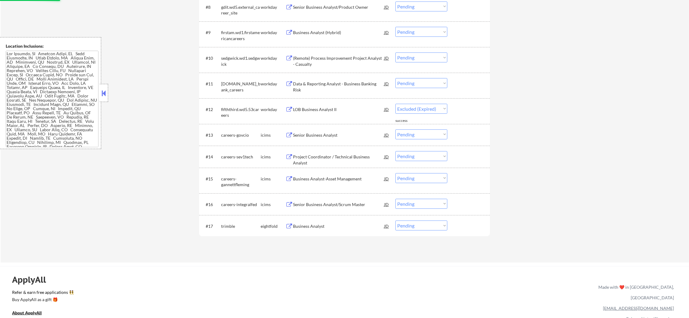
select select ""pending""
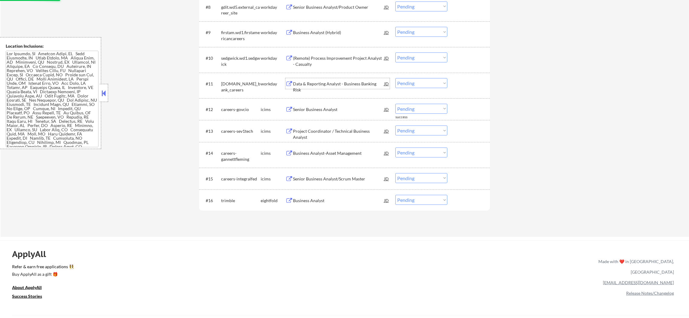
click at [358, 85] on div "Data & Reporting Analyst - Business Banking Risk" at bounding box center [338, 87] width 91 height 12
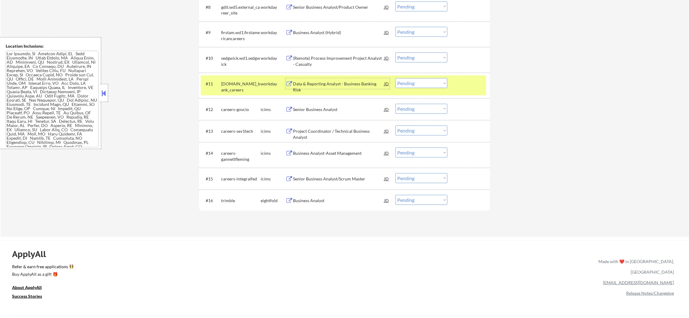
click at [422, 86] on select "Choose an option... Pending Applied Excluded (Questions) Excluded (Expired) Exc…" at bounding box center [422, 83] width 52 height 10
click at [396, 78] on select "Choose an option... Pending Applied Excluded (Questions) Excluded (Expired) Exc…" at bounding box center [422, 83] width 52 height 10
click at [243, 80] on div "[DOMAIN_NAME]_bank_careers" at bounding box center [241, 85] width 40 height 15
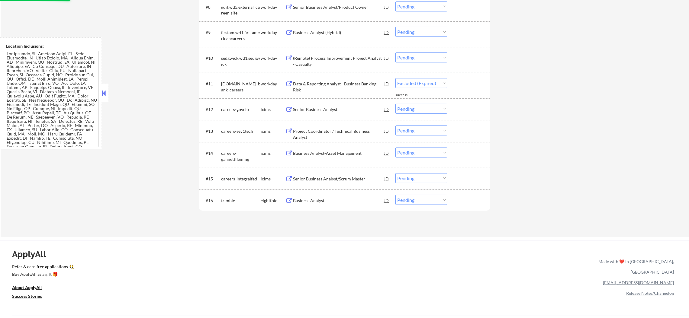
select select ""pending""
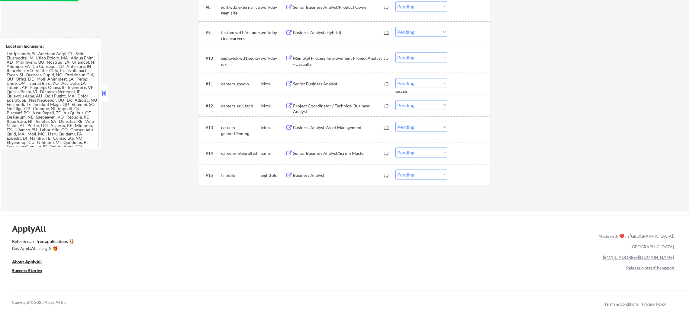
click at [335, 54] on div "(Remote) Process Improvement Project Analyst - Casualty" at bounding box center [338, 60] width 91 height 15
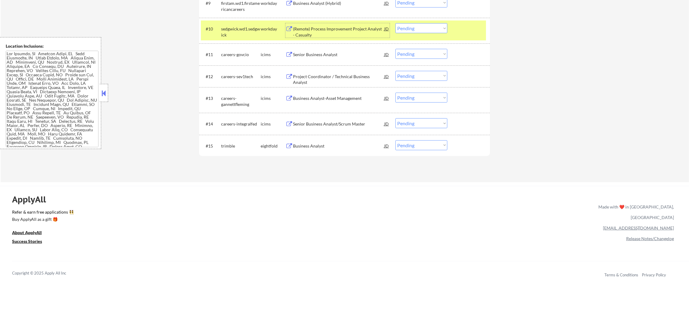
scroll to position [431, 0]
click at [449, 28] on div "#10 sedgwick.wd1.sedgwick workday (Remote) Process Improvement Project Analyst …" at bounding box center [343, 30] width 285 height 20
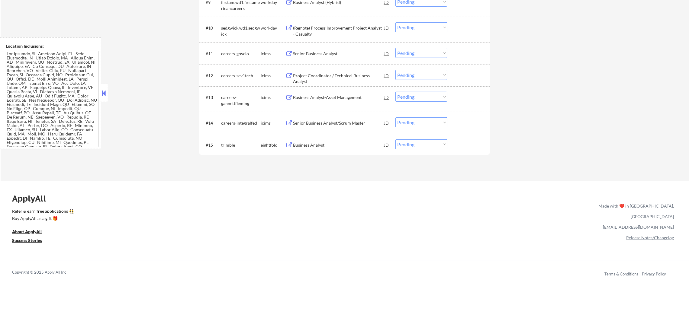
click at [440, 30] on select "Choose an option... Pending Applied Excluded (Questions) Excluded (Expired) Exc…" at bounding box center [422, 27] width 52 height 10
click at [396, 22] on select "Choose an option... Pending Applied Excluded (Questions) Excluded (Expired) Exc…" at bounding box center [422, 27] width 52 height 10
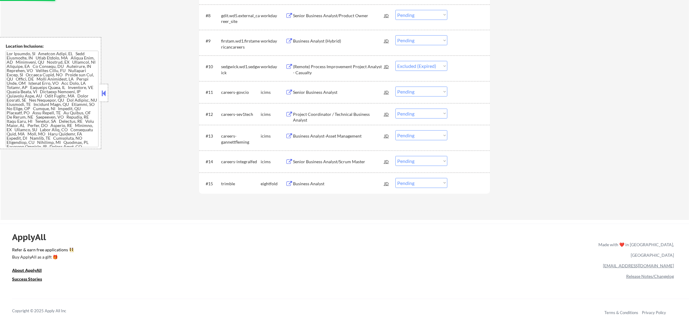
scroll to position [371, 0]
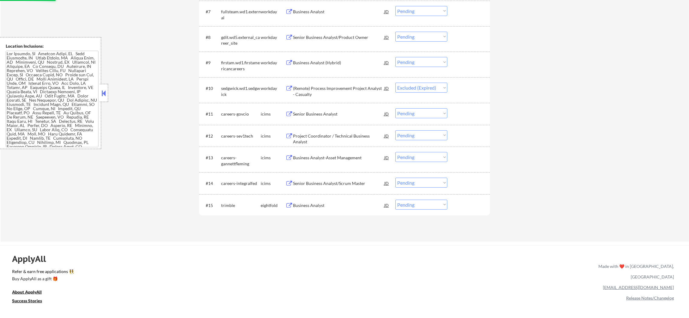
click at [240, 54] on div "#9 firstam.wd1.firstamericancareers workday Business Analyst (Hybrid) JD Choose…" at bounding box center [343, 64] width 285 height 20
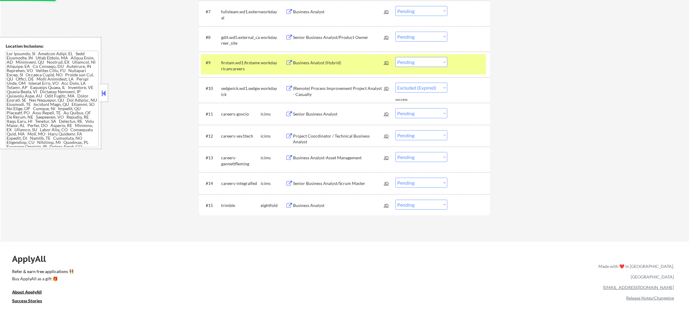
select select ""pending""
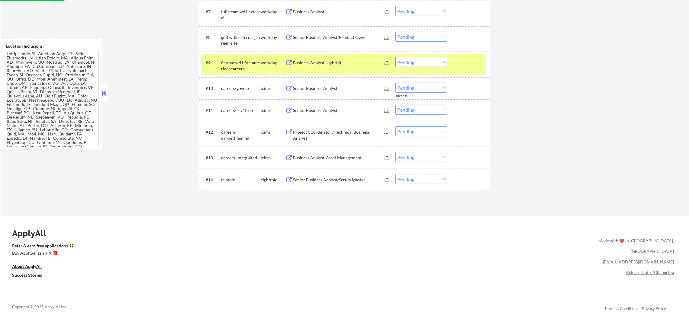
click at [237, 60] on div "firstam.wd1.firstamericancareers" at bounding box center [241, 66] width 40 height 12
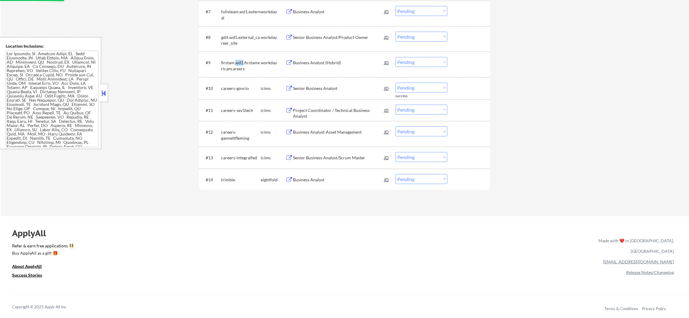
click at [237, 60] on div "firstam.wd1.firstamericancareers" at bounding box center [241, 66] width 40 height 12
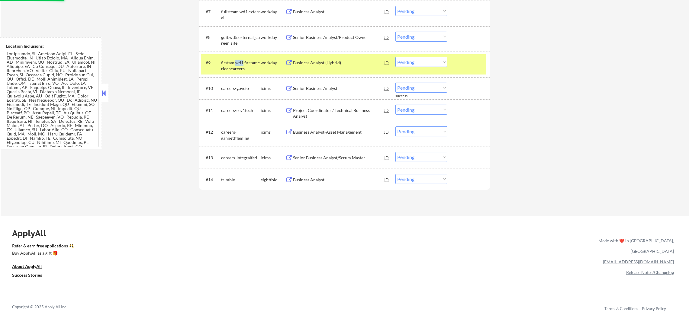
click at [243, 60] on div "firstam.wd1.firstamericancareers" at bounding box center [241, 66] width 40 height 12
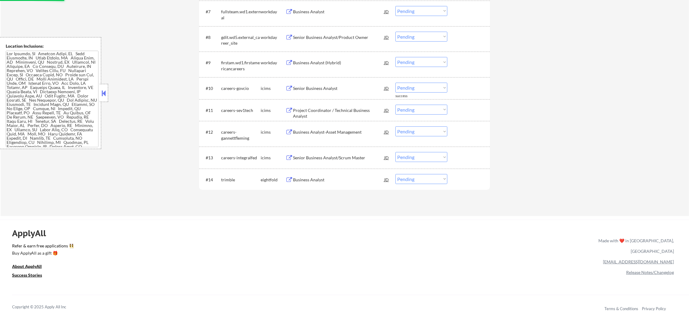
click at [331, 63] on div "Business Analyst (Hybrid)" at bounding box center [338, 63] width 91 height 6
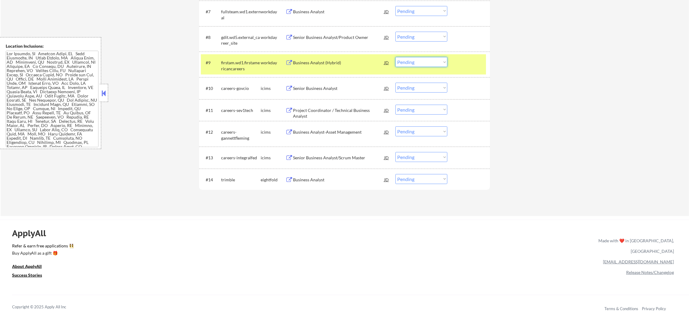
click at [420, 59] on select "Choose an option... Pending Applied Excluded (Questions) Excluded (Expired) Exc…" at bounding box center [422, 62] width 52 height 10
click at [396, 57] on select "Choose an option... Pending Applied Excluded (Questions) Excluded (Expired) Exc…" at bounding box center [422, 62] width 52 height 10
click at [224, 64] on div "firstam.wd1.firstamericancareers" at bounding box center [241, 66] width 40 height 12
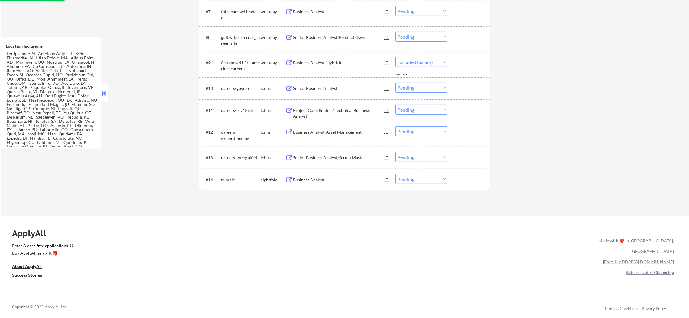
select select ""pending""
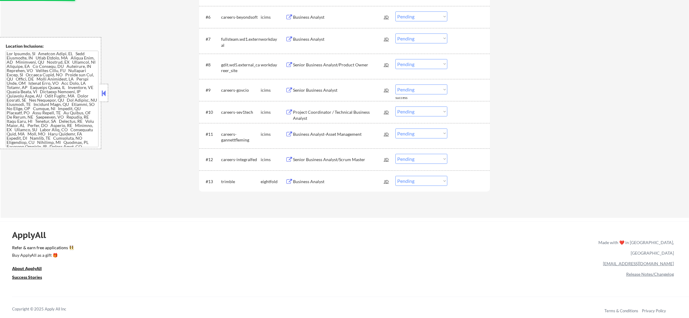
scroll to position [341, 0]
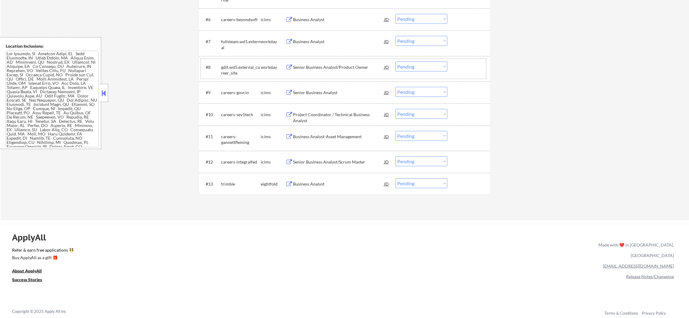
click at [350, 60] on div "#8 gdit.wd5.external_career_site workday Senior Business Analyst/Product Owner …" at bounding box center [343, 69] width 285 height 20
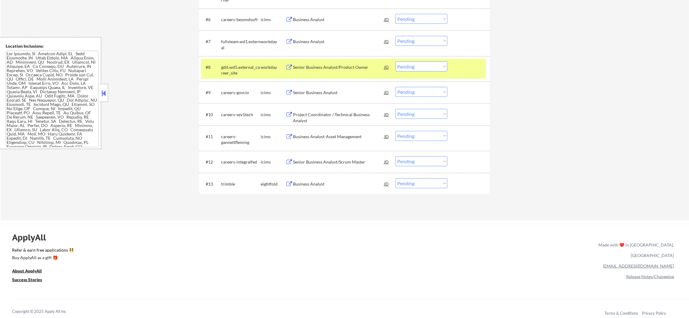
click at [365, 63] on div "Senior Business Analyst/Product Owner" at bounding box center [338, 67] width 91 height 11
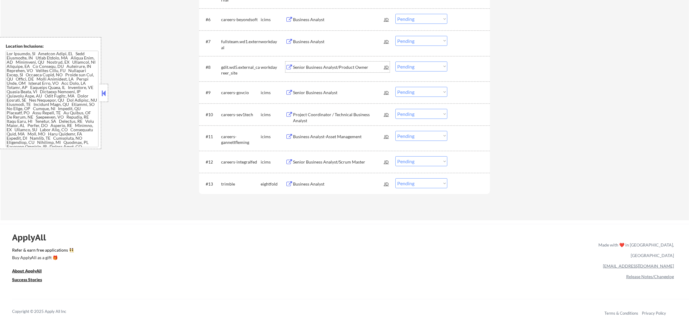
click at [244, 71] on div "gdit.wd5.external_career_site" at bounding box center [241, 70] width 40 height 12
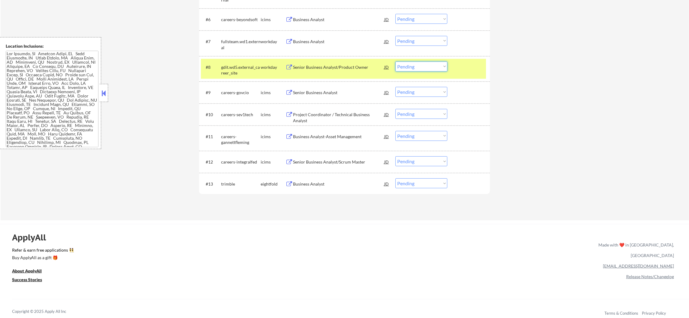
click at [411, 69] on select "Choose an option... Pending Applied Excluded (Questions) Excluded (Expired) Exc…" at bounding box center [422, 67] width 52 height 10
click at [396, 62] on select "Choose an option... Pending Applied Excluded (Questions) Excluded (Expired) Exc…" at bounding box center [422, 67] width 52 height 10
click at [254, 67] on div "gdit.wd5.external_career_site" at bounding box center [241, 70] width 40 height 12
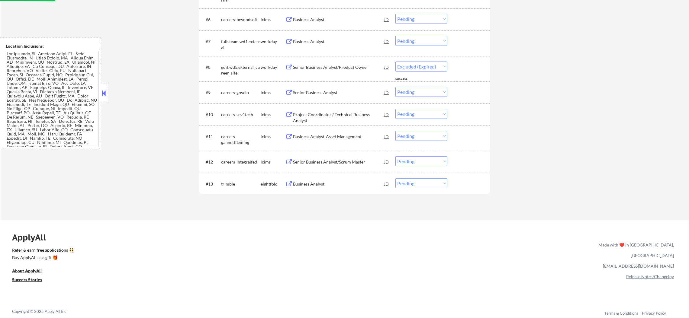
select select ""pending""
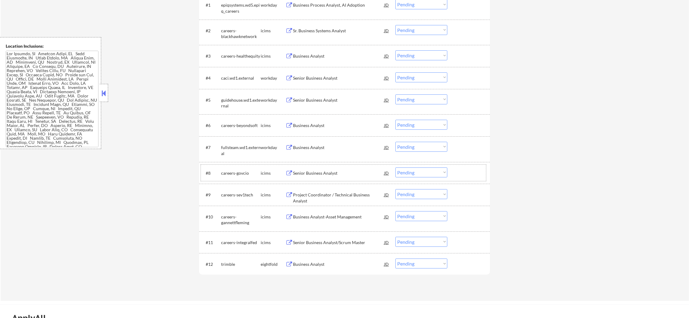
scroll to position [250, 0]
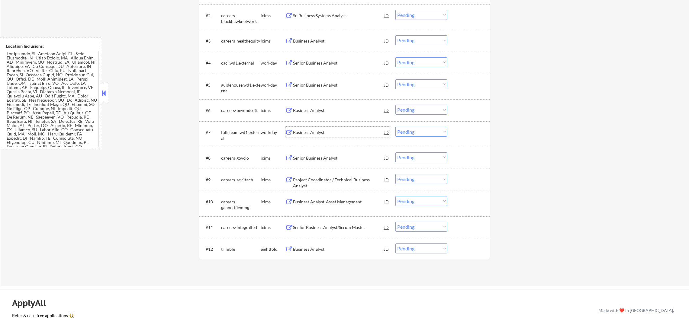
click at [339, 137] on div "Business Analyst" at bounding box center [338, 132] width 91 height 11
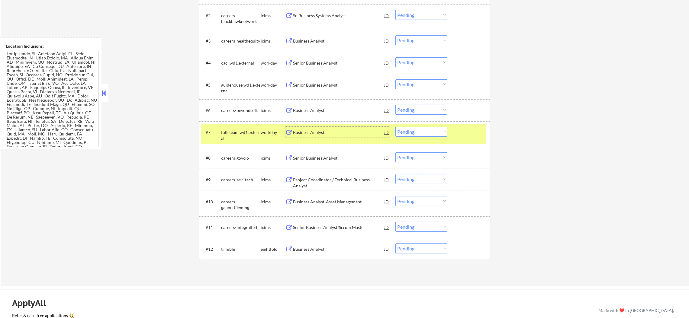
click at [417, 130] on select "Choose an option... Pending Applied Excluded (Questions) Excluded (Expired) Exc…" at bounding box center [422, 132] width 52 height 10
click at [396, 127] on select "Choose an option... Pending Applied Excluded (Questions) Excluded (Expired) Exc…" at bounding box center [422, 132] width 52 height 10
click at [215, 137] on div "#7 fullsteam.wd1.external workday Business Analyst JD Choose an option... Pendi…" at bounding box center [343, 134] width 285 height 20
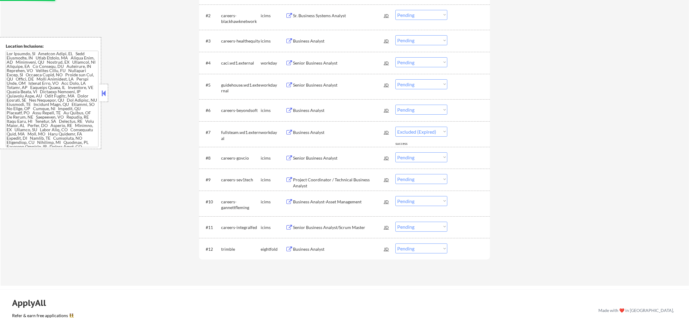
select select ""pending""
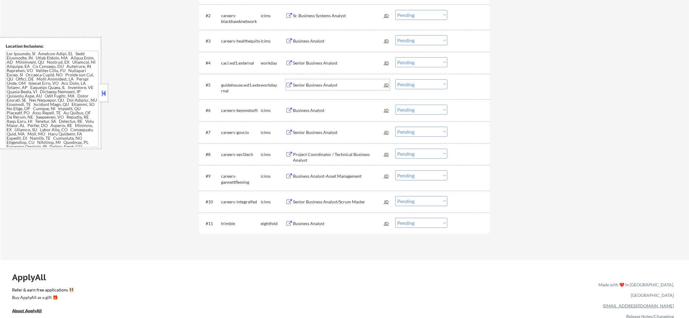
click at [331, 88] on div "Senior Business Analyst" at bounding box center [338, 84] width 91 height 11
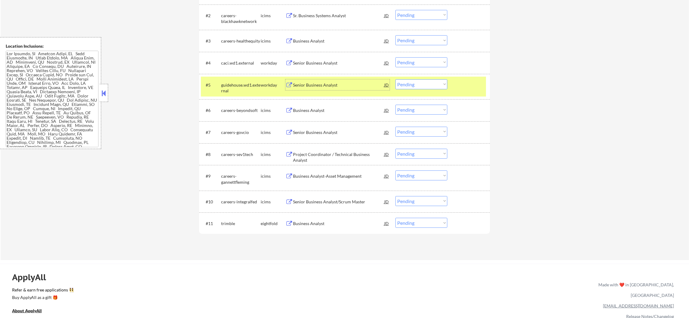
click at [426, 89] on div "#5 guidehouse.wd1.external workday Senior Business Analyst JD Choose an option.…" at bounding box center [343, 87] width 285 height 20
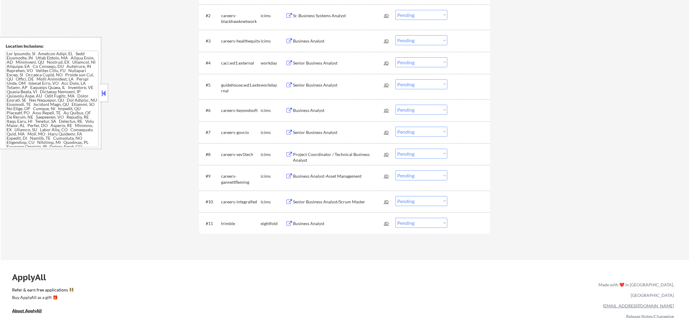
drag, startPoint x: 429, startPoint y: 82, endPoint x: 427, endPoint y: 87, distance: 5.2
click at [429, 82] on select "Choose an option... Pending Applied Excluded (Questions) Excluded (Expired) Exc…" at bounding box center [422, 84] width 52 height 10
click at [396, 79] on select "Choose an option... Pending Applied Excluded (Questions) Excluded (Expired) Exc…" at bounding box center [422, 84] width 52 height 10
select select ""pending""
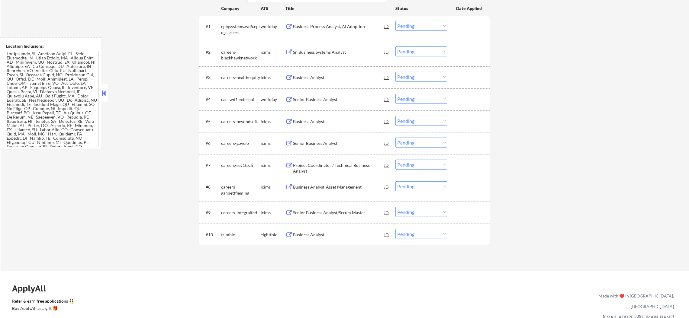
scroll to position [220, 0]
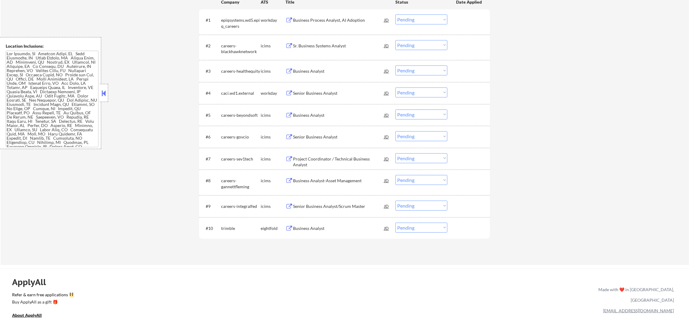
click at [335, 92] on div "Senior Business Analyst" at bounding box center [338, 93] width 91 height 6
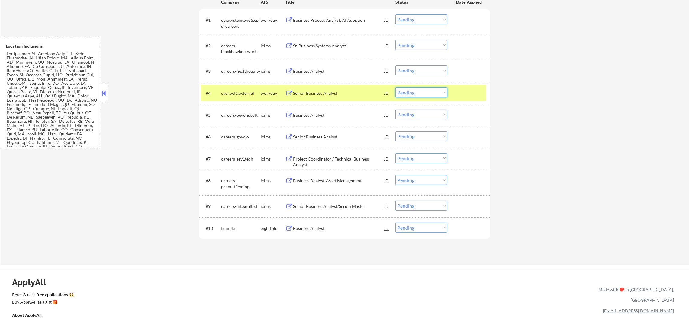
click at [430, 90] on select "Choose an option... Pending Applied Excluded (Questions) Excluded (Expired) Exc…" at bounding box center [422, 93] width 52 height 10
click at [396, 88] on select "Choose an option... Pending Applied Excluded (Questions) Excluded (Expired) Exc…" at bounding box center [422, 93] width 52 height 10
click at [236, 89] on div "caci.wd1.external" at bounding box center [241, 93] width 40 height 11
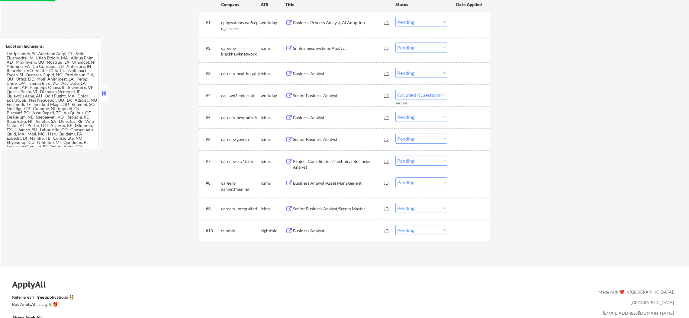
scroll to position [189, 0]
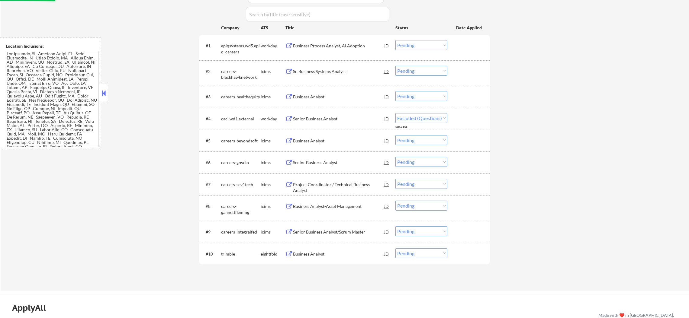
select select ""pending""
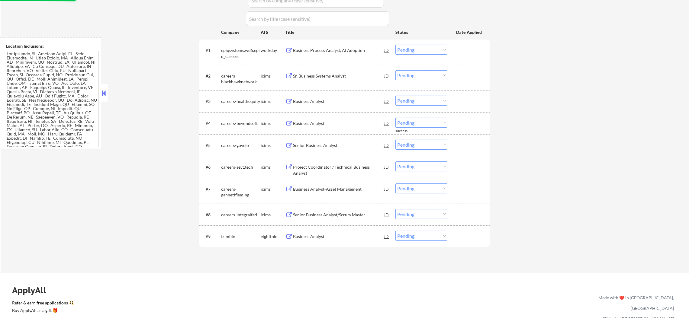
click at [355, 51] on div "Business Process Analyst, AI Adoption" at bounding box center [338, 50] width 91 height 6
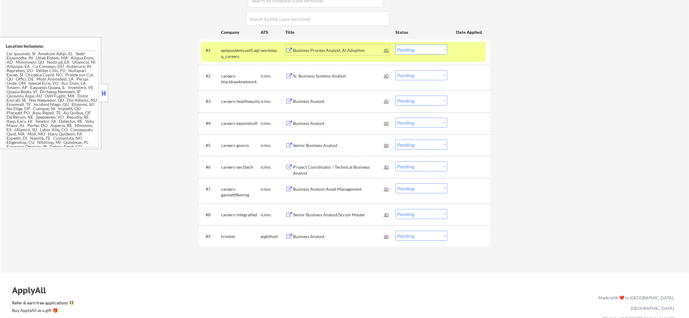
click at [231, 46] on div "epiqsystems.wd5.epiq_careers" at bounding box center [241, 52] width 40 height 15
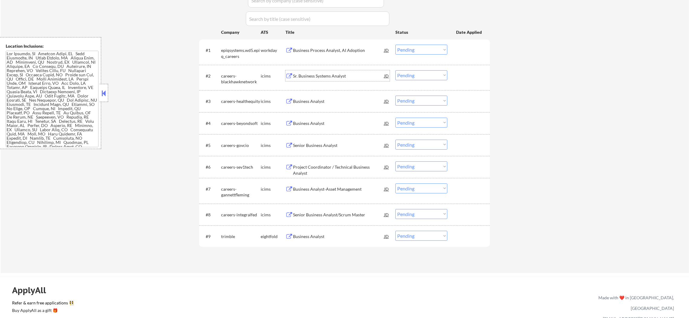
click at [328, 77] on div "Sr. Business Systems Analyst" at bounding box center [338, 76] width 91 height 6
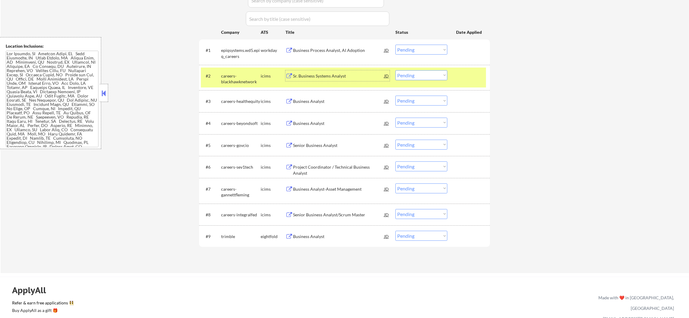
click at [413, 70] on select "Choose an option... Pending Applied Excluded (Questions) Excluded (Expired) Exc…" at bounding box center [422, 75] width 52 height 10
click at [396, 70] on select "Choose an option... Pending Applied Excluded (Questions) Excluded (Expired) Exc…" at bounding box center [422, 75] width 52 height 10
click at [252, 73] on div "careers-blackhawknetwork" at bounding box center [241, 79] width 40 height 12
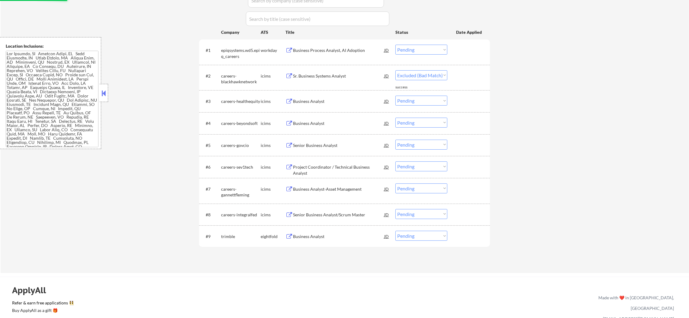
select select ""pending""
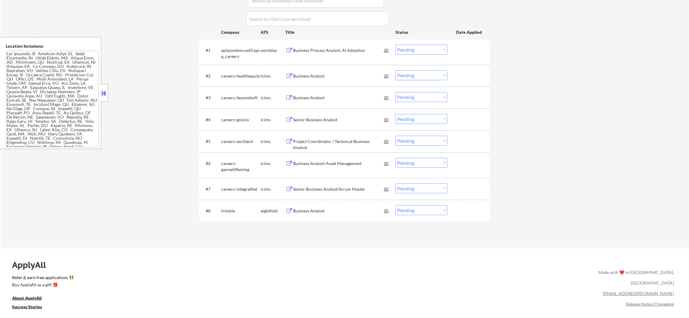
click at [322, 74] on div "Business Analyst" at bounding box center [338, 76] width 91 height 6
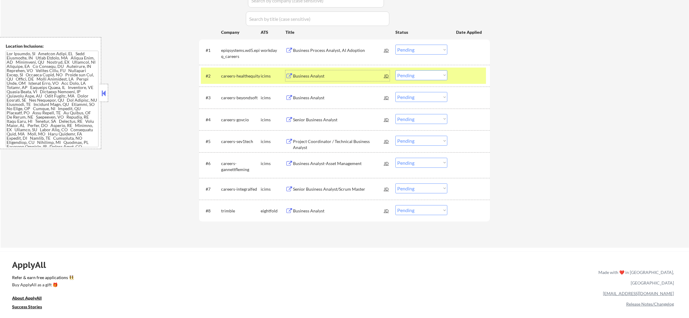
click at [233, 76] on div "careers-healthequity" at bounding box center [241, 76] width 40 height 6
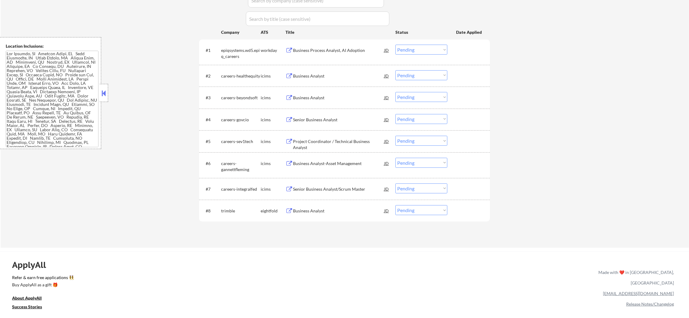
click at [337, 96] on div "Business Analyst" at bounding box center [338, 98] width 91 height 6
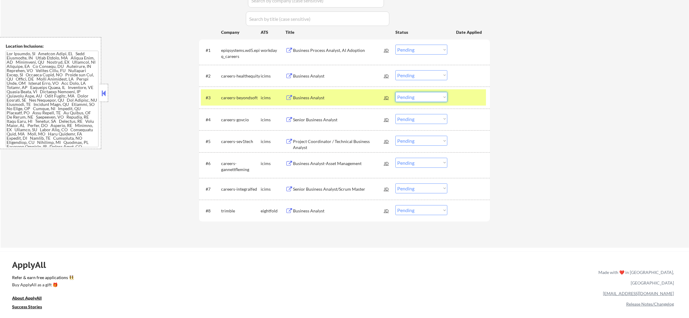
drag, startPoint x: 406, startPoint y: 95, endPoint x: 406, endPoint y: 101, distance: 5.4
click at [406, 95] on select "Choose an option... Pending Applied Excluded (Questions) Excluded (Expired) Exc…" at bounding box center [422, 97] width 52 height 10
click at [396, 92] on select "Choose an option... Pending Applied Excluded (Questions) Excluded (Expired) Exc…" at bounding box center [422, 97] width 52 height 10
click at [247, 95] on div "careers-beyondsoft" at bounding box center [241, 98] width 40 height 6
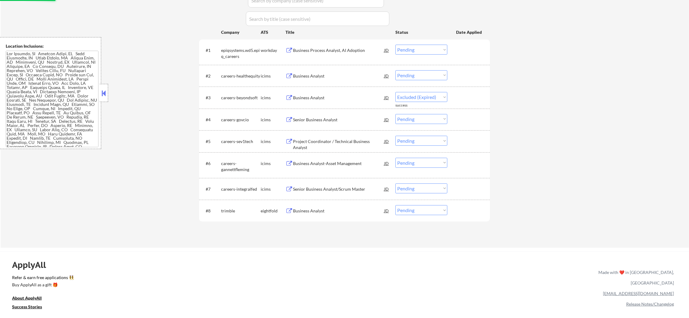
select select ""pending""
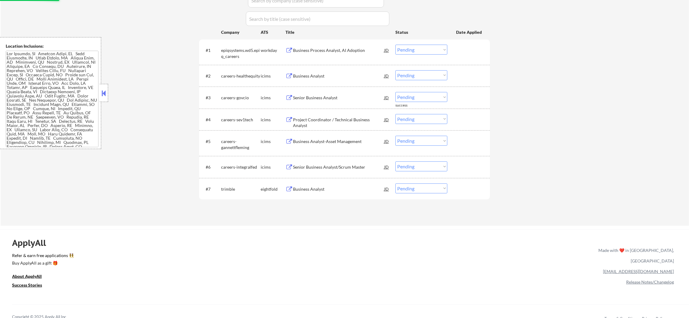
click at [319, 140] on div "Business Analyst-Asset Management" at bounding box center [338, 142] width 91 height 6
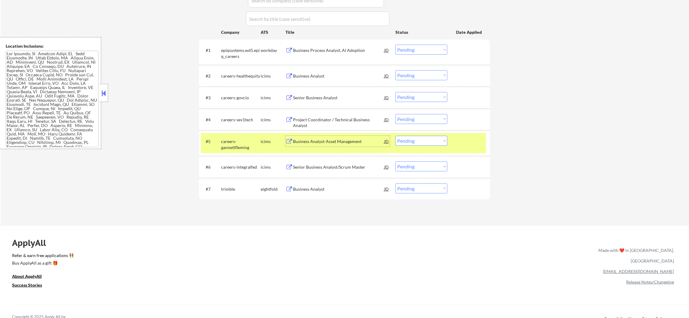
click at [242, 156] on div "#6 careers-integralfed icims Senior Business Analyst/Scrum Master JD Choose an …" at bounding box center [344, 167] width 291 height 22
click at [248, 148] on div "careers-gannettfleming" at bounding box center [241, 145] width 40 height 12
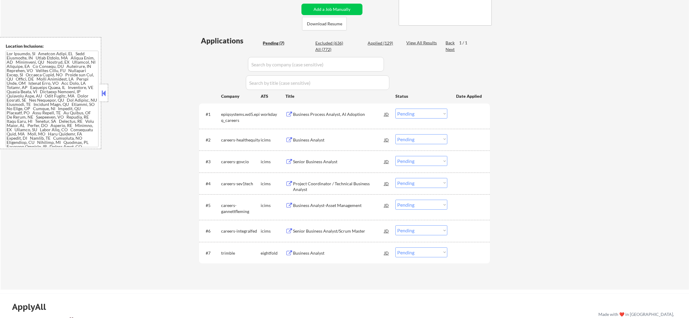
scroll to position [114, 0]
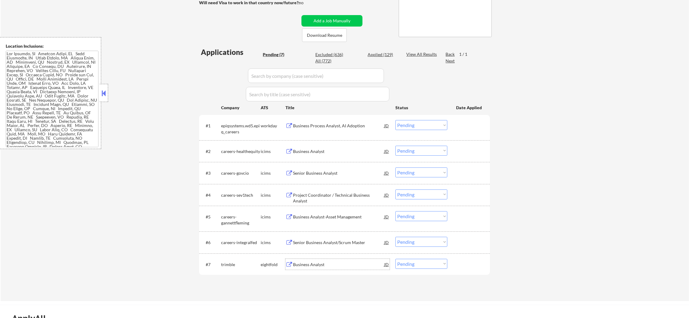
click at [323, 262] on div "Business Analyst" at bounding box center [338, 265] width 91 height 6
